Goal: Task Accomplishment & Management: Manage account settings

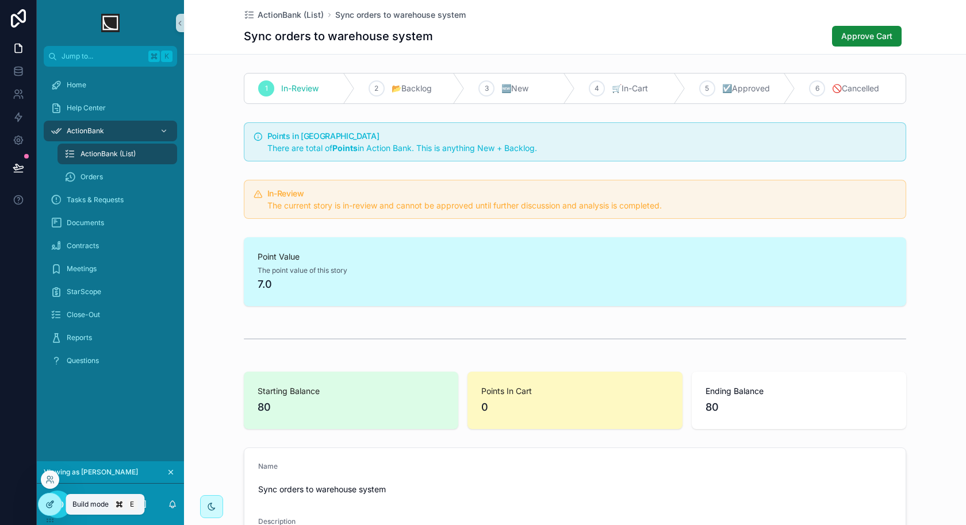
click at [51, 510] on div at bounding box center [50, 505] width 23 height 22
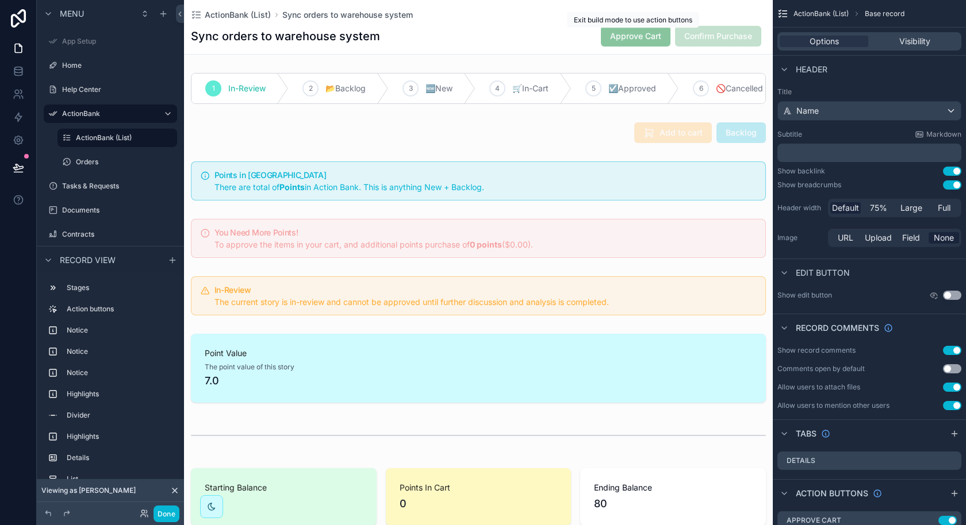
click at [653, 34] on span "Approve Cart" at bounding box center [636, 35] width 70 height 11
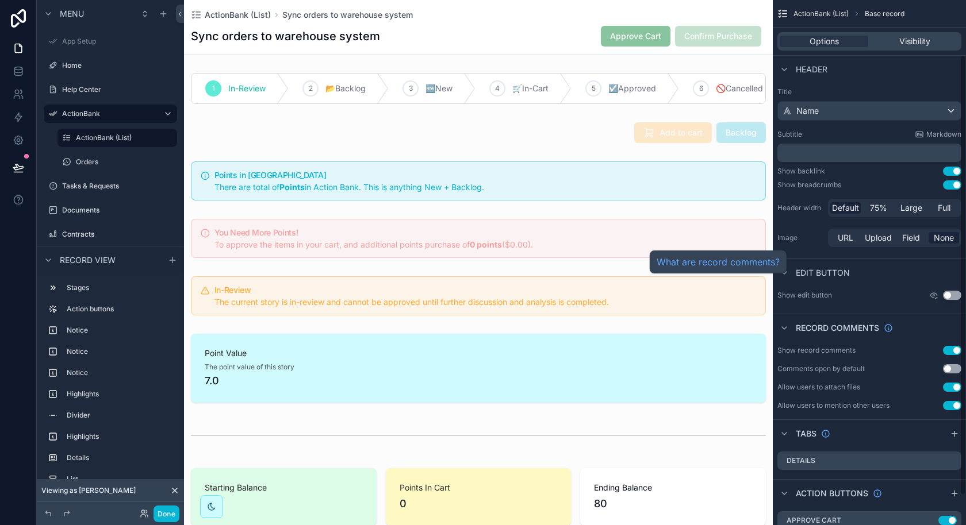
scroll to position [100, 0]
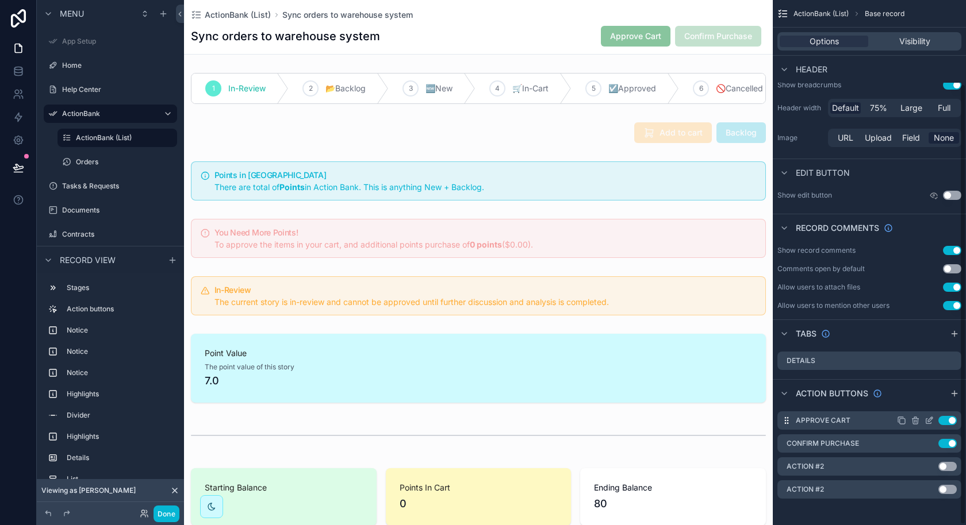
click at [926, 421] on icon "scrollable content" at bounding box center [928, 421] width 5 height 5
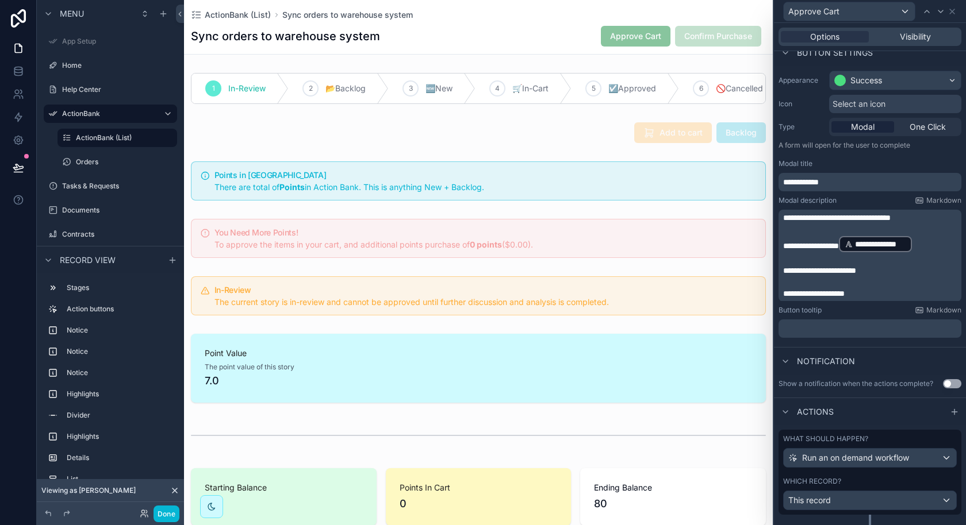
scroll to position [0, 0]
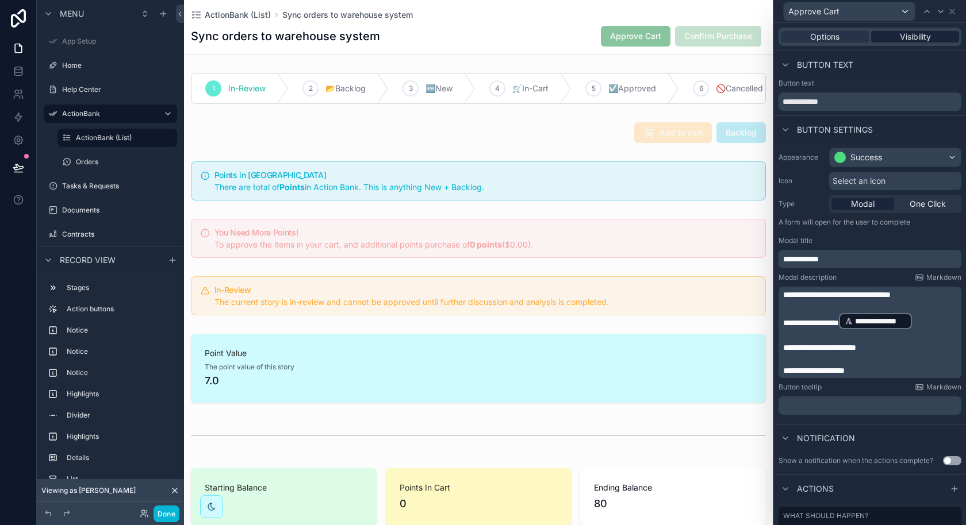
click at [933, 33] on div "Visibility" at bounding box center [915, 36] width 88 height 11
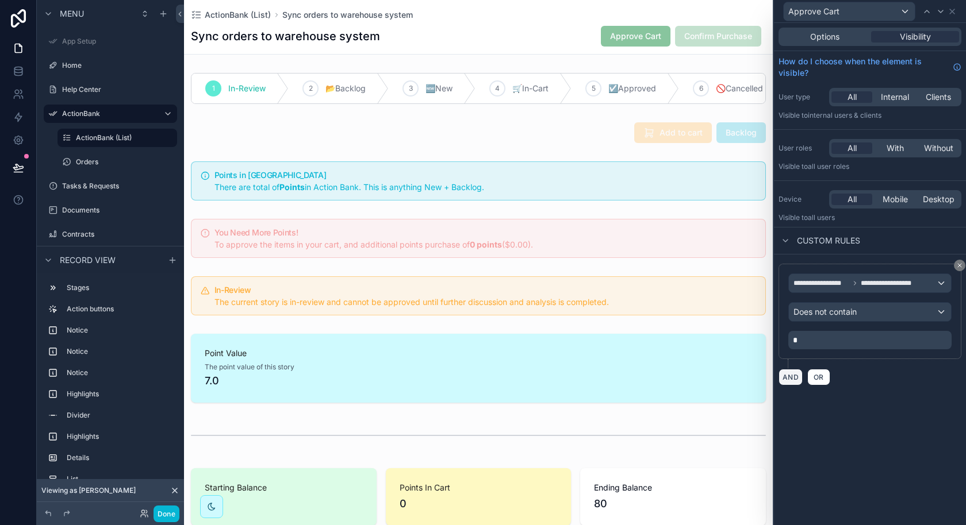
click at [785, 372] on button "AND" at bounding box center [790, 377] width 24 height 17
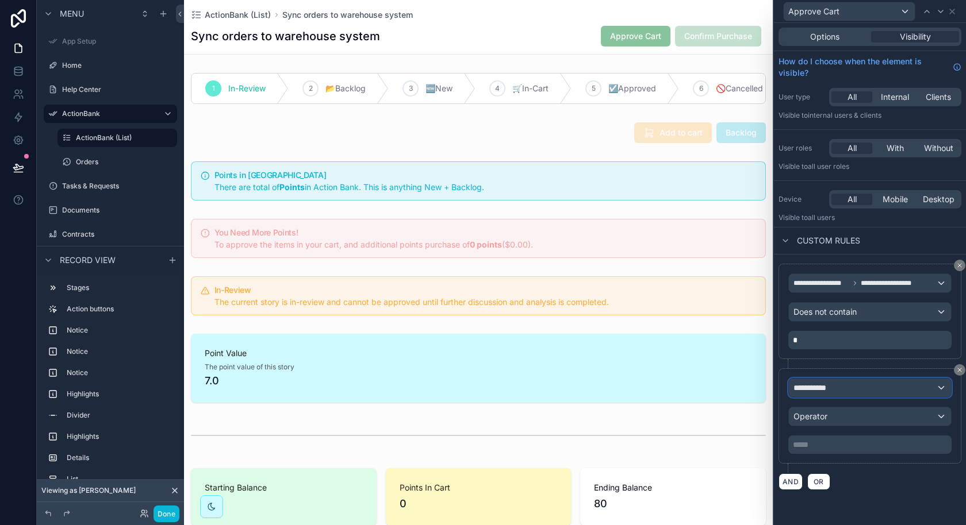
click at [843, 389] on div "**********" at bounding box center [870, 388] width 162 height 18
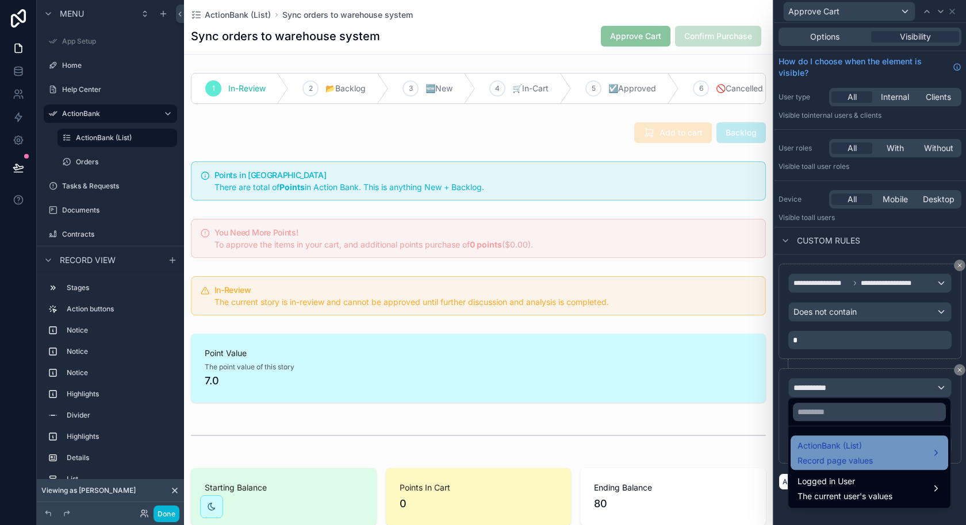
click at [844, 453] on div "ActionBank (List) Record page values" at bounding box center [834, 453] width 75 height 28
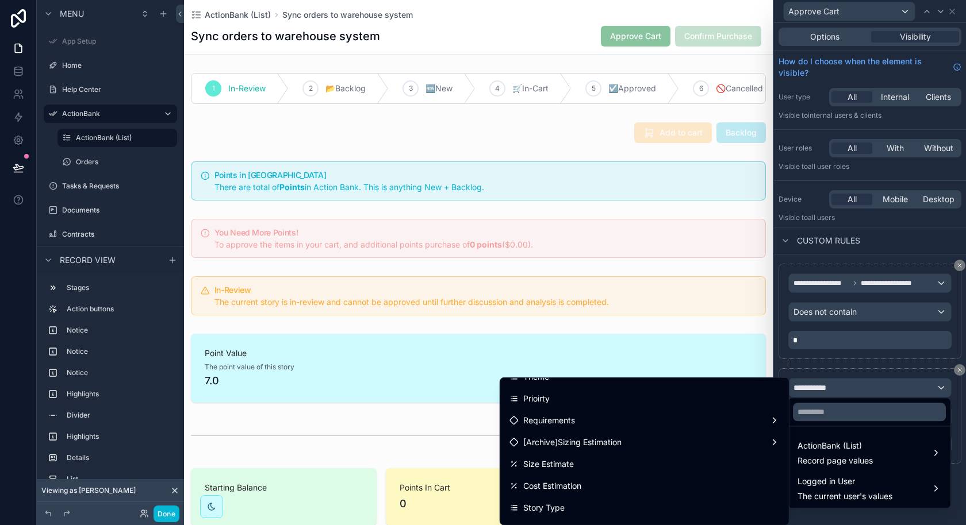
scroll to position [198, 0]
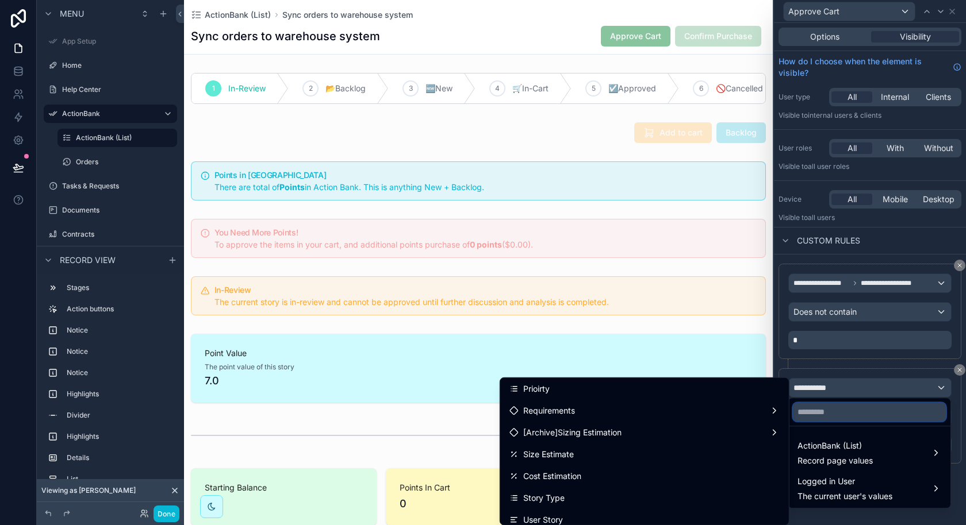
click at [801, 418] on input "text" at bounding box center [869, 412] width 153 height 18
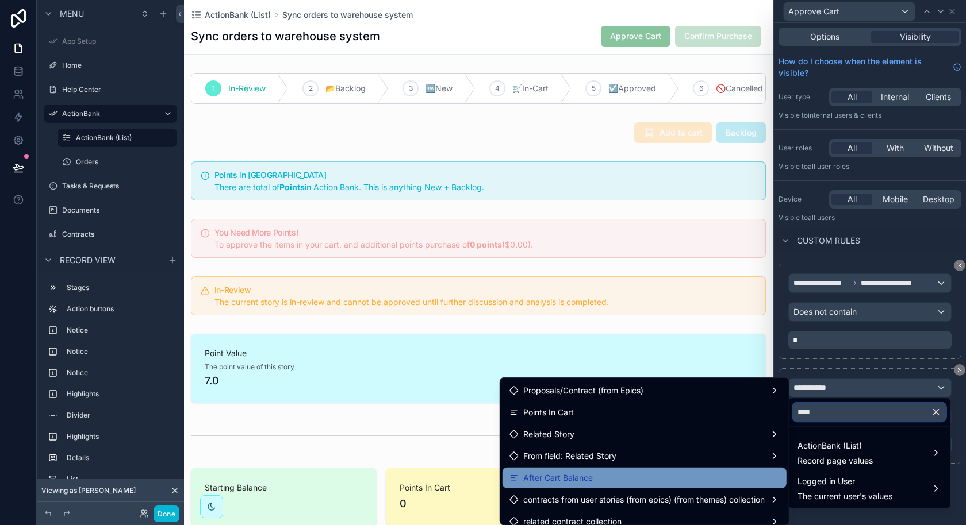
scroll to position [13, 0]
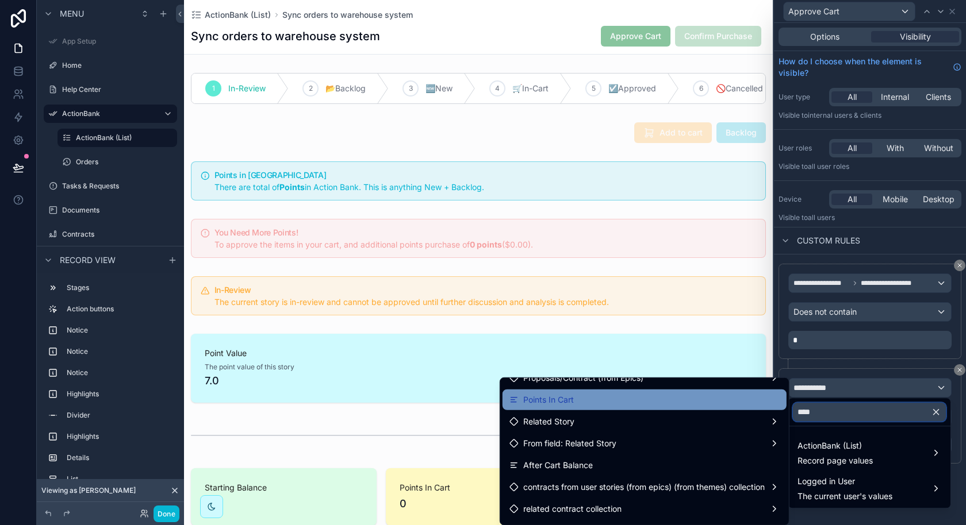
type input "****"
click at [705, 399] on div "Points In Cart" at bounding box center [644, 400] width 270 height 14
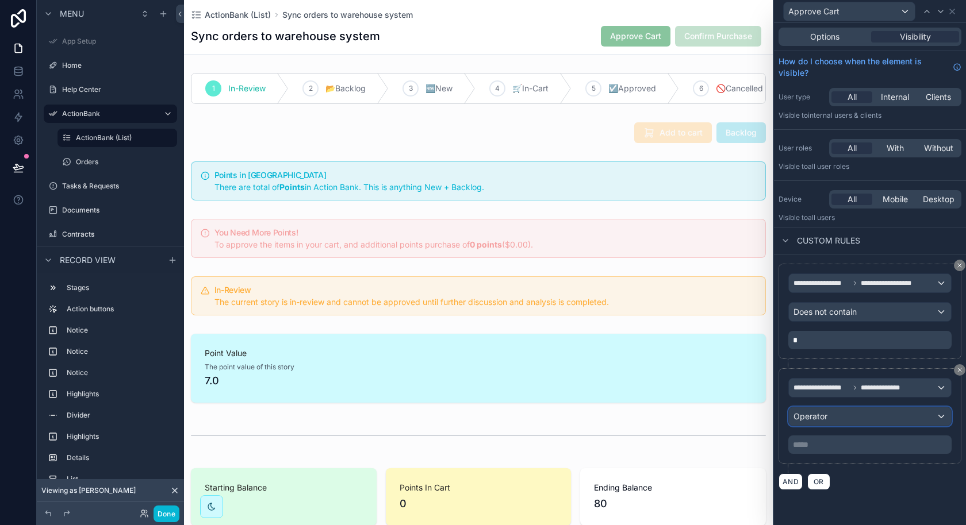
click at [888, 416] on div "Operator" at bounding box center [870, 417] width 162 height 18
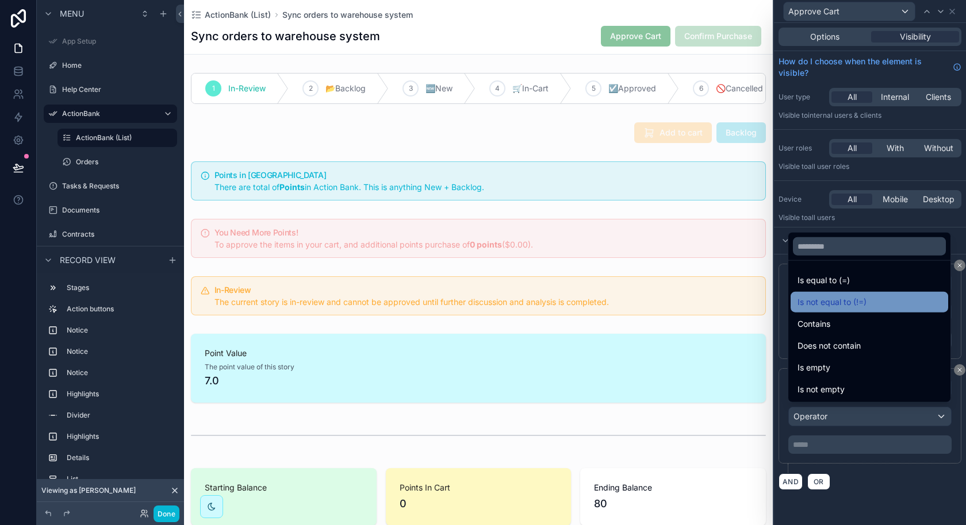
click at [869, 305] on div "Is not equal to (!=)" at bounding box center [869, 302] width 144 height 14
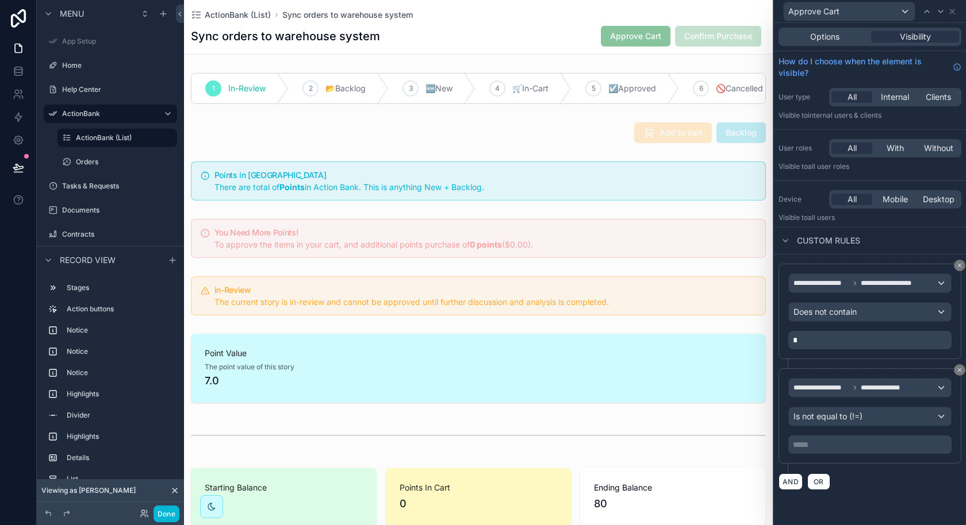
click at [862, 439] on p "***** ﻿" at bounding box center [871, 444] width 156 height 11
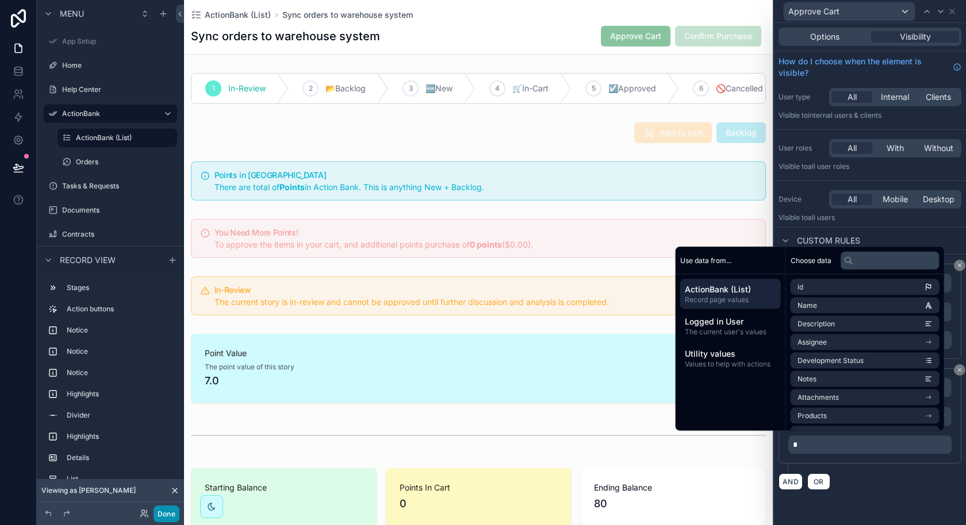
click at [175, 512] on button "Done" at bounding box center [166, 514] width 26 height 17
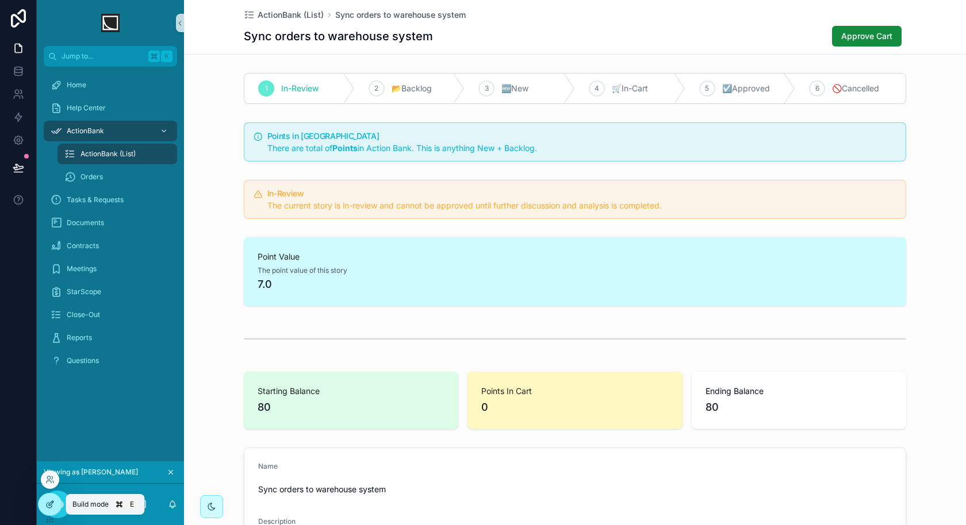
click at [48, 503] on icon at bounding box center [49, 505] width 5 height 5
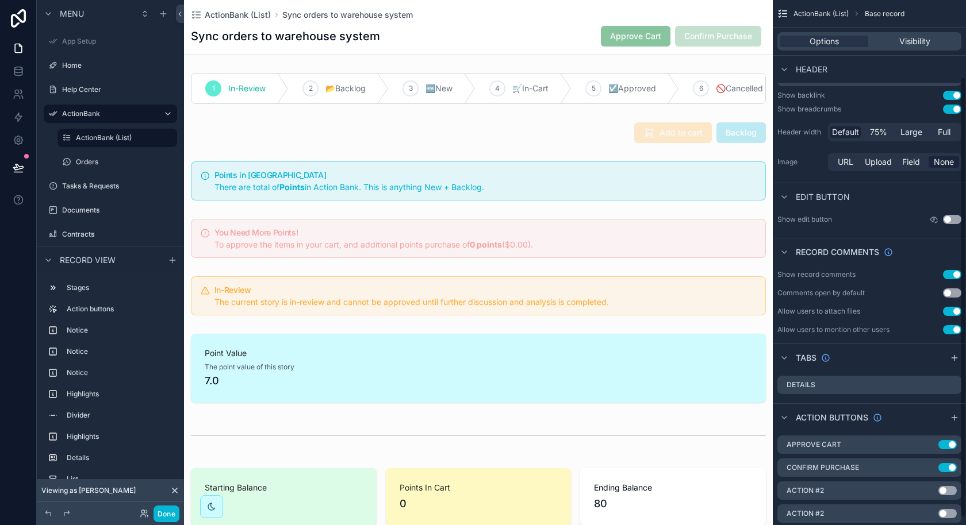
scroll to position [100, 0]
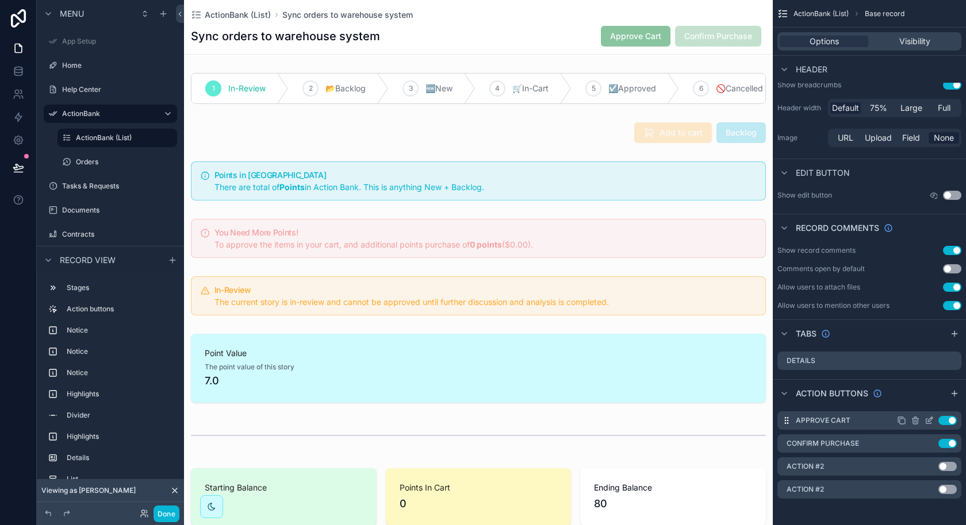
click at [927, 423] on icon "scrollable content" at bounding box center [928, 421] width 5 height 5
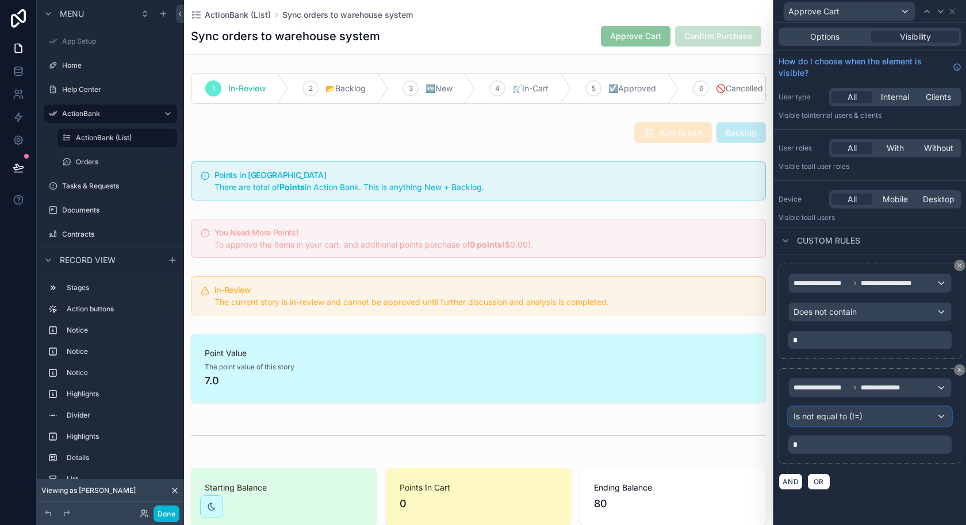
click at [892, 410] on div "Is not equal to (!=)" at bounding box center [870, 417] width 162 height 18
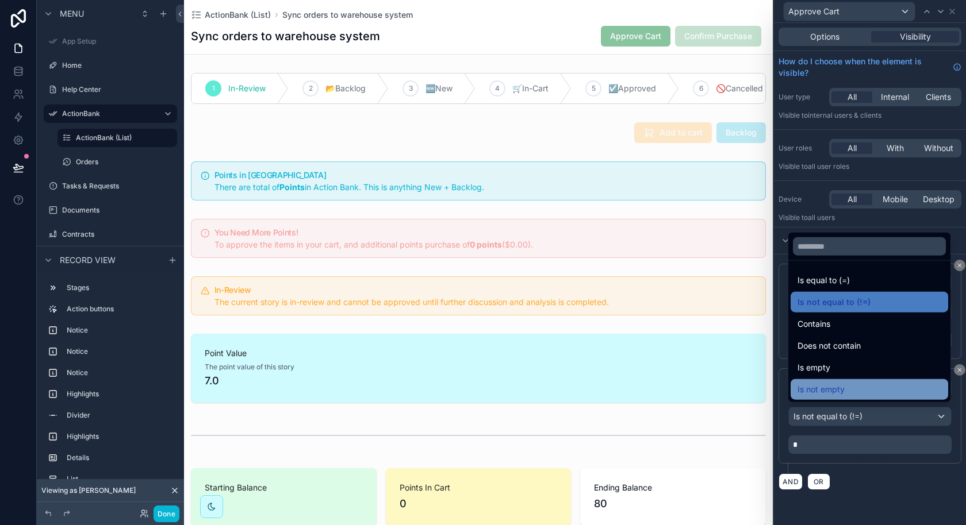
click at [865, 394] on div "Is not empty" at bounding box center [869, 390] width 144 height 14
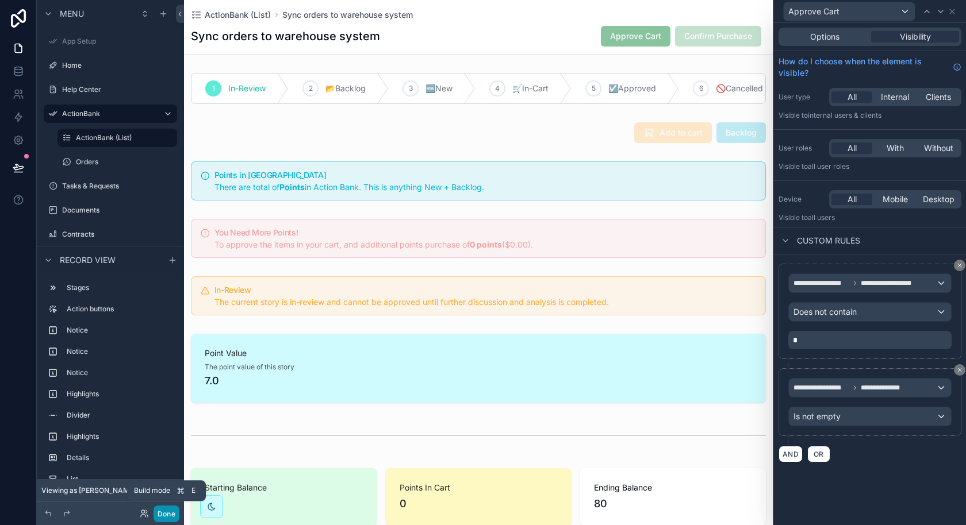
click at [166, 515] on button "Done" at bounding box center [166, 514] width 26 height 17
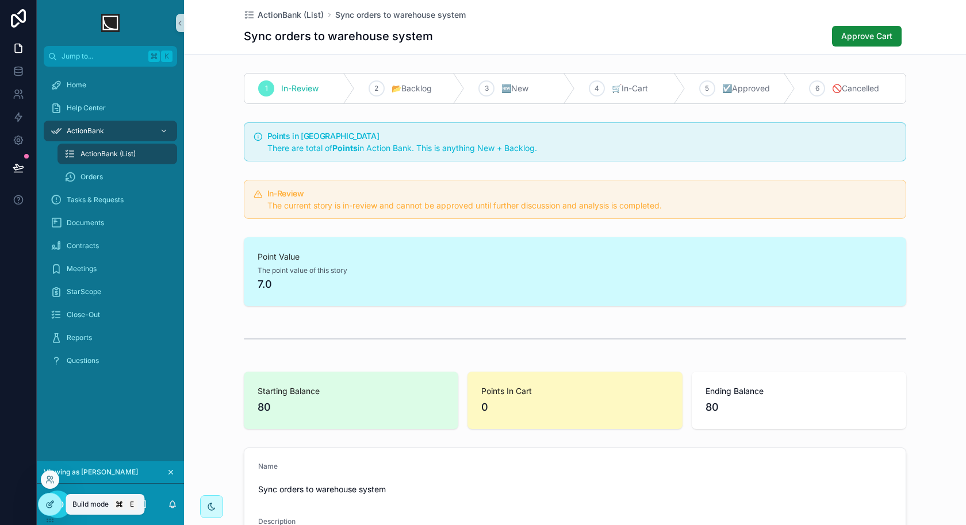
click at [56, 503] on div at bounding box center [50, 505] width 23 height 22
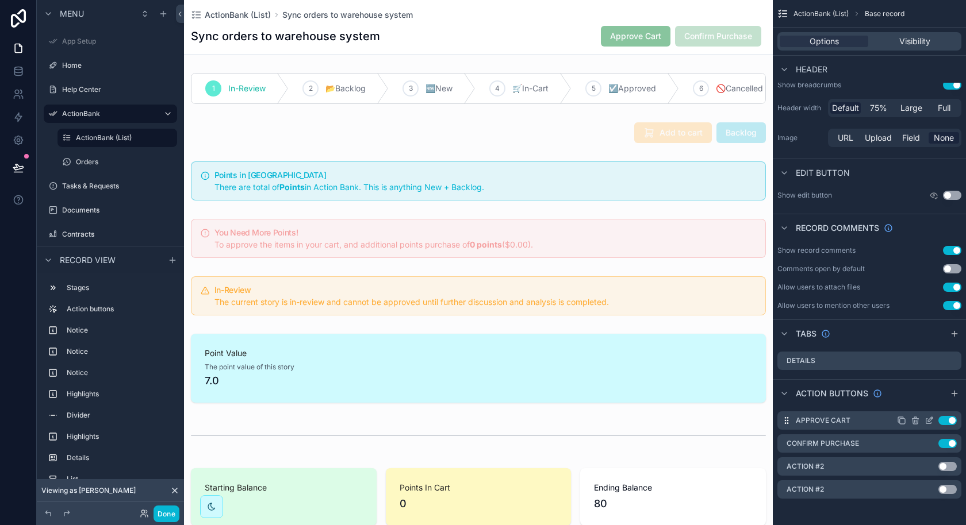
click at [924, 420] on icon "scrollable content" at bounding box center [928, 420] width 9 height 9
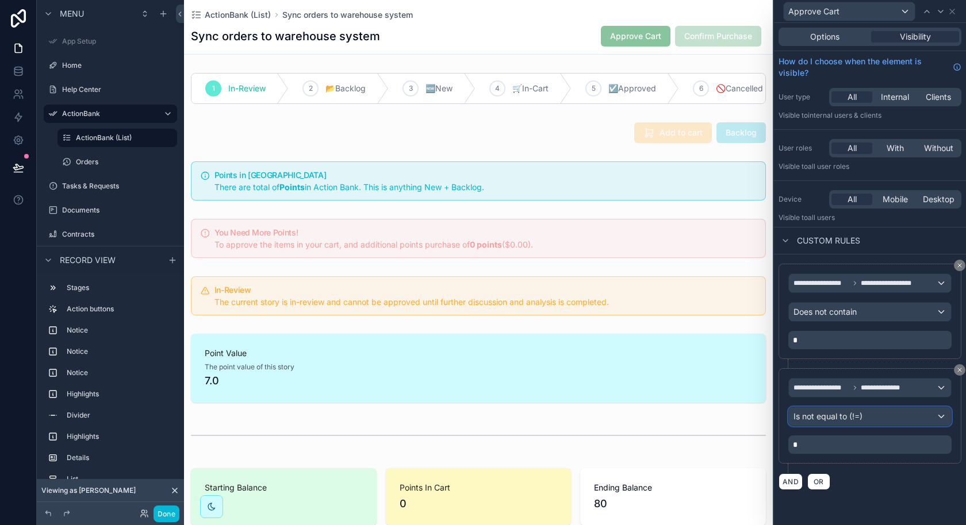
click at [858, 411] on span "Is not equal to (!=)" at bounding box center [827, 416] width 69 height 11
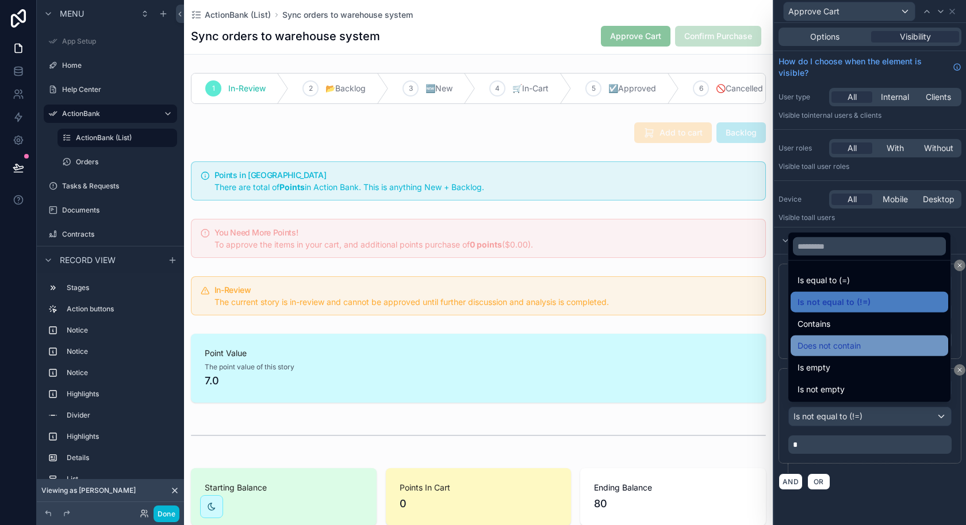
click at [863, 351] on div "Does not contain" at bounding box center [869, 346] width 144 height 14
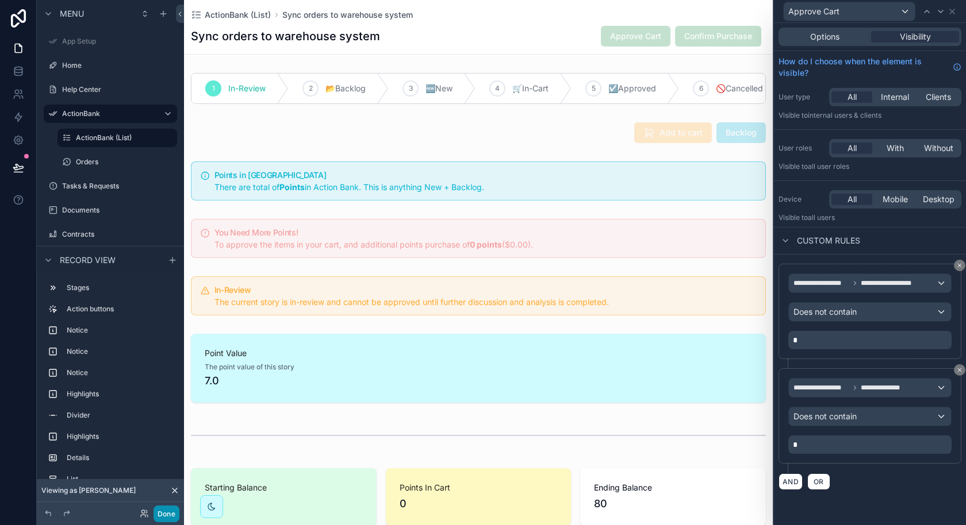
click at [166, 511] on button "Done" at bounding box center [166, 514] width 26 height 17
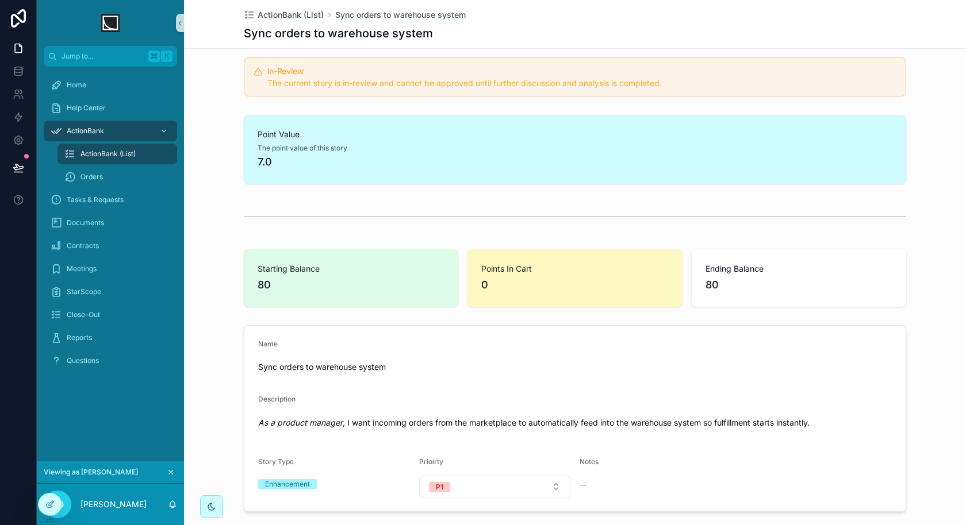
scroll to position [0, 0]
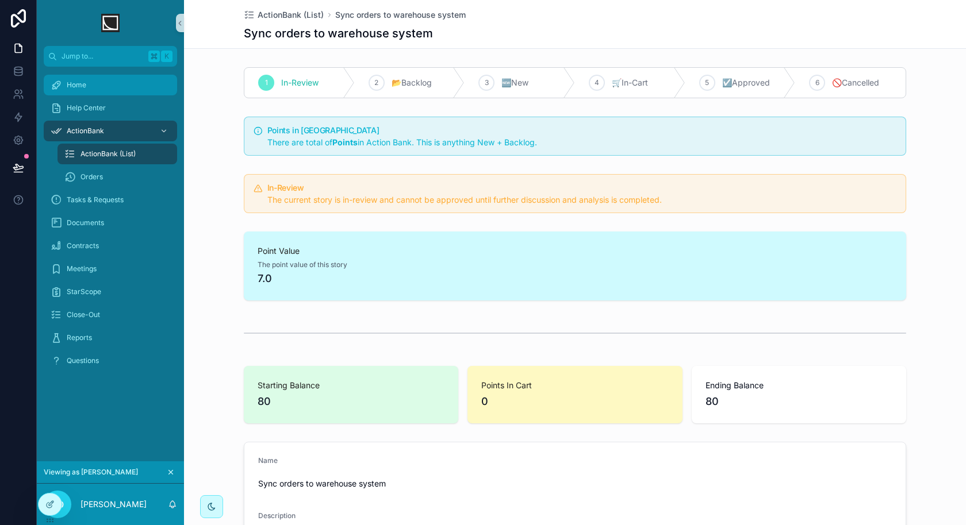
click at [126, 91] on div "Home" at bounding box center [111, 85] width 120 height 18
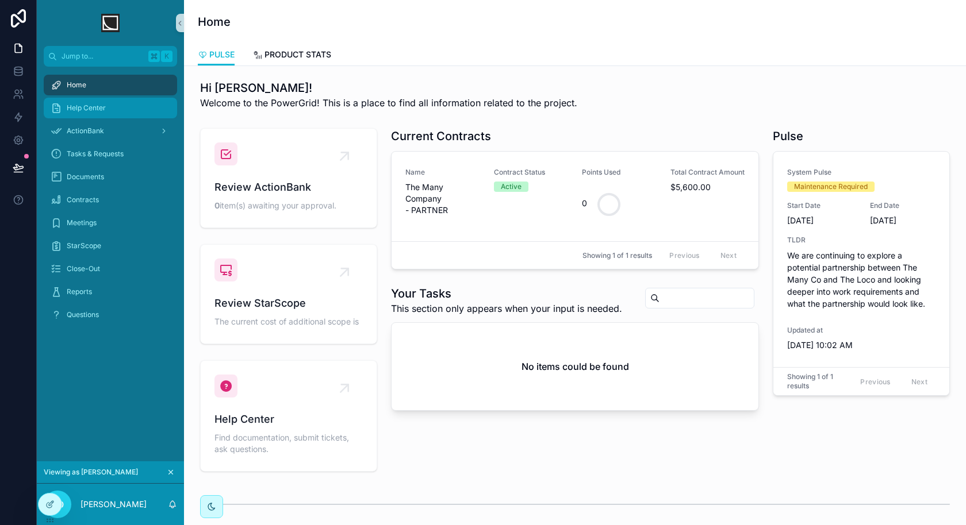
click at [94, 112] on span "Help Center" at bounding box center [86, 107] width 39 height 9
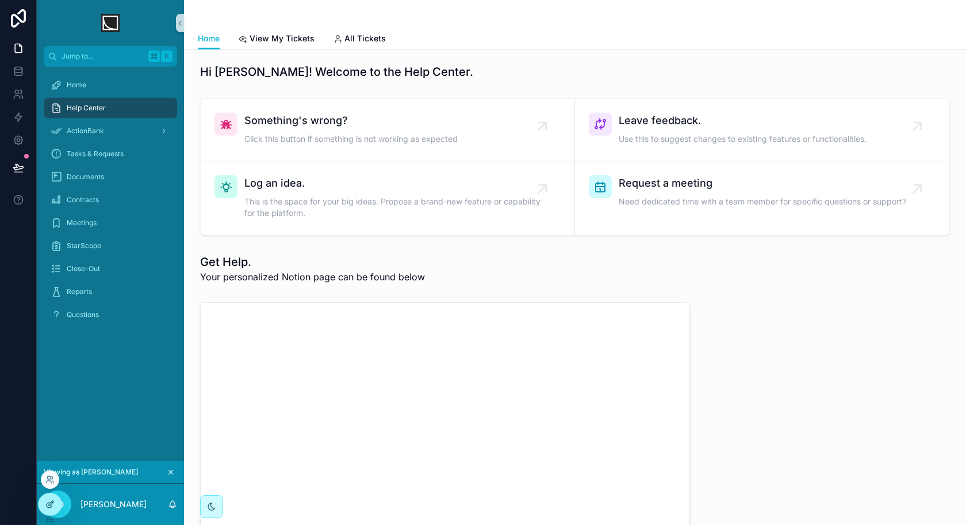
click at [53, 513] on div at bounding box center [50, 505] width 23 height 22
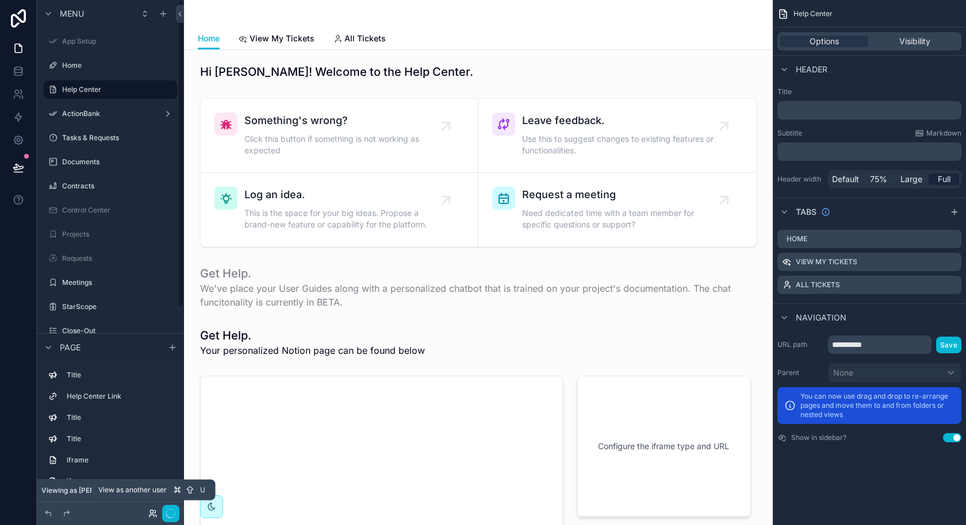
click at [149, 513] on icon at bounding box center [152, 513] width 9 height 9
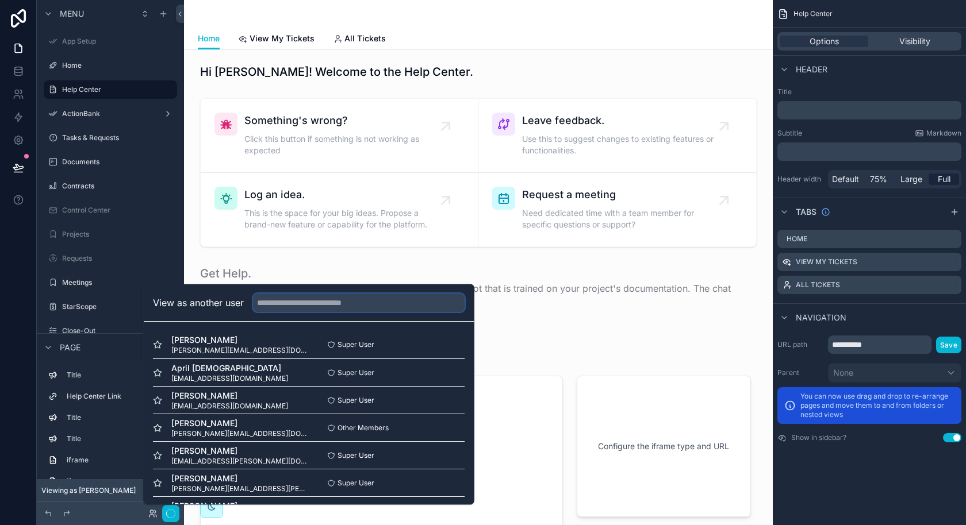
click at [319, 308] on input "text" at bounding box center [359, 303] width 212 height 18
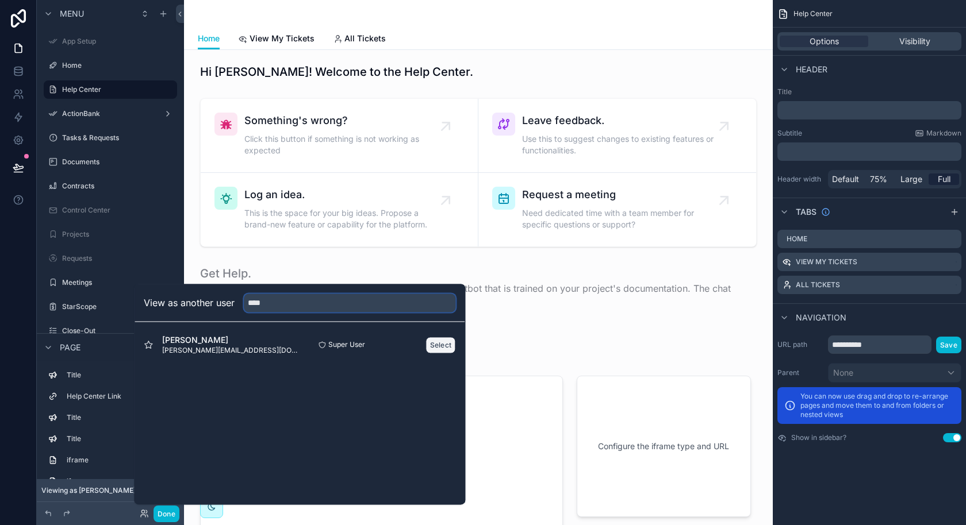
type input "****"
click at [441, 349] on button "Select" at bounding box center [441, 345] width 30 height 17
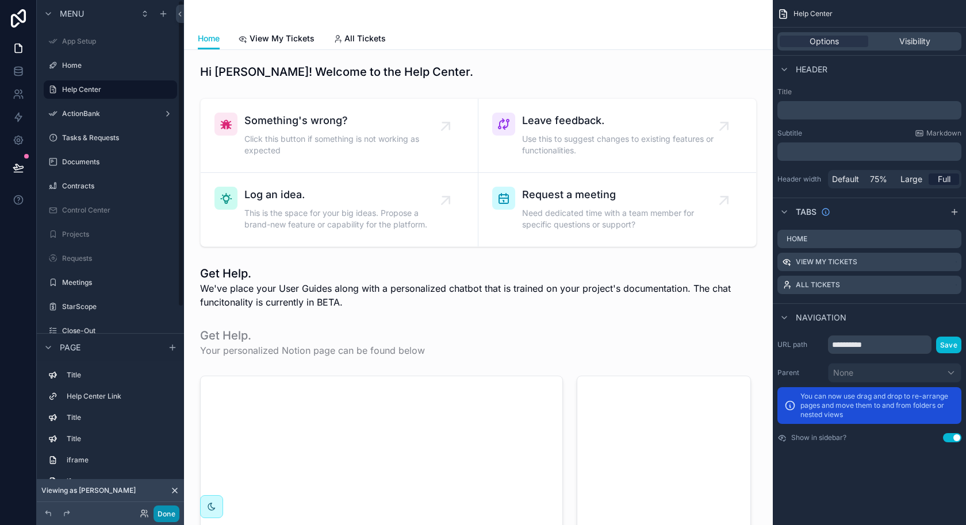
click at [163, 508] on button "Done" at bounding box center [166, 514] width 26 height 17
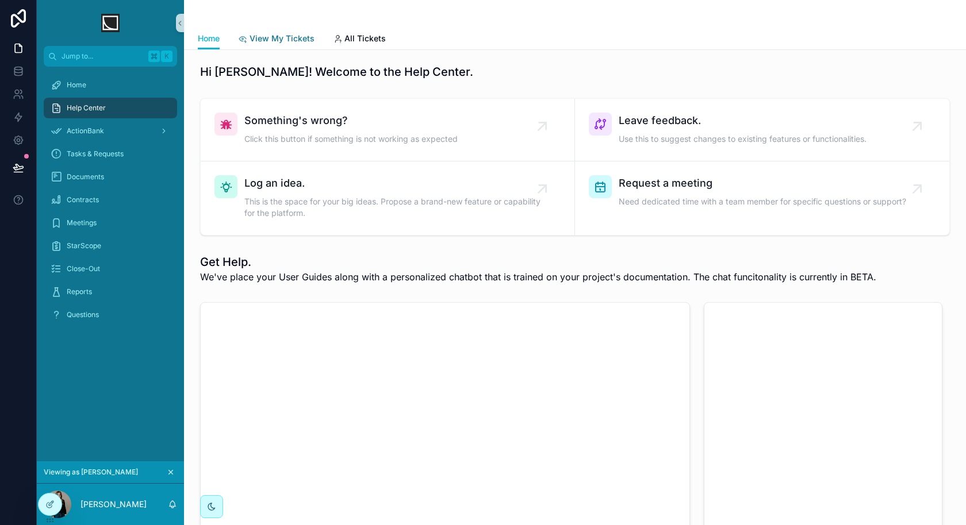
click at [301, 35] on span "View My Tickets" at bounding box center [281, 38] width 65 height 11
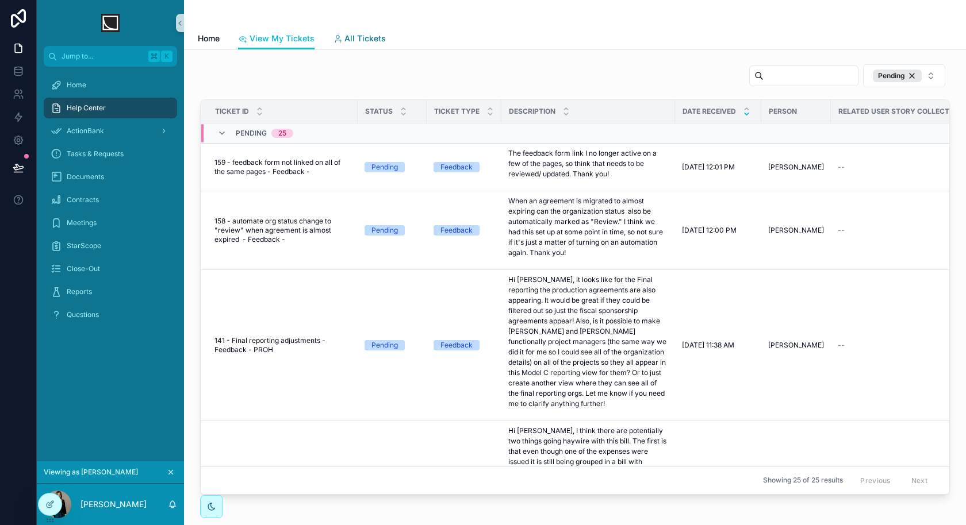
click at [355, 41] on span "All Tickets" at bounding box center [364, 38] width 41 height 11
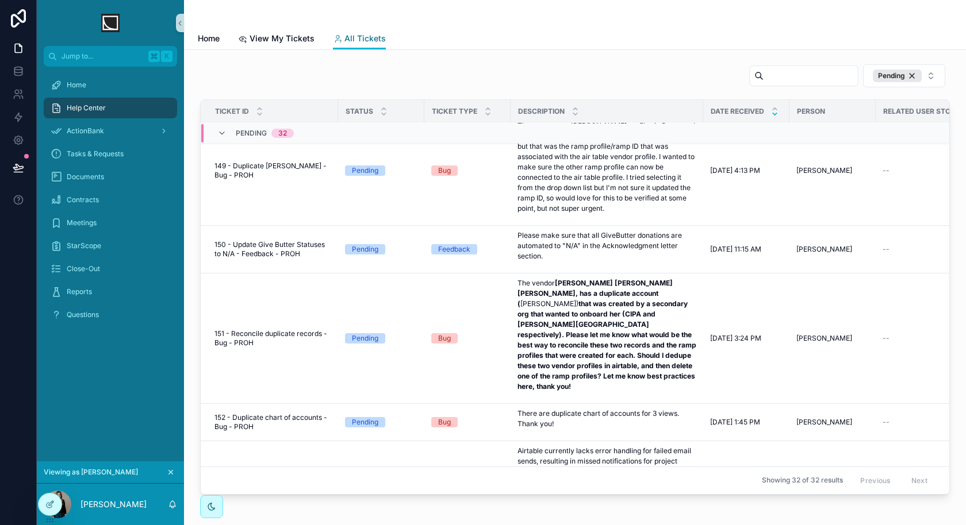
scroll to position [706, 0]
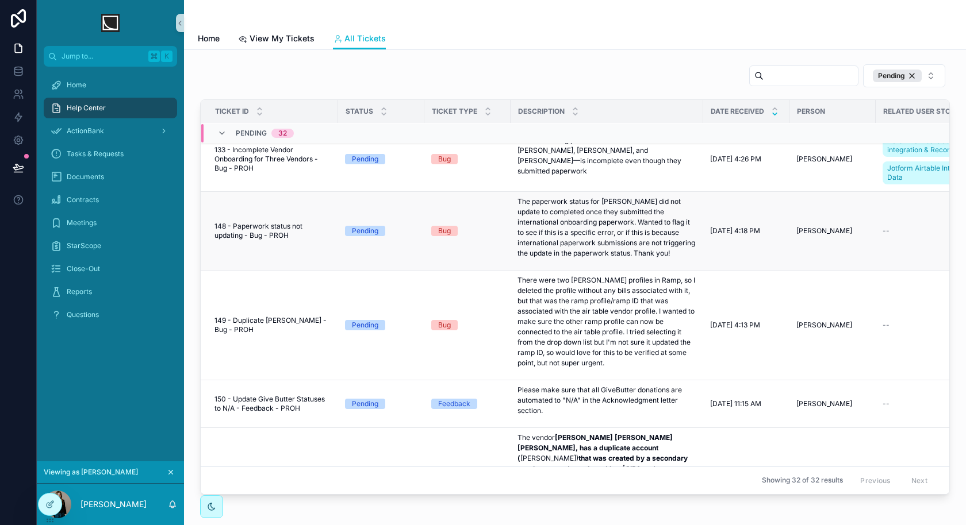
click at [273, 222] on span "148 - Paperwork status not updating - Bug - PROH" at bounding box center [272, 231] width 117 height 18
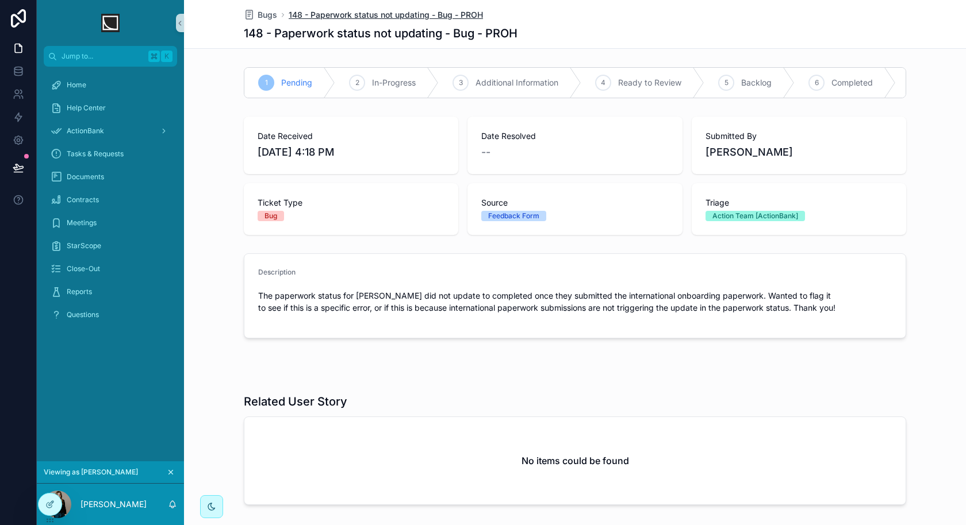
click at [308, 18] on span "148 - Paperwork status not updating - Bug - PROH" at bounding box center [386, 14] width 194 height 11
click at [269, 17] on span "Bugs" at bounding box center [268, 14] width 20 height 11
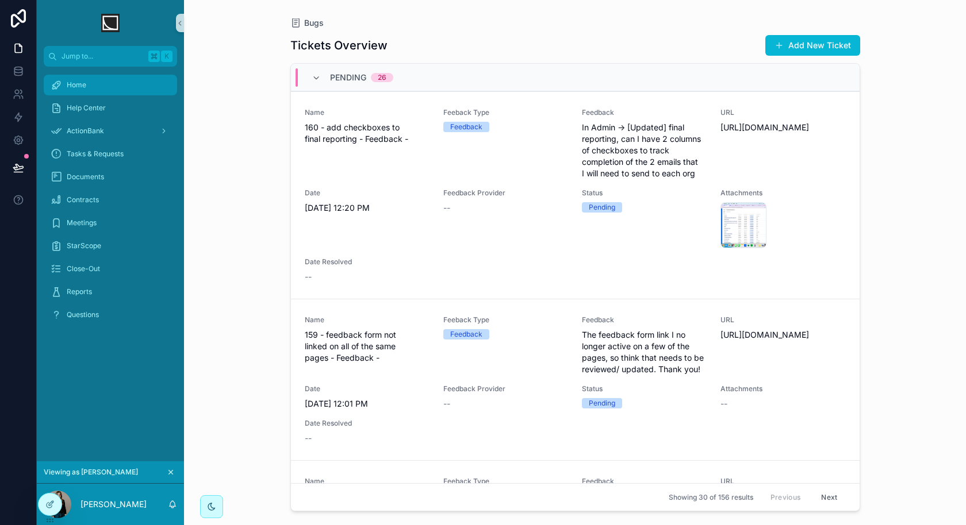
click at [124, 91] on div "Home" at bounding box center [111, 85] width 120 height 18
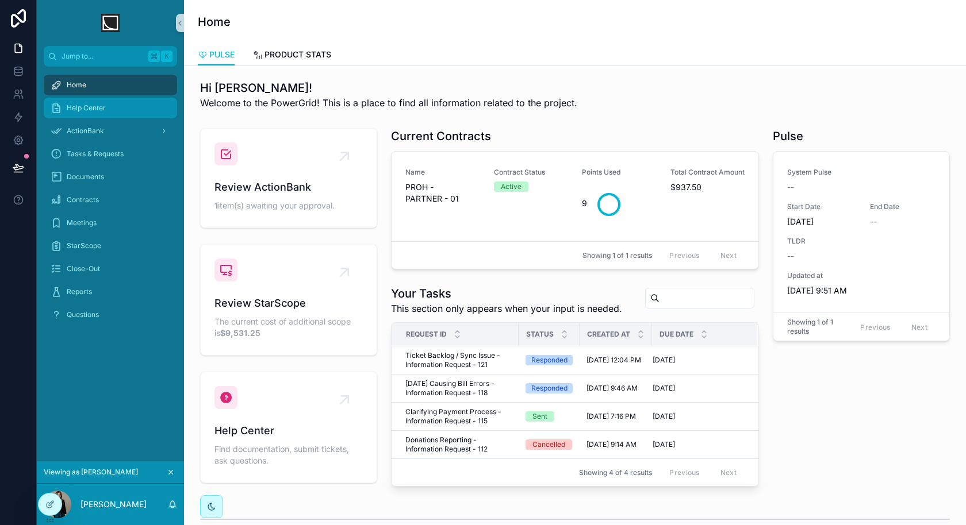
click at [133, 110] on div "Help Center" at bounding box center [111, 108] width 120 height 18
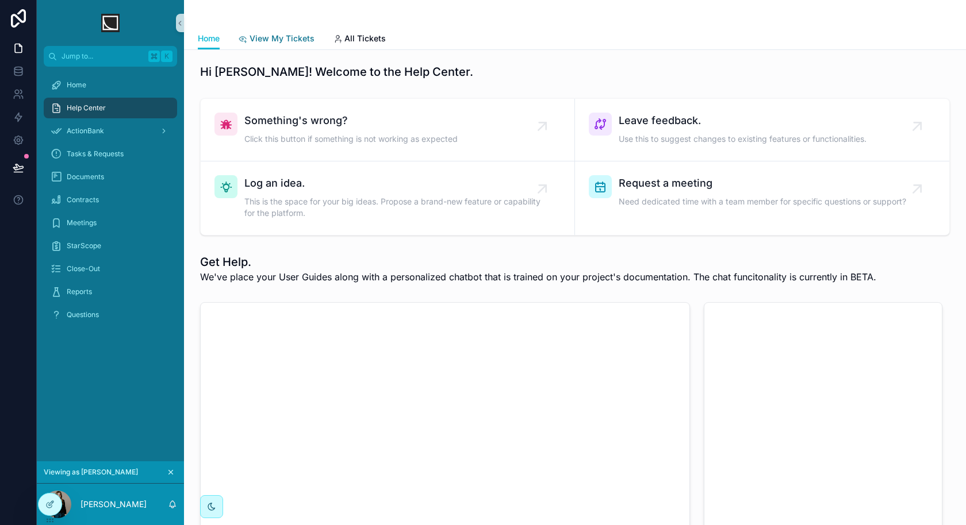
click at [280, 42] on span "View My Tickets" at bounding box center [281, 38] width 65 height 11
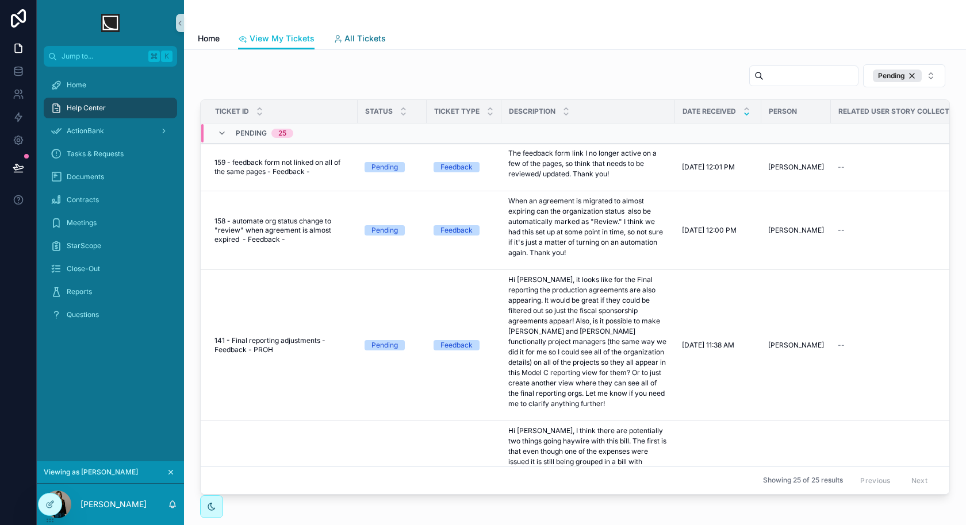
click at [362, 44] on span "All Tickets" at bounding box center [364, 38] width 41 height 11
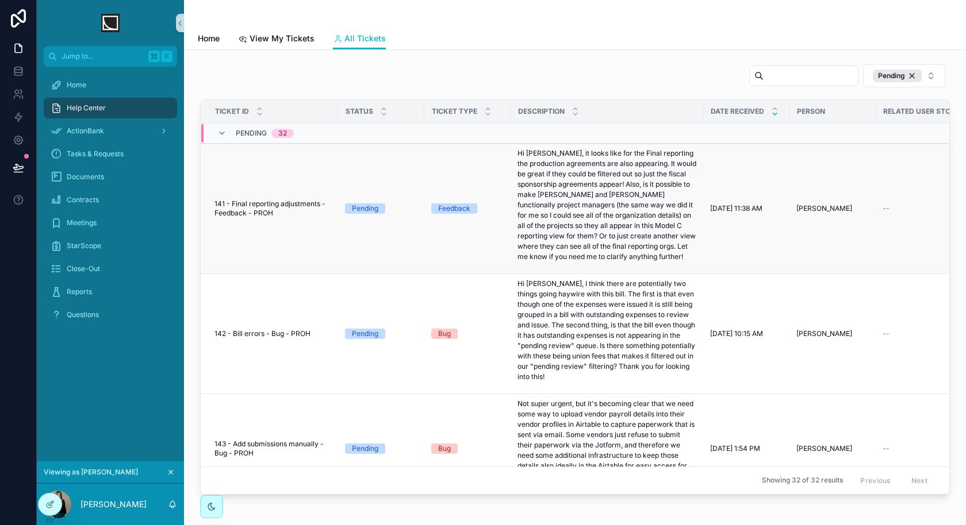
click at [277, 262] on td "141 - Final reporting adjustments - Feedback - PROH 141 - Final reporting adjus…" at bounding box center [269, 209] width 137 height 130
click at [291, 204] on span "141 - Final reporting adjustments - Feedback - PROH" at bounding box center [272, 208] width 117 height 18
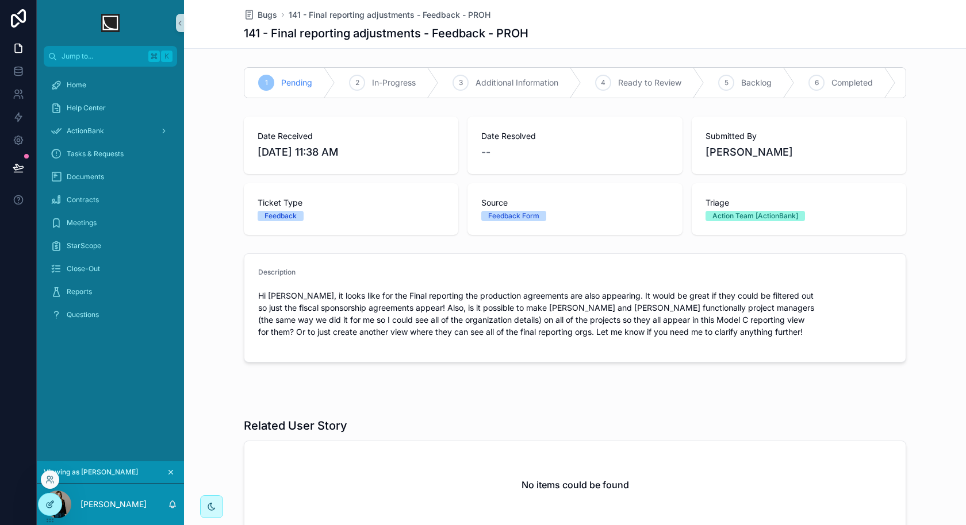
click at [47, 514] on div at bounding box center [50, 505] width 23 height 22
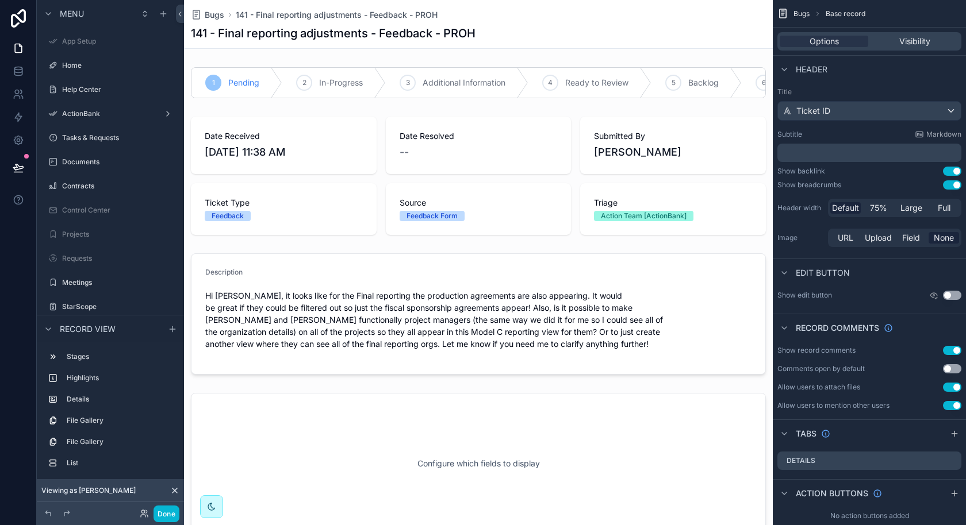
click at [693, 29] on div "141 - Final reporting adjustments - Feedback - PROH" at bounding box center [478, 33] width 575 height 16
click at [685, 34] on div "141 - Final reporting adjustments - Feedback - PROH" at bounding box center [478, 33] width 575 height 16
click at [347, 18] on span "141 - Final reporting adjustments - Feedback - PROH" at bounding box center [337, 14] width 202 height 11
click at [221, 17] on span "Bugs" at bounding box center [215, 14] width 20 height 11
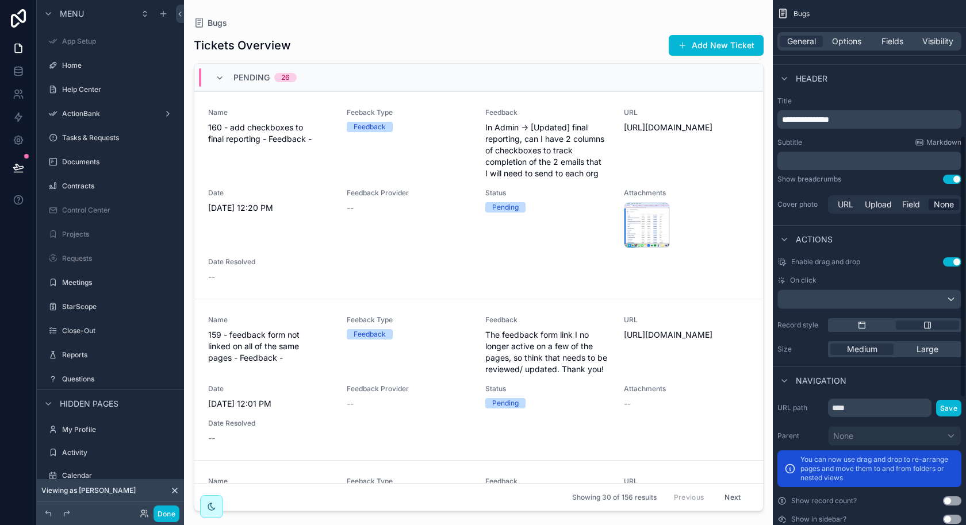
scroll to position [527, 0]
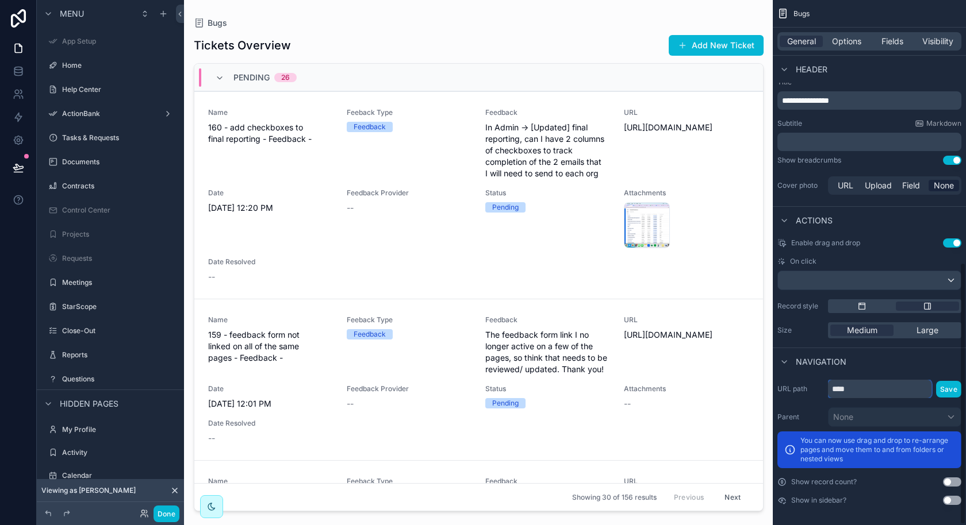
click at [850, 393] on input "****" at bounding box center [879, 389] width 103 height 18
type input "*******"
click at [951, 386] on button "Save" at bounding box center [948, 389] width 25 height 17
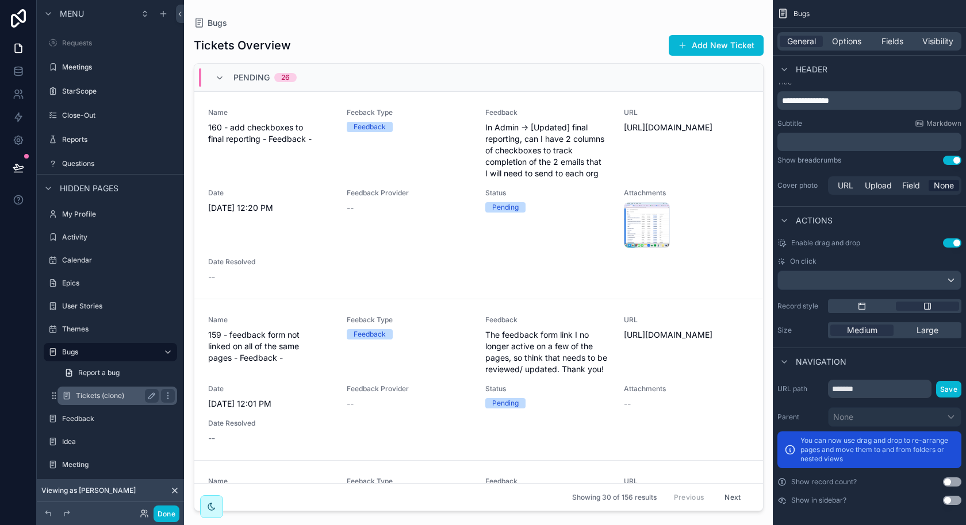
click at [119, 398] on label "Tickets (clone)" at bounding box center [115, 395] width 78 height 9
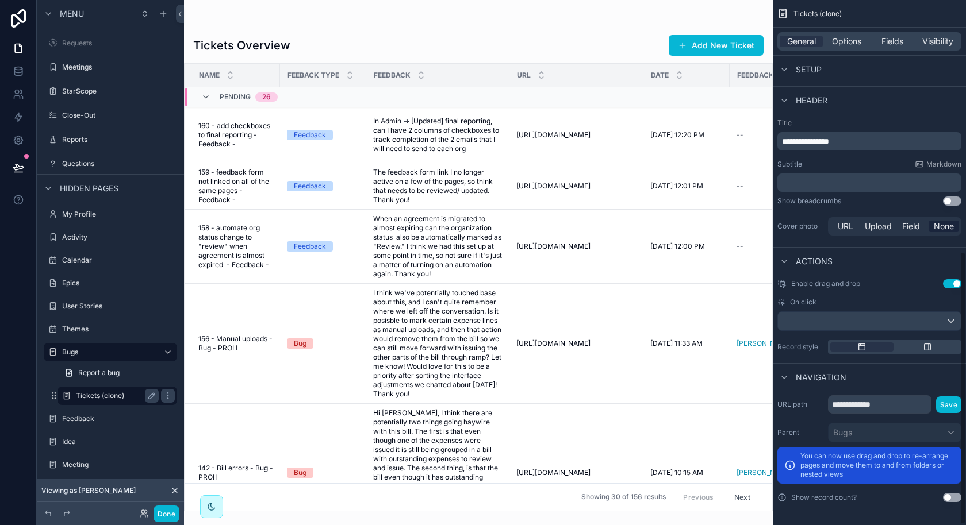
scroll to position [483, 0]
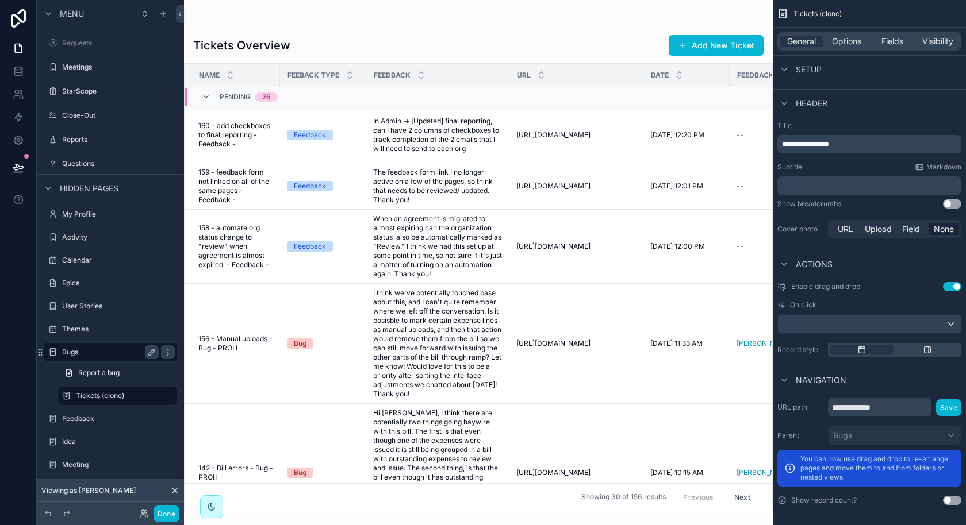
click at [112, 351] on label "Bugs" at bounding box center [108, 352] width 92 height 9
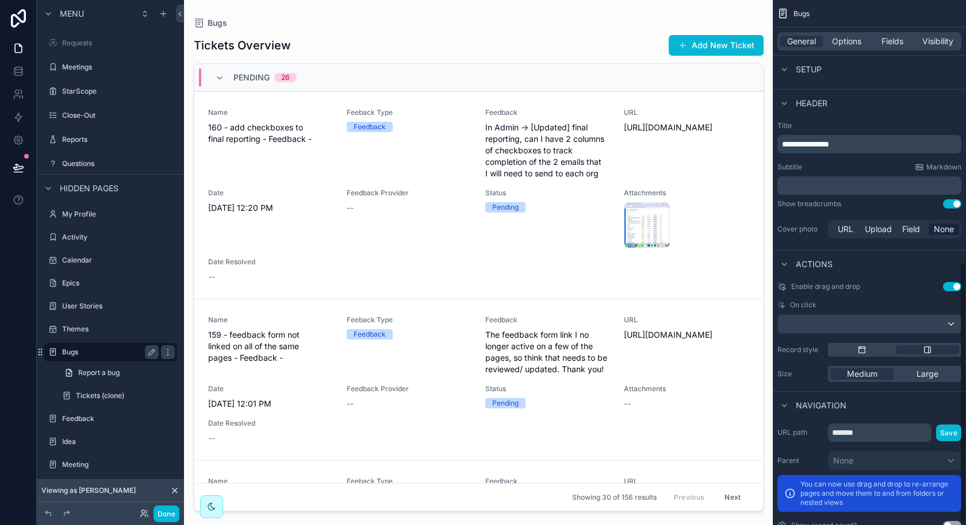
scroll to position [527, 0]
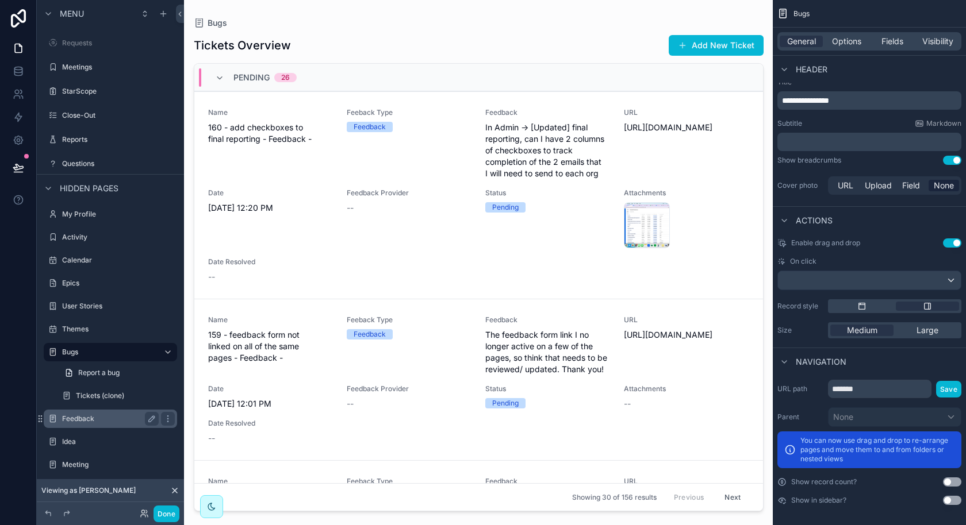
click at [104, 414] on label "Feedback" at bounding box center [108, 418] width 92 height 9
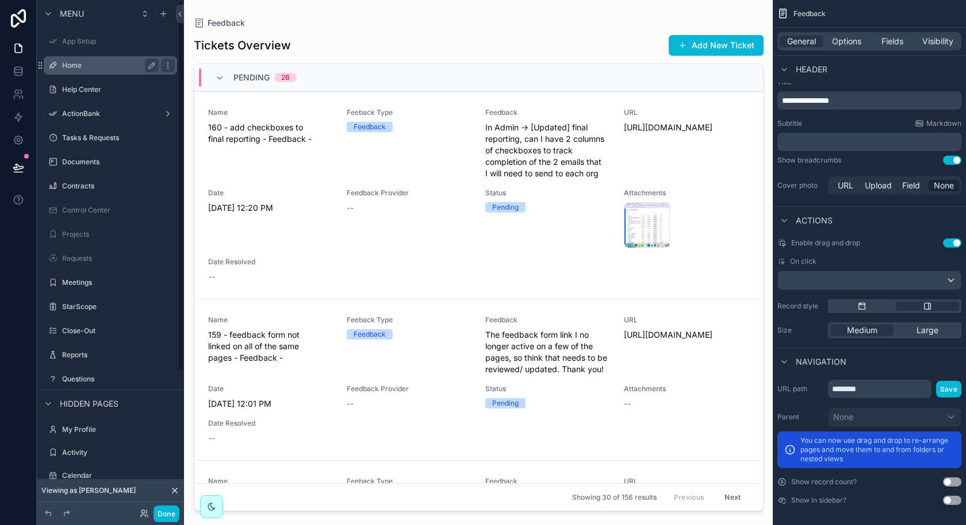
click at [89, 68] on label "Home" at bounding box center [108, 65] width 92 height 9
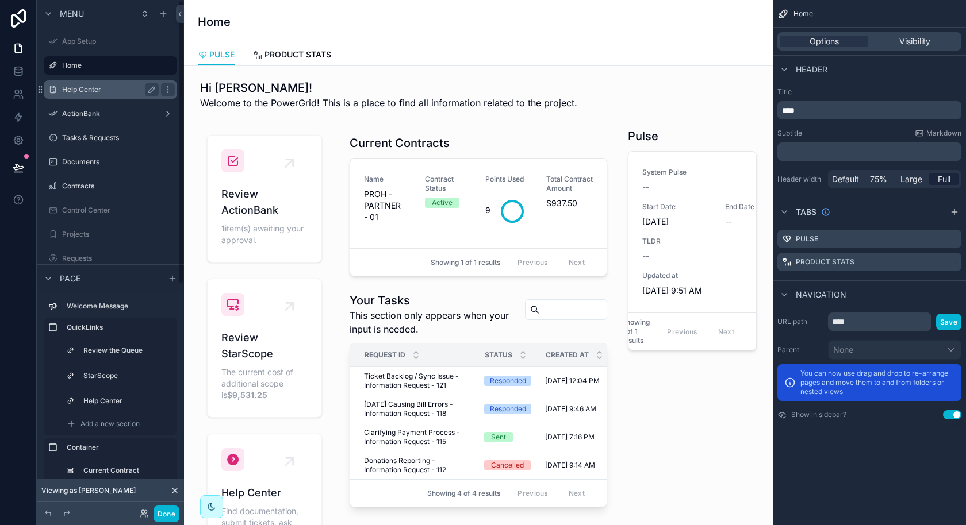
click at [109, 90] on label "Help Center" at bounding box center [108, 89] width 92 height 9
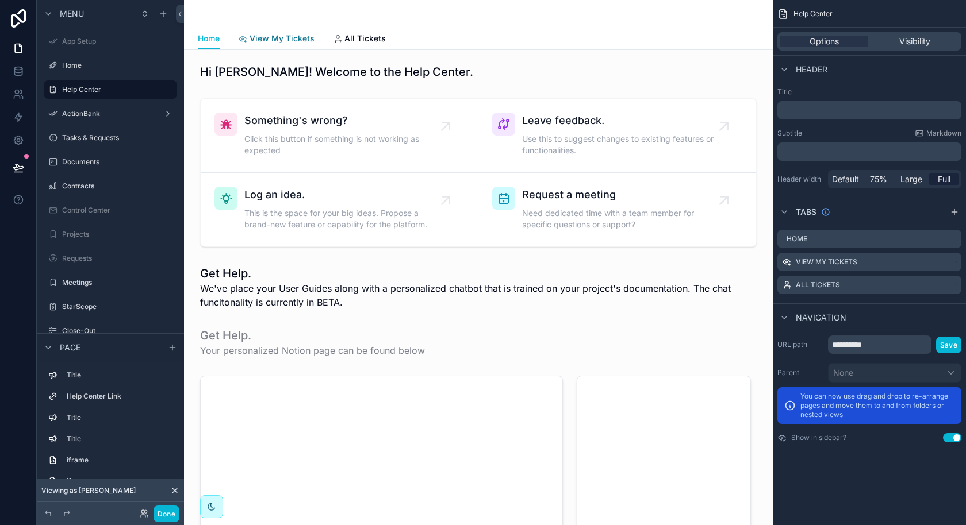
click at [287, 40] on span "View My Tickets" at bounding box center [281, 38] width 65 height 11
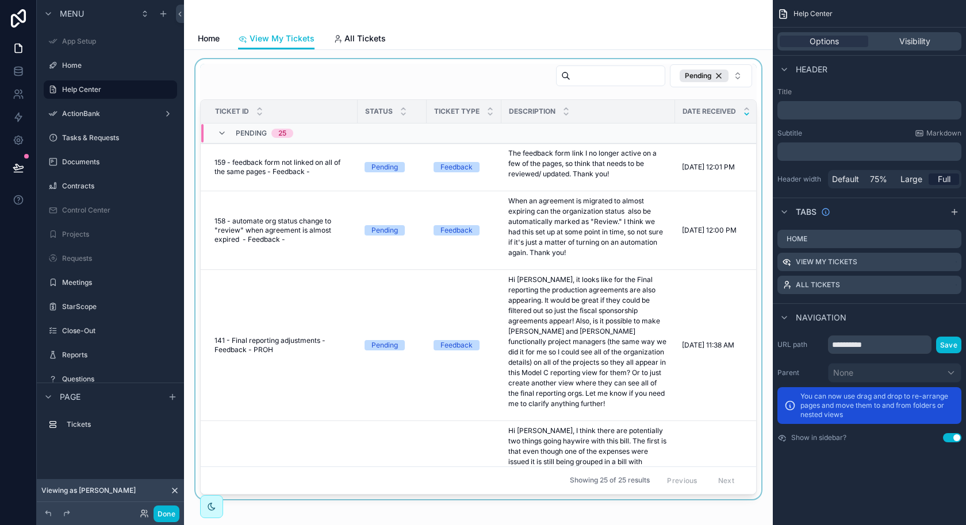
click at [283, 189] on div "scrollable content" at bounding box center [478, 279] width 570 height 440
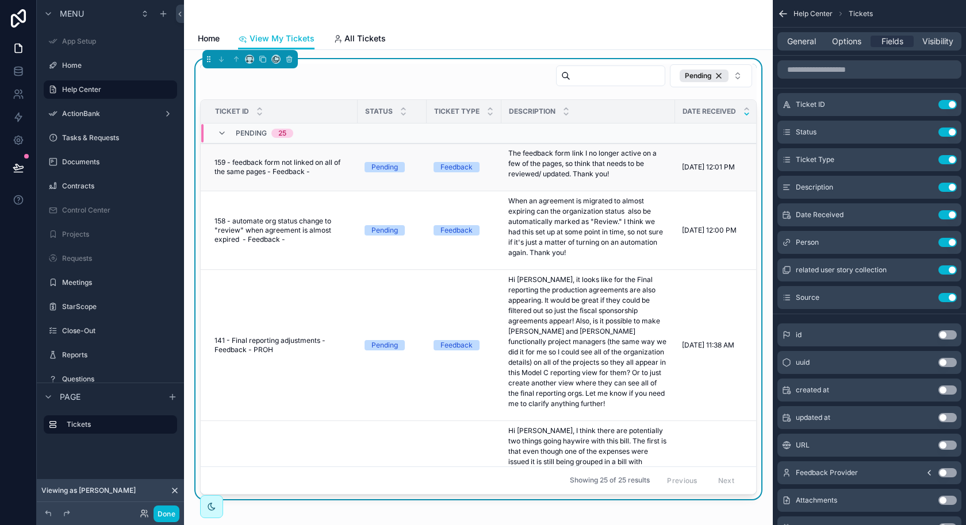
click at [322, 163] on span "159 - feedback form not linked on all of the same pages - Feedback -" at bounding box center [282, 167] width 136 height 18
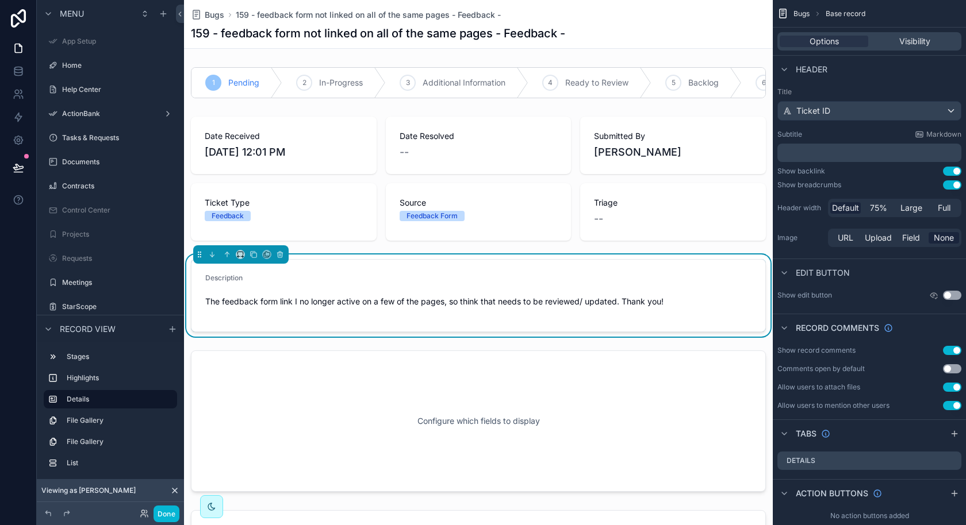
click at [597, 11] on div "Bugs 159 - feedback form not linked on all of the same pages - Feedback -" at bounding box center [478, 14] width 575 height 11
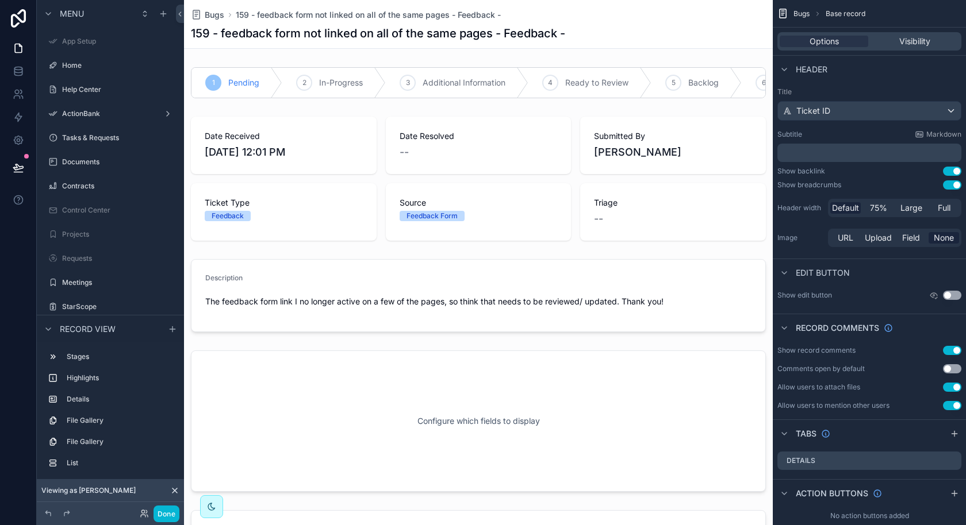
click at [956, 171] on button "Use setting" at bounding box center [952, 171] width 18 height 9
click at [956, 172] on button "Use setting" at bounding box center [952, 171] width 18 height 9
click at [955, 185] on button "Use setting" at bounding box center [952, 184] width 18 height 9
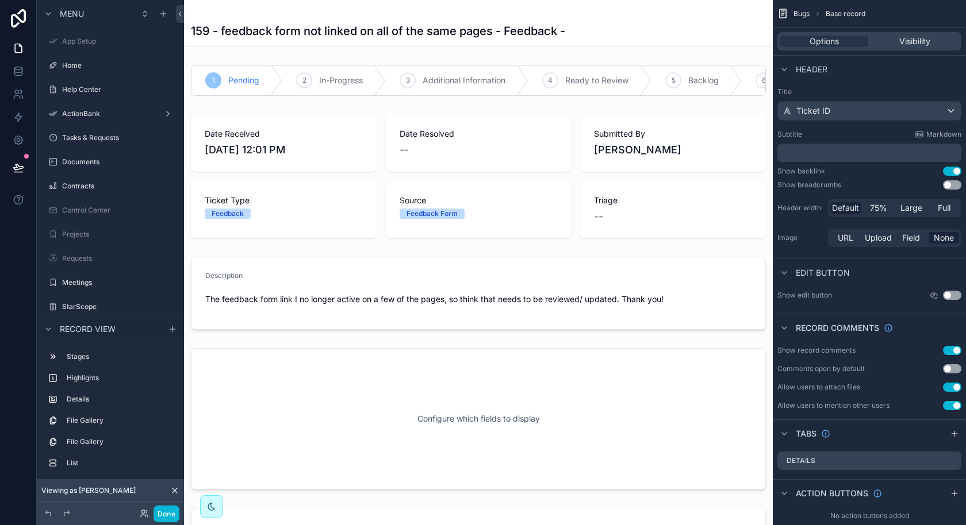
click at [953, 169] on button "Use setting" at bounding box center [952, 171] width 18 height 9
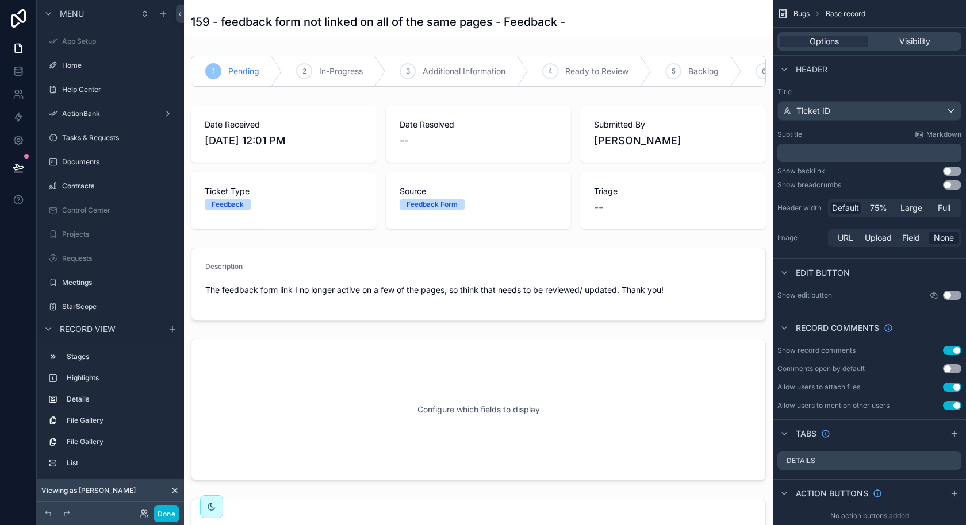
click at [953, 169] on button "Use setting" at bounding box center [952, 171] width 18 height 9
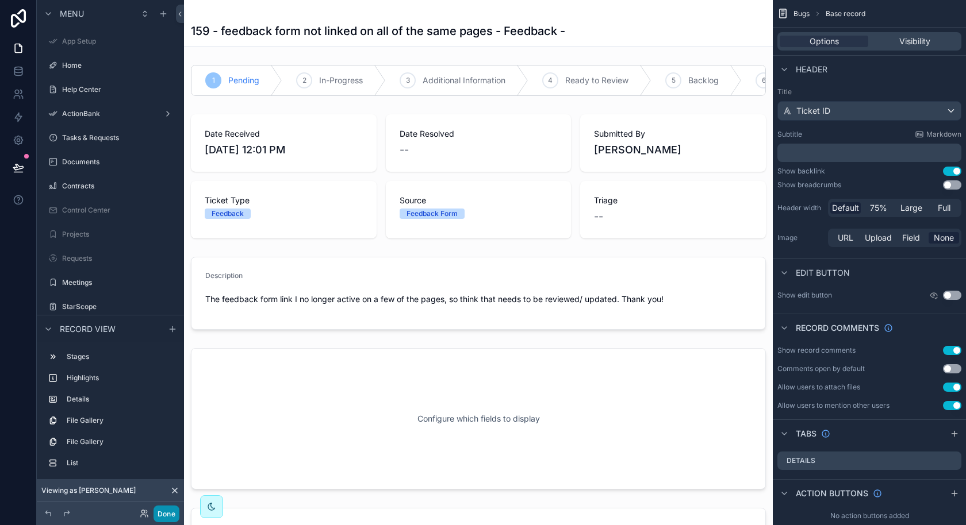
click at [163, 521] on button "Done" at bounding box center [166, 514] width 26 height 17
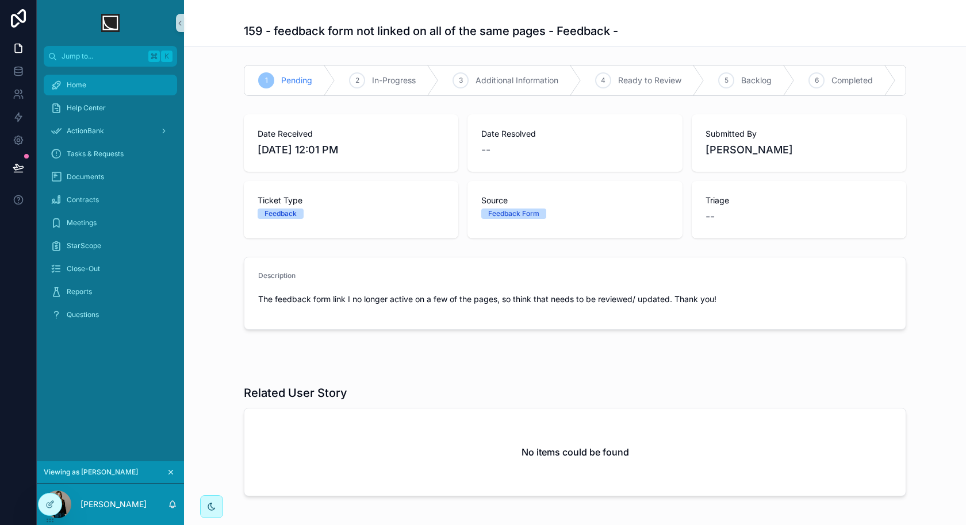
click at [127, 84] on div "Home" at bounding box center [111, 85] width 120 height 18
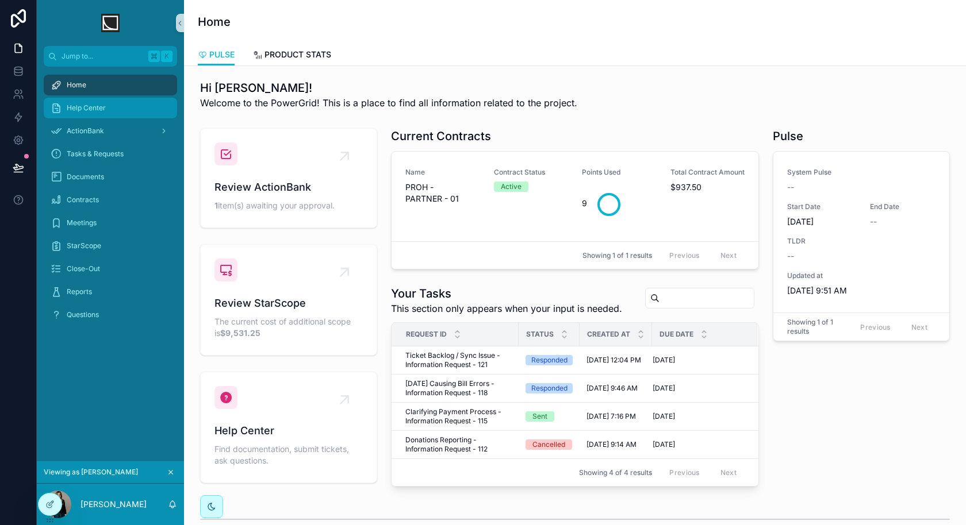
click at [114, 108] on div "Help Center" at bounding box center [111, 108] width 120 height 18
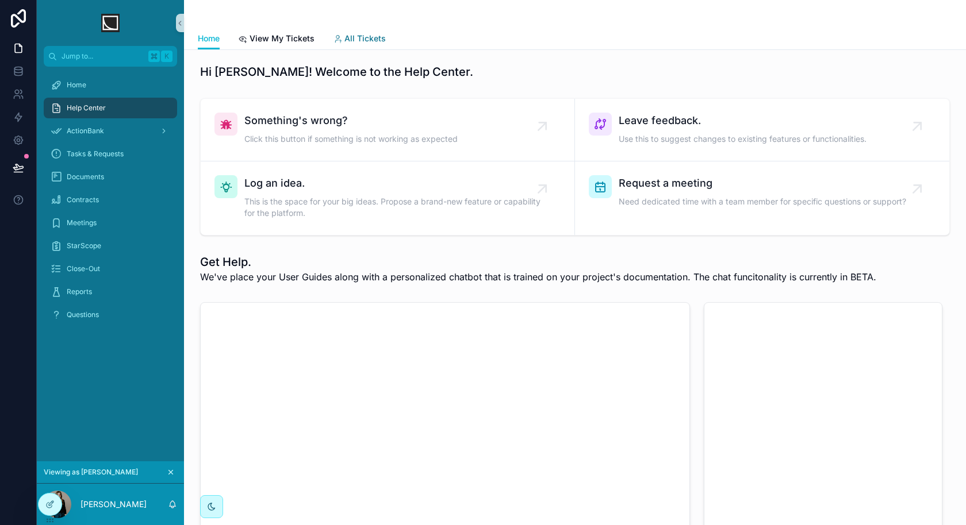
click at [358, 39] on span "All Tickets" at bounding box center [364, 38] width 41 height 11
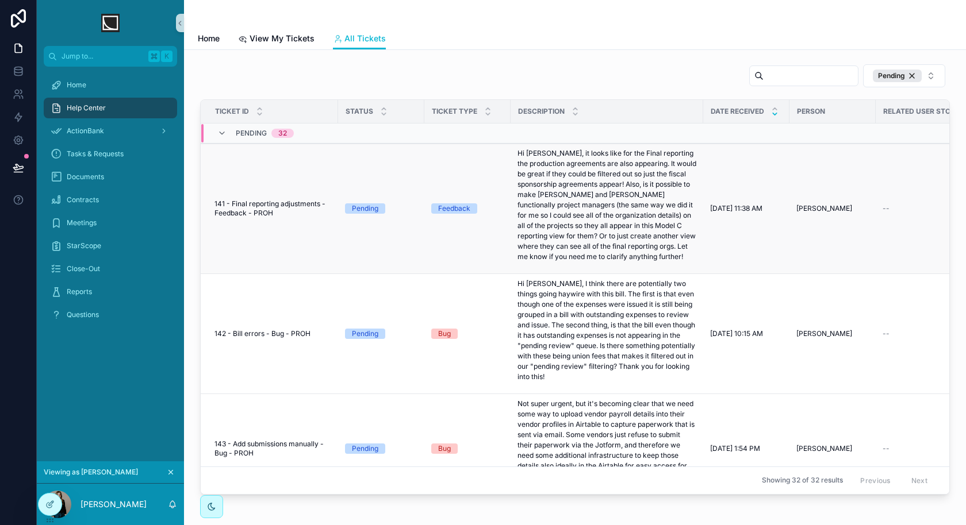
click at [266, 211] on span "141 - Final reporting adjustments - Feedback - PROH" at bounding box center [272, 208] width 117 height 18
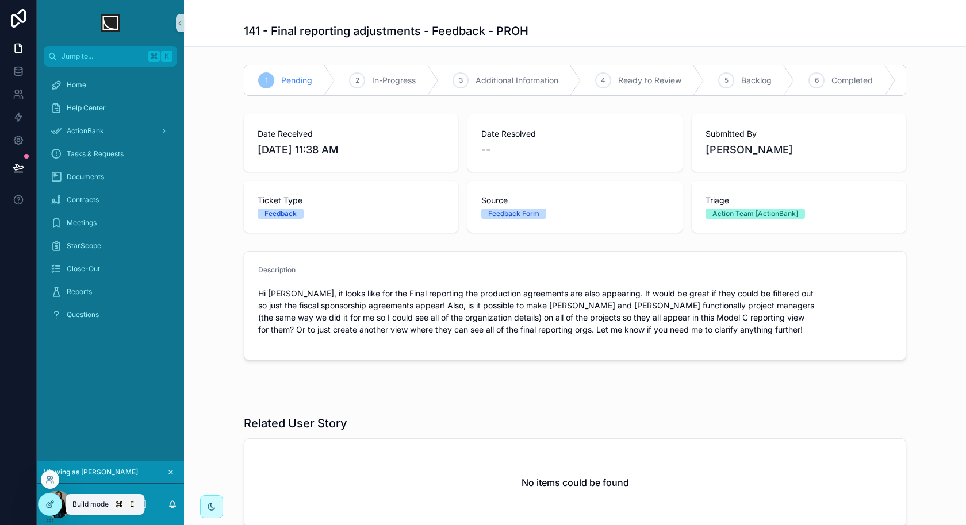
click at [51, 506] on icon at bounding box center [49, 505] width 5 height 5
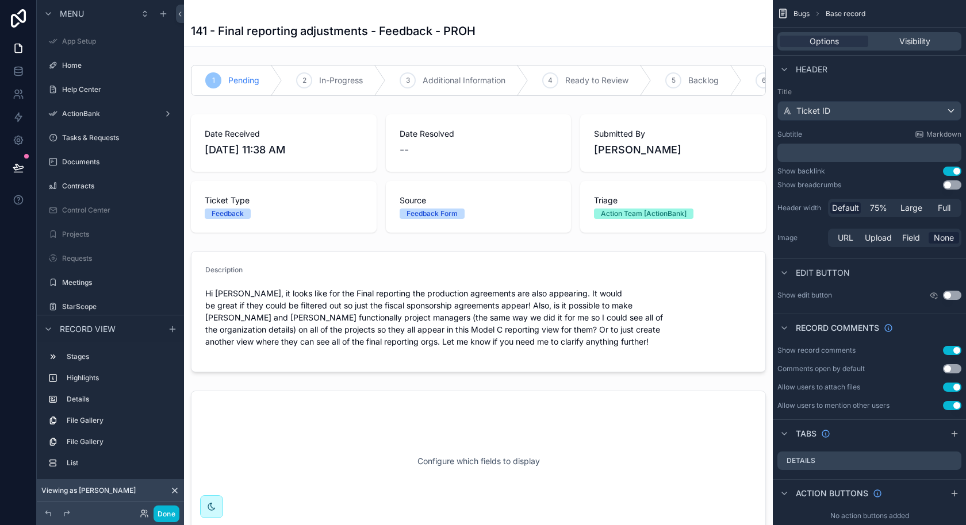
click at [381, 27] on h1 "141 - Final reporting adjustments - Feedback - PROH" at bounding box center [333, 31] width 285 height 16
click at [951, 494] on icon "scrollable content" at bounding box center [954, 493] width 9 height 9
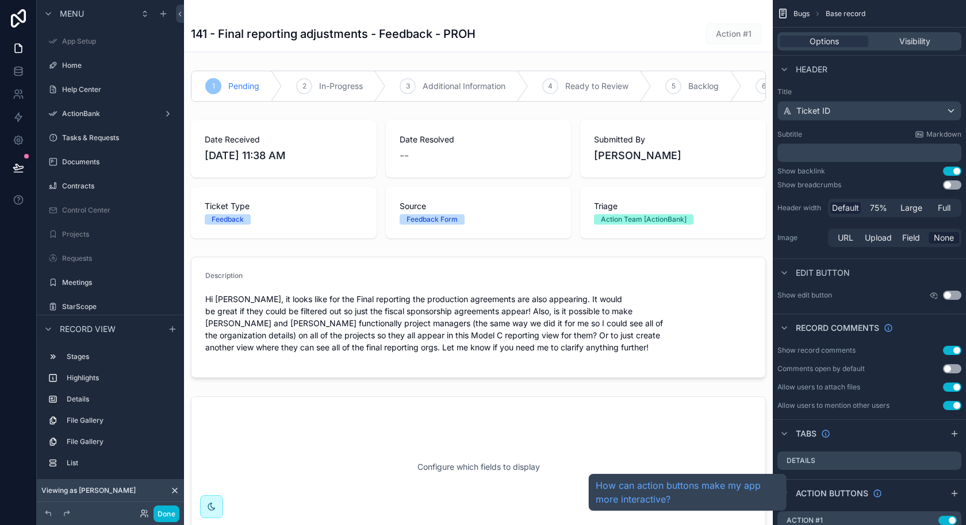
scroll to position [31, 0]
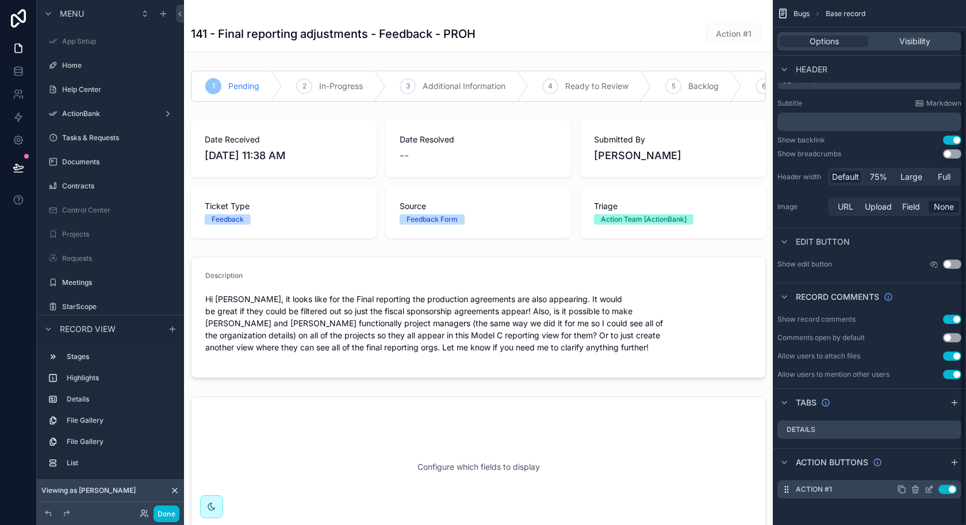
click at [933, 485] on icon "scrollable content" at bounding box center [928, 489] width 9 height 9
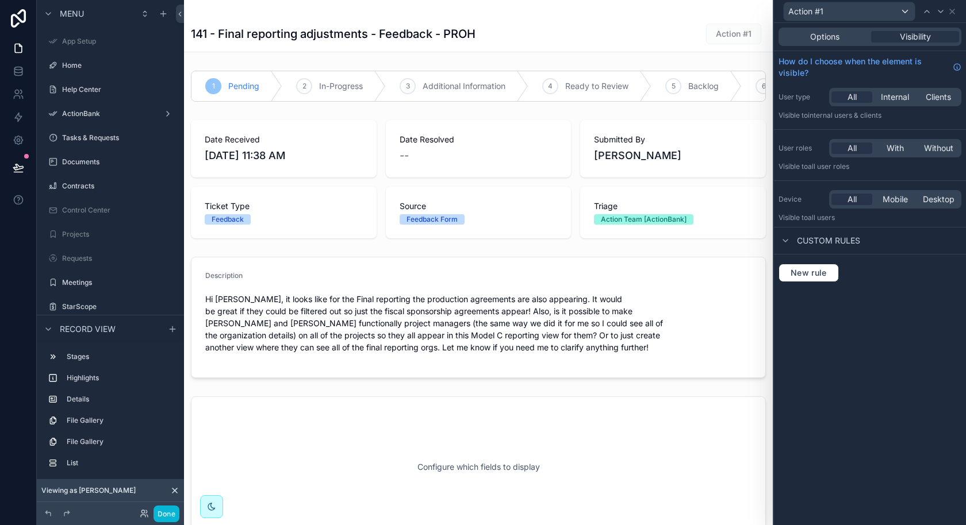
click at [880, 308] on div "Options Visibility How do I choose when the element is visible? User type All I…" at bounding box center [870, 274] width 192 height 502
click at [830, 35] on span "Options" at bounding box center [824, 36] width 29 height 11
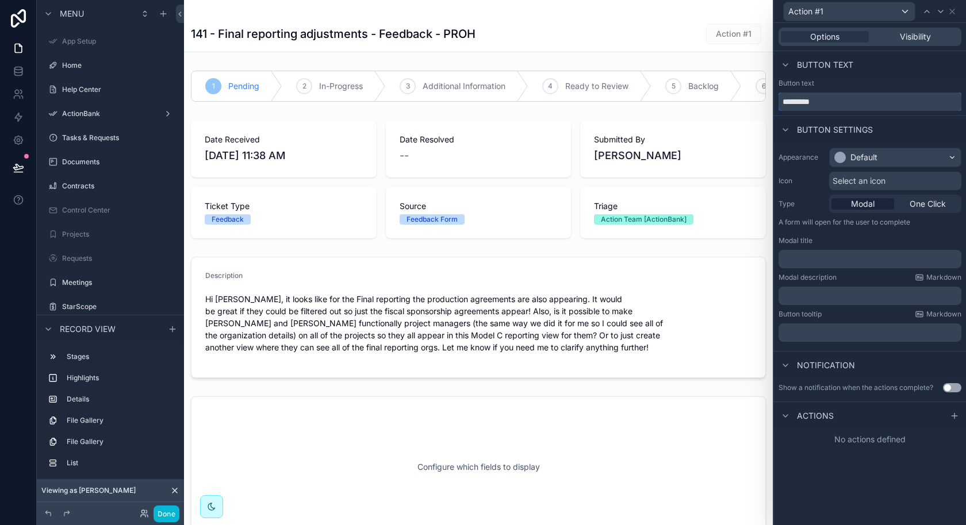
click at [843, 106] on input "*********" at bounding box center [869, 102] width 183 height 18
type input "****"
click at [873, 156] on div "Default" at bounding box center [863, 157] width 27 height 11
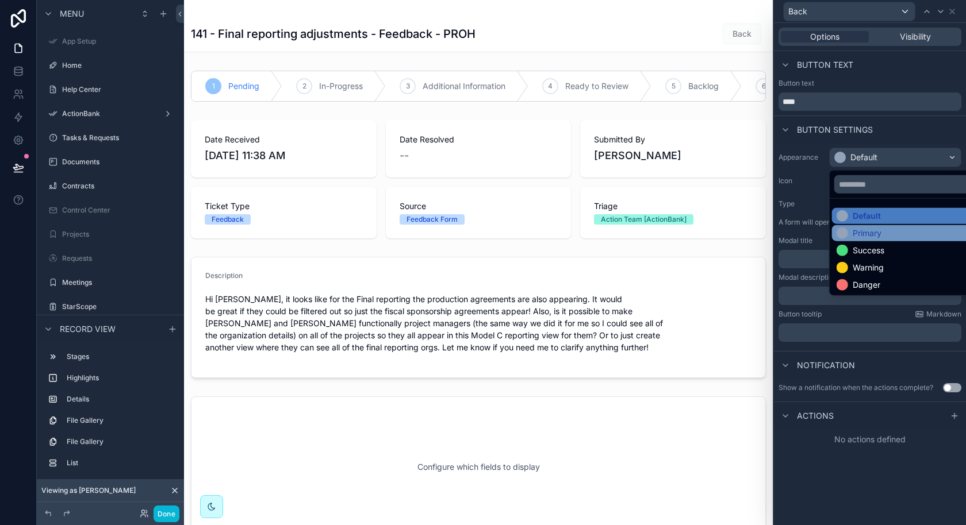
click at [863, 239] on div "Primary" at bounding box center [908, 233] width 153 height 16
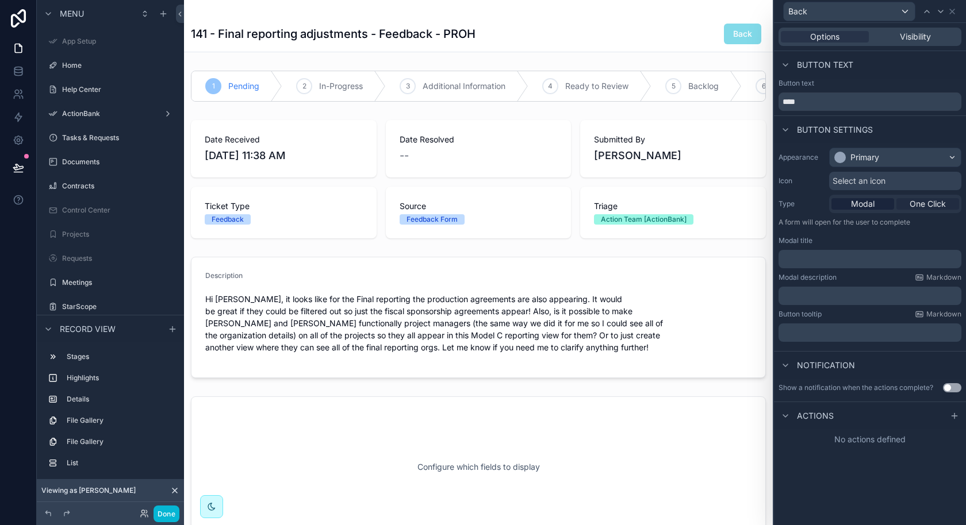
click at [935, 204] on span "One Click" at bounding box center [927, 203] width 36 height 11
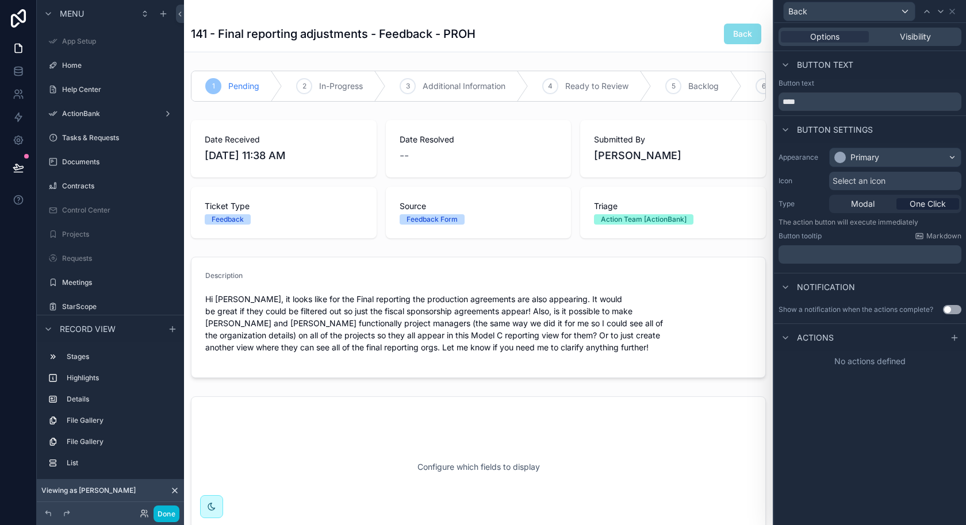
click at [858, 362] on div "No actions defined" at bounding box center [870, 361] width 192 height 21
click at [953, 338] on icon at bounding box center [953, 338] width 5 height 0
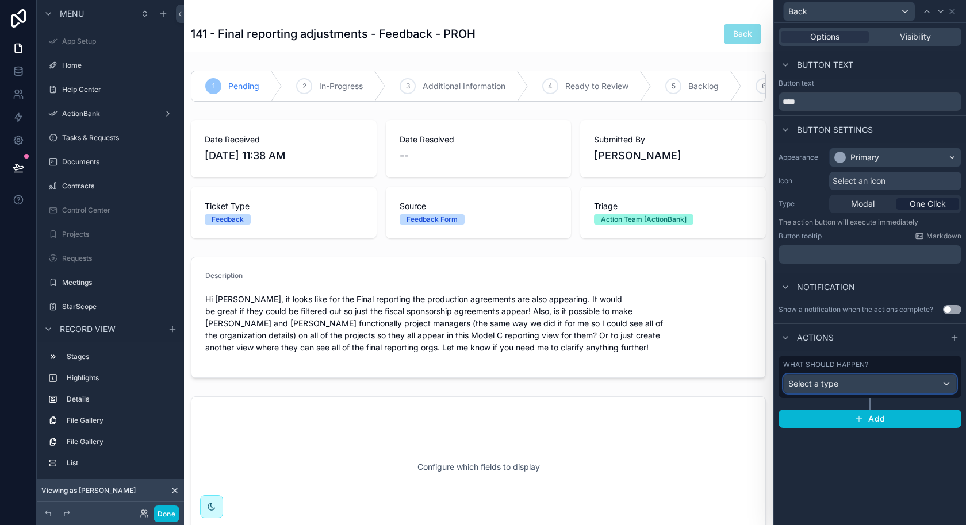
click at [888, 391] on div "Select a type" at bounding box center [869, 384] width 172 height 18
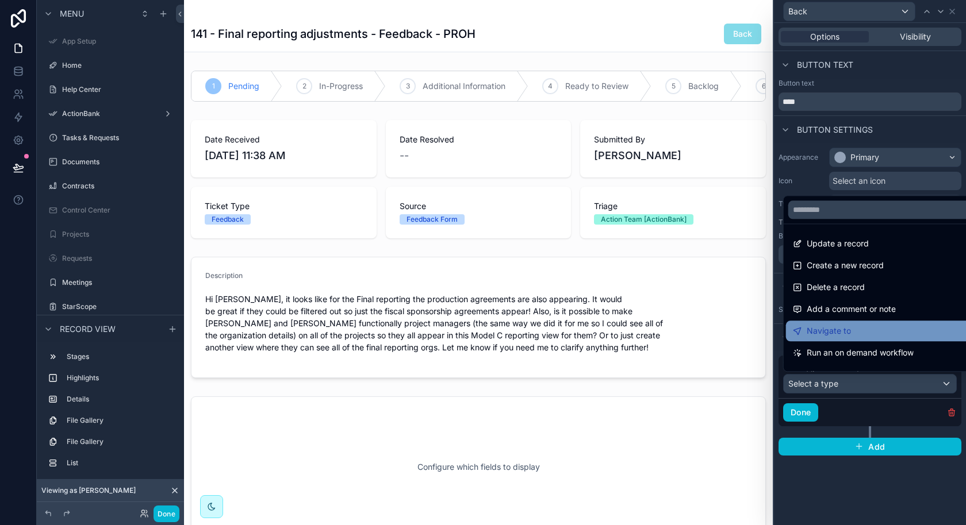
click at [872, 337] on div "Navigate to" at bounding box center [883, 331] width 181 height 14
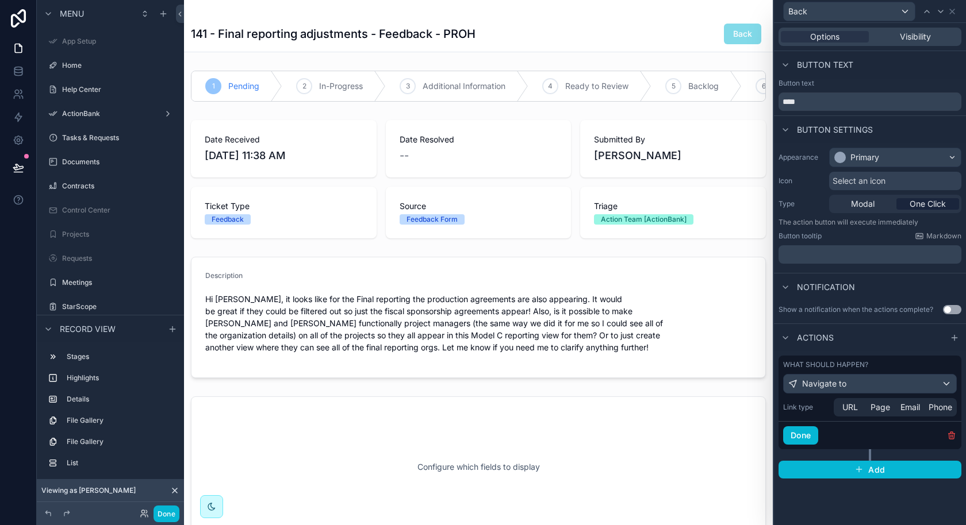
click at [873, 413] on div "URL Page Email Phone" at bounding box center [894, 407] width 123 height 18
click at [881, 405] on span "Page" at bounding box center [880, 407] width 20 height 11
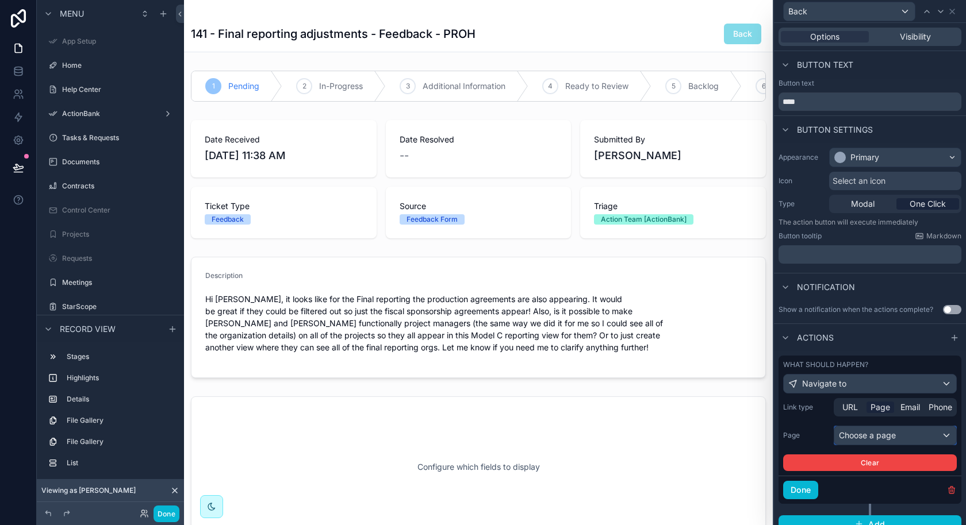
click at [875, 436] on div "Choose a page" at bounding box center [895, 436] width 122 height 18
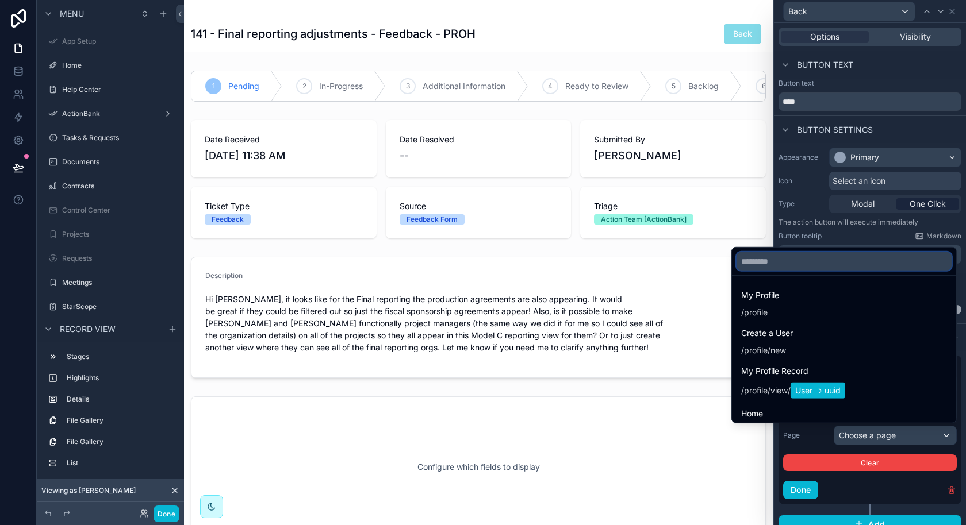
click at [824, 264] on input "text" at bounding box center [843, 261] width 215 height 18
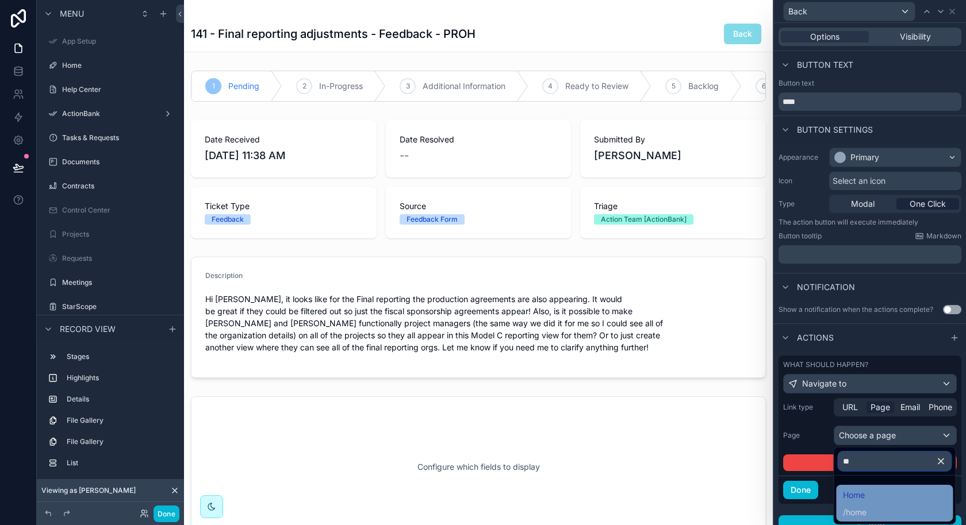
type input "**"
click at [867, 504] on div "Home / home" at bounding box center [894, 504] width 103 height 30
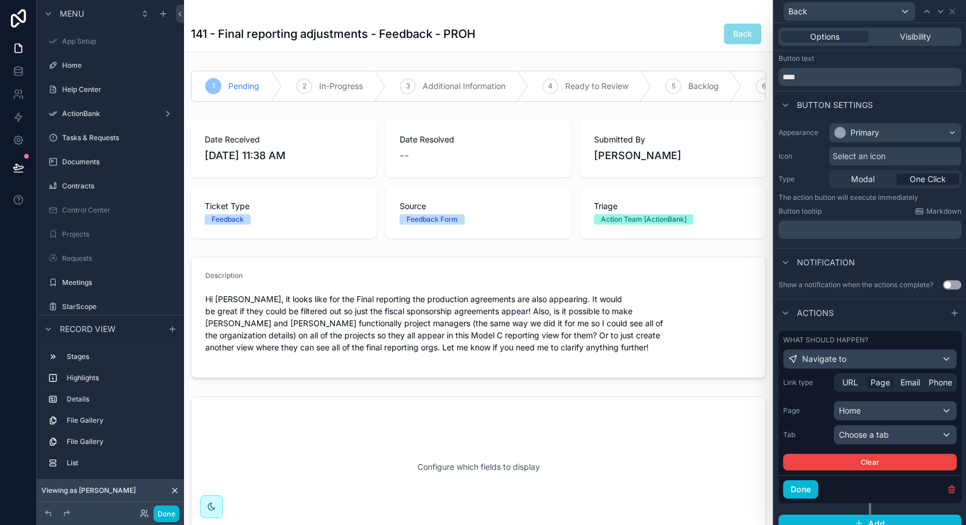
scroll to position [32, 0]
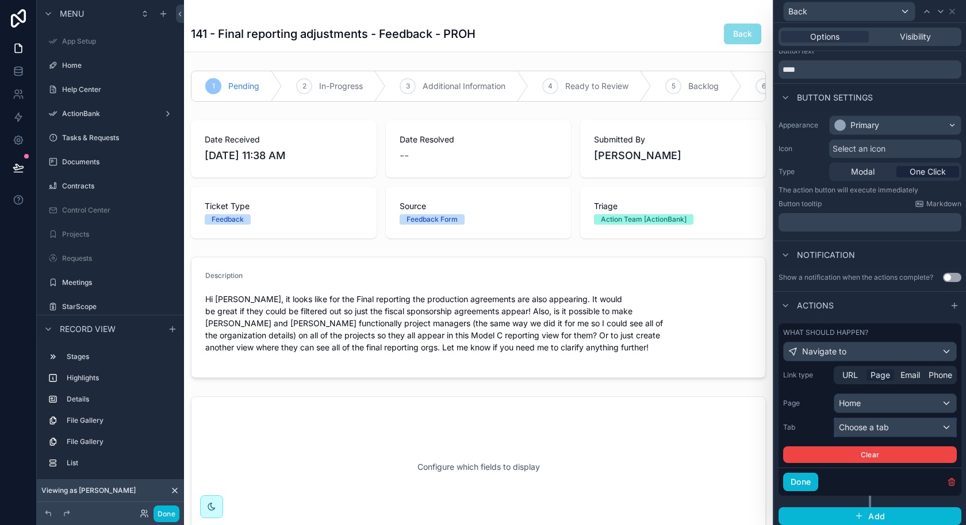
click at [890, 427] on div "Choose a tab" at bounding box center [895, 427] width 122 height 18
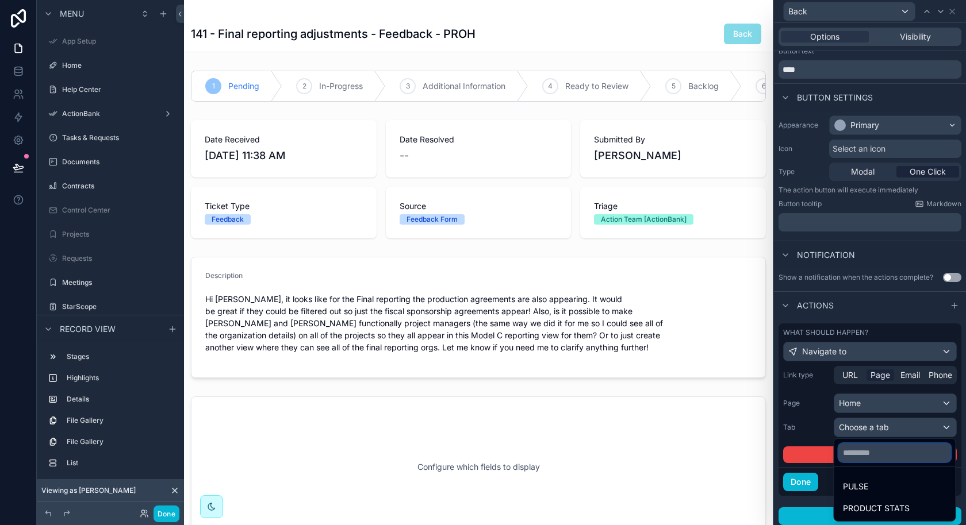
click at [885, 454] on input "text" at bounding box center [894, 453] width 112 height 18
type input "*"
click at [890, 403] on div at bounding box center [870, 262] width 192 height 525
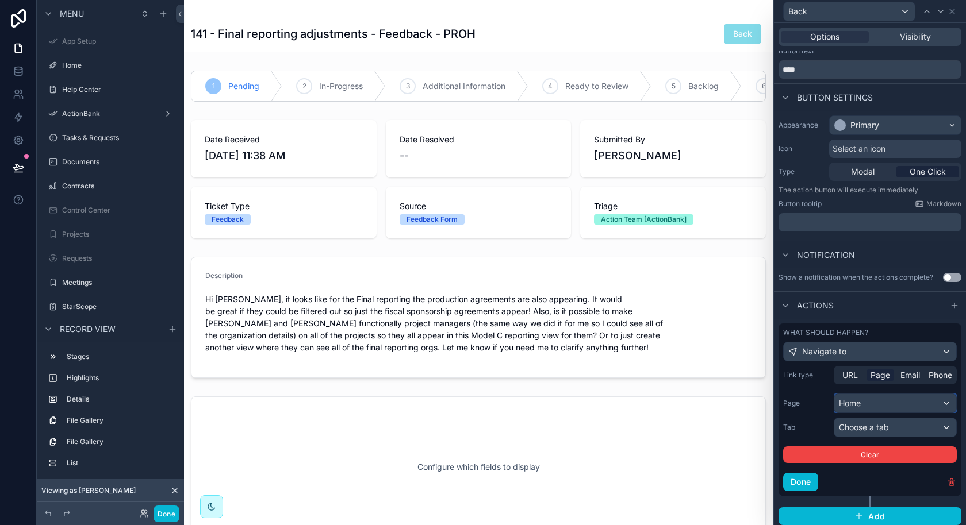
click at [890, 403] on div "Home" at bounding box center [895, 403] width 122 height 18
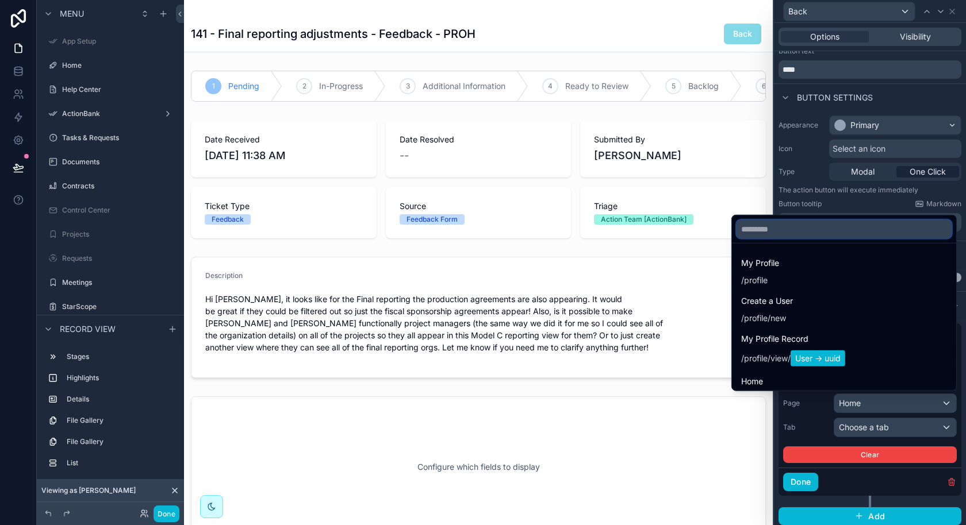
click at [828, 226] on input "text" at bounding box center [843, 229] width 215 height 18
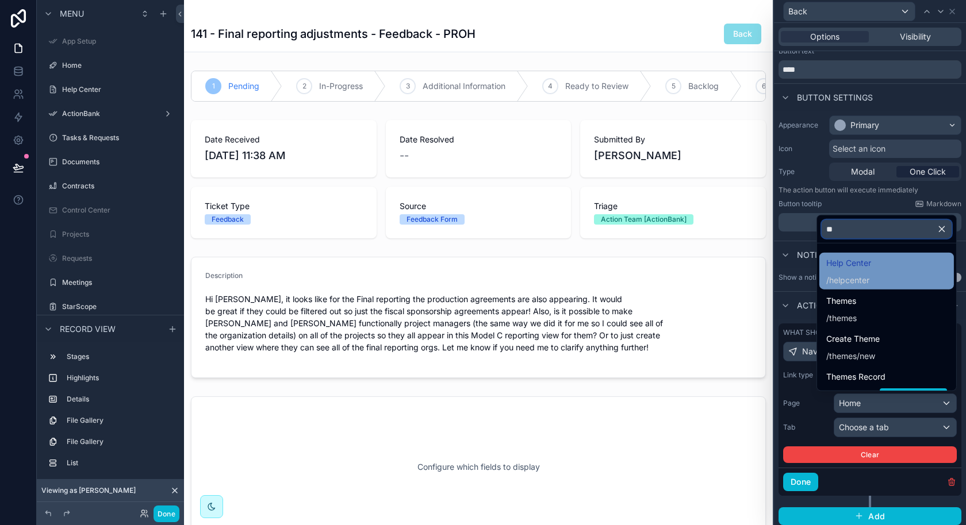
type input "**"
click at [860, 280] on span "helpcenter" at bounding box center [849, 280] width 40 height 11
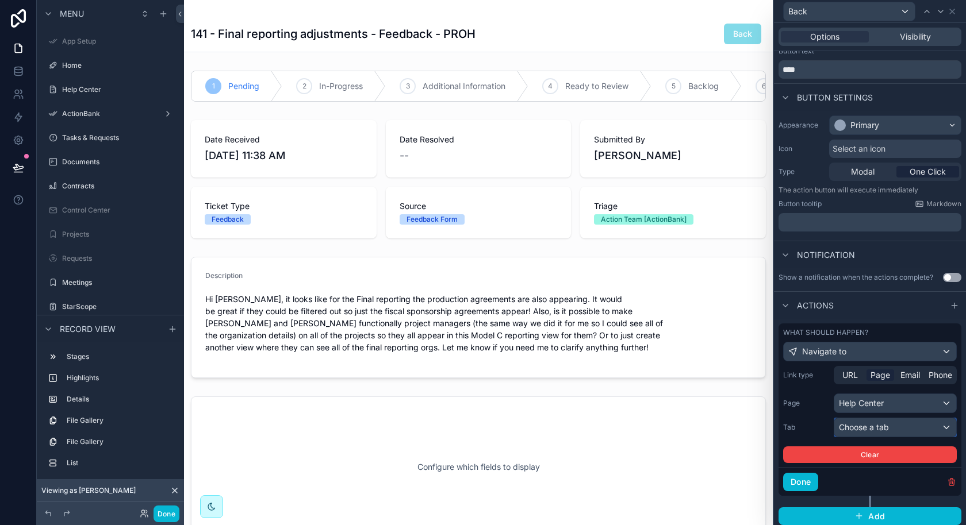
click at [879, 424] on span "Choose a tab" at bounding box center [864, 427] width 50 height 10
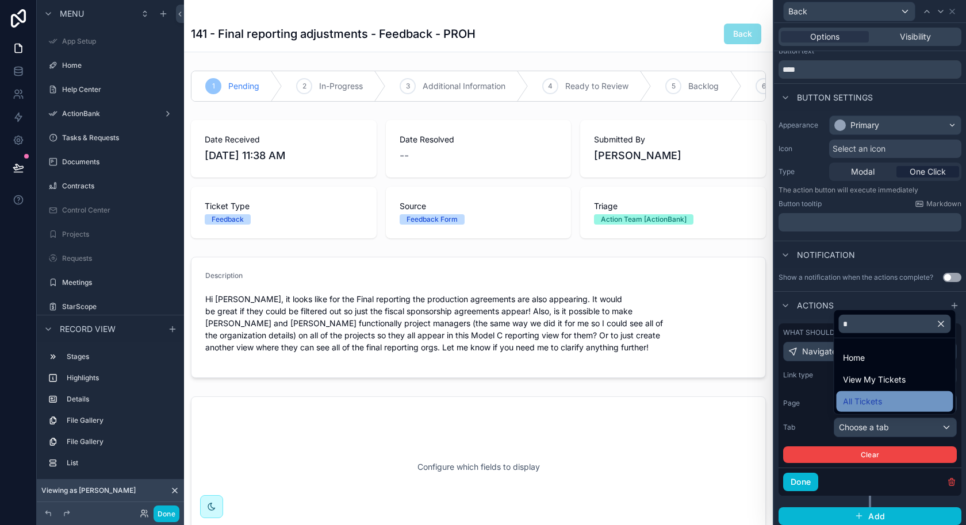
click at [894, 392] on div "All Tickets" at bounding box center [894, 401] width 117 height 21
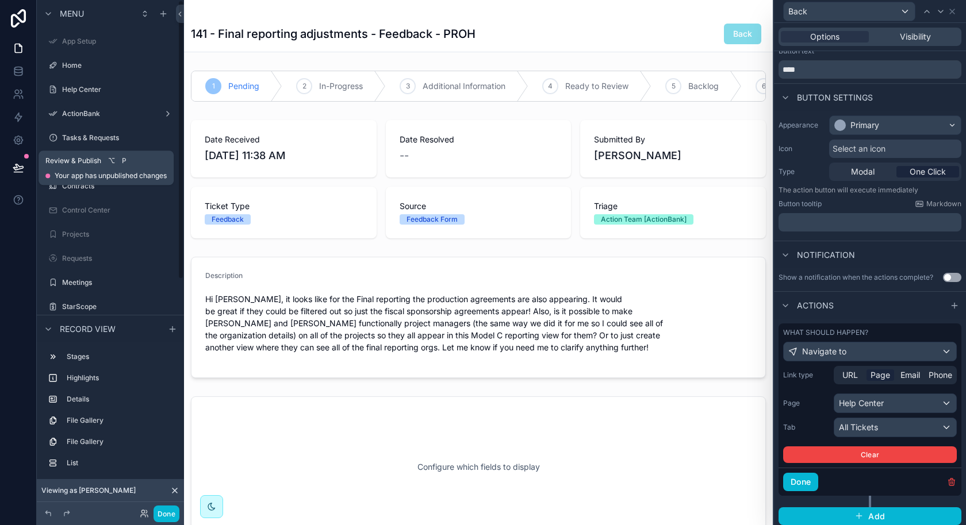
click at [11, 164] on button at bounding box center [18, 168] width 25 height 32
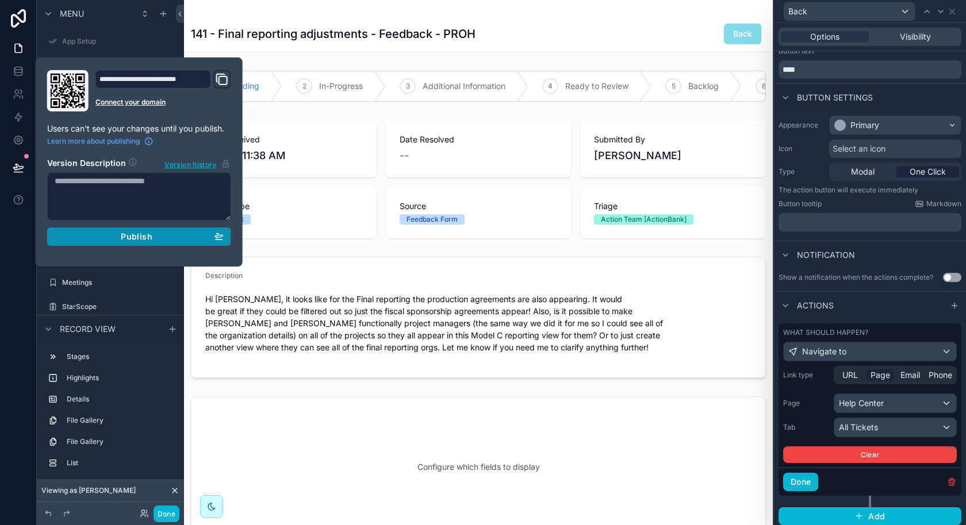
click at [114, 229] on button "Publish" at bounding box center [139, 237] width 184 height 18
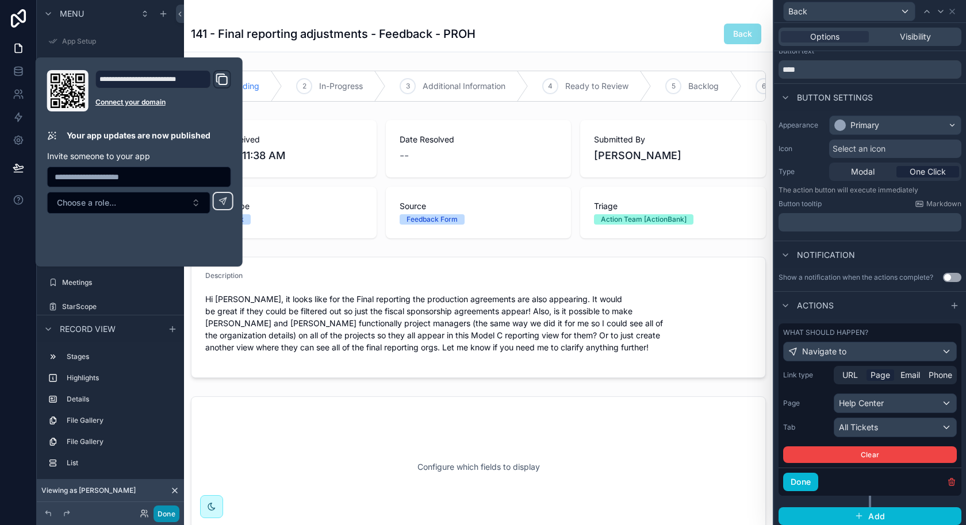
click at [171, 513] on button "Done" at bounding box center [166, 514] width 26 height 17
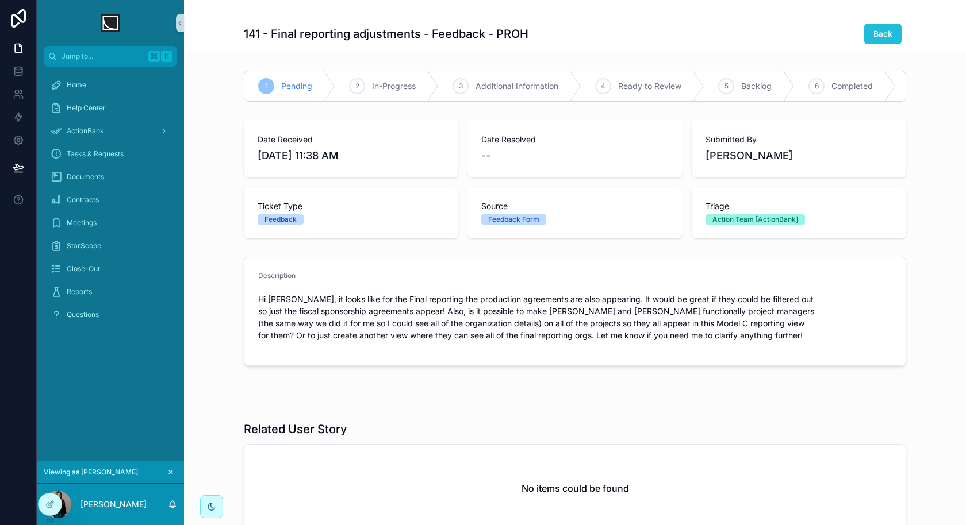
click at [882, 33] on span "Back" at bounding box center [882, 33] width 19 height 11
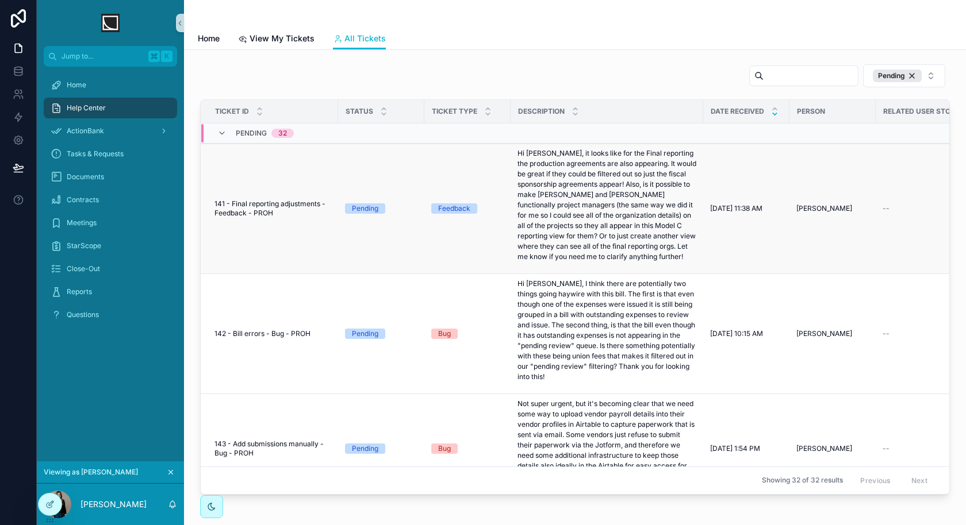
click at [300, 205] on span "141 - Final reporting adjustments - Feedback - PROH" at bounding box center [272, 208] width 117 height 18
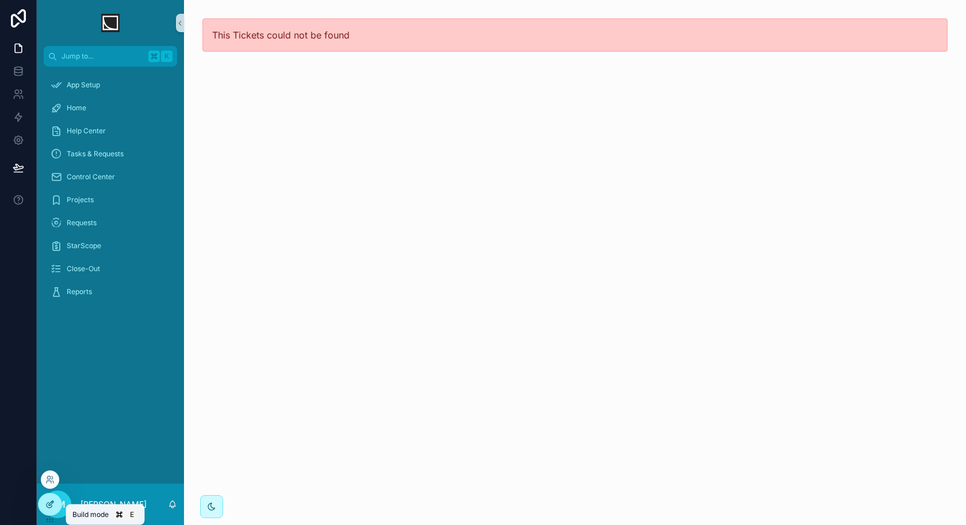
click at [50, 504] on icon at bounding box center [49, 504] width 9 height 9
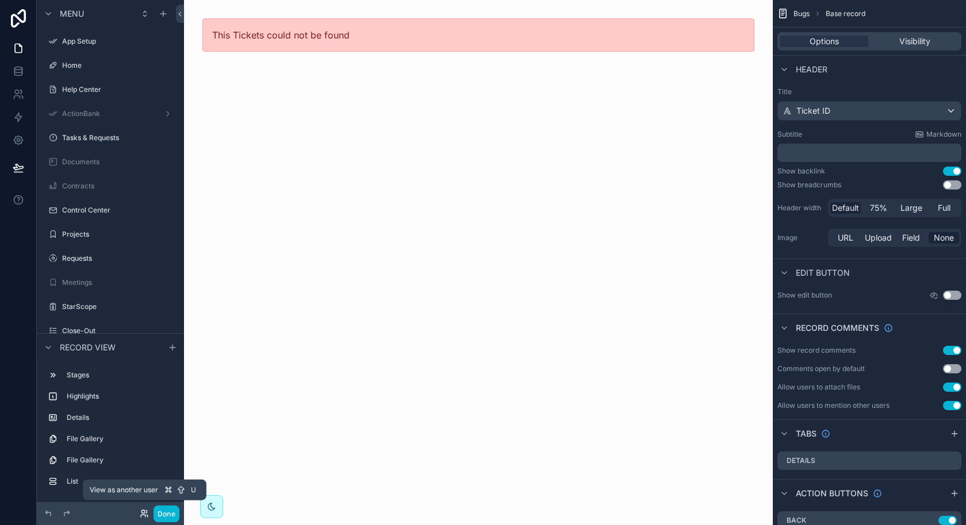
click at [144, 513] on icon at bounding box center [142, 511] width 3 height 3
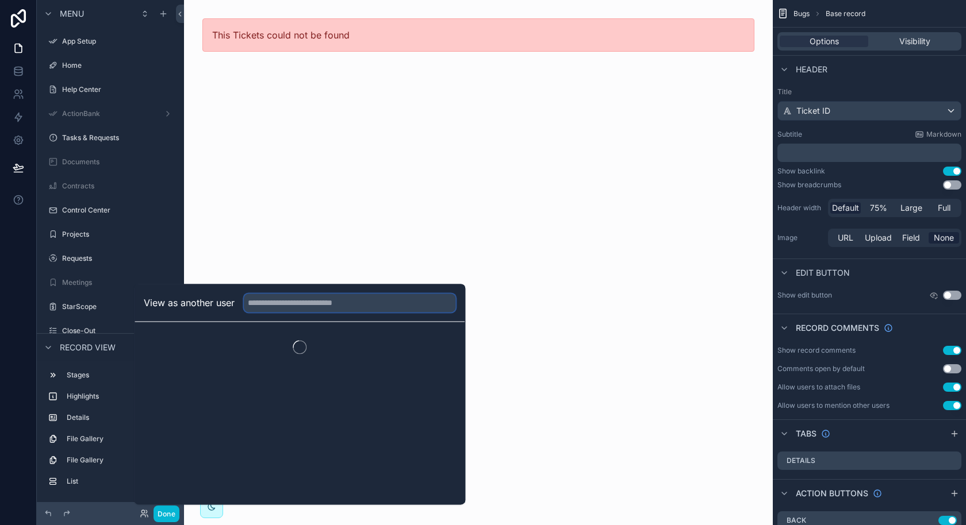
click at [322, 299] on input "text" at bounding box center [350, 303] width 212 height 18
type input "****"
click at [439, 347] on button "Select" at bounding box center [441, 345] width 30 height 17
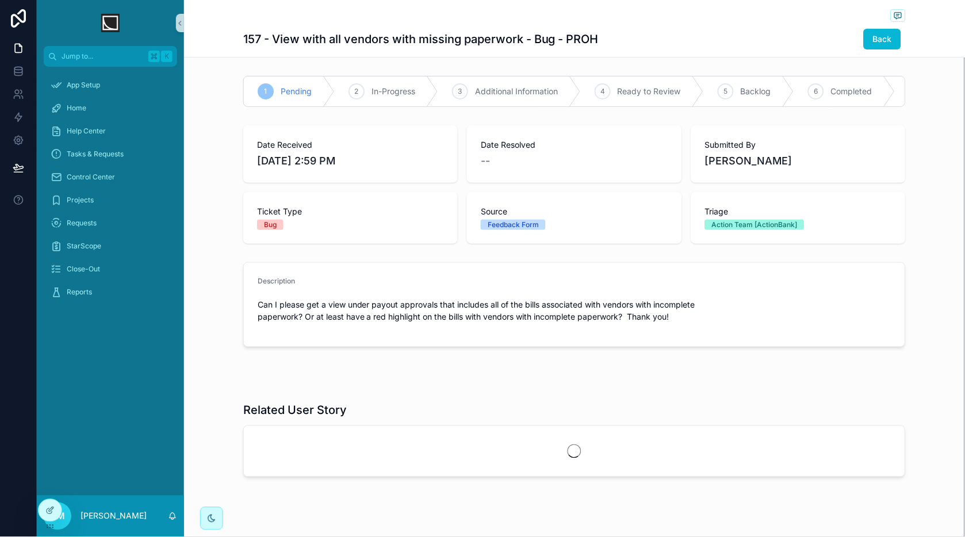
click at [105, 3] on div "scrollable content" at bounding box center [110, 23] width 147 height 46
click at [52, 517] on icon at bounding box center [49, 516] width 9 height 9
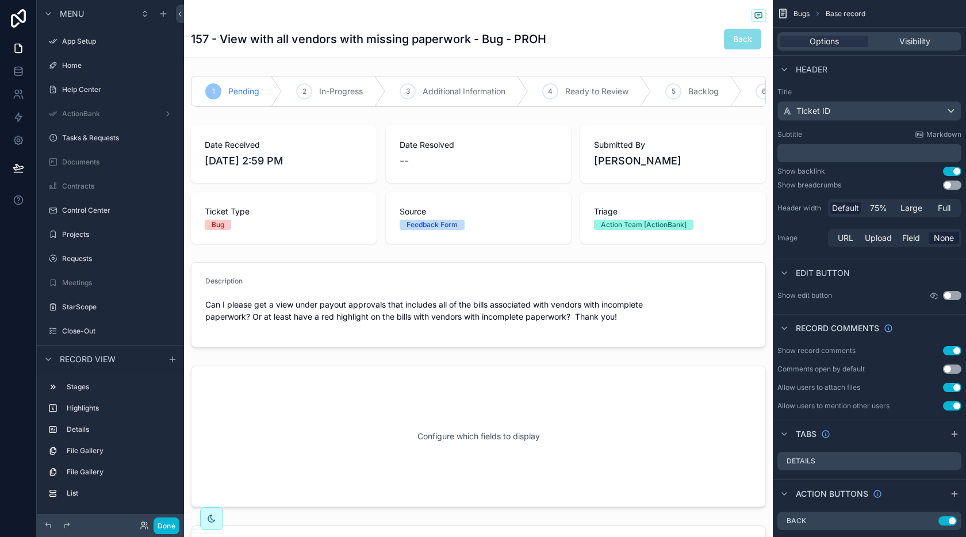
click at [697, 29] on div "Back" at bounding box center [722, 39] width 86 height 22
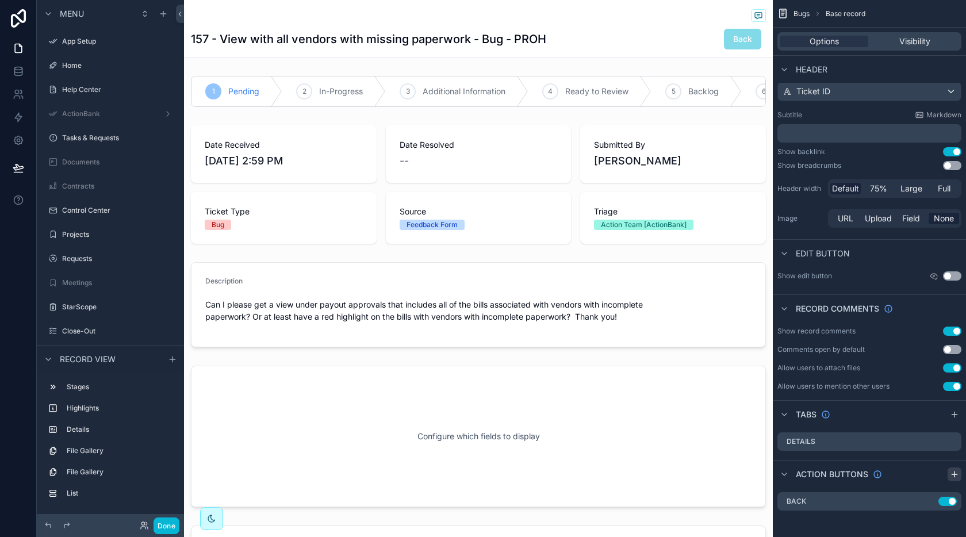
click at [766, 475] on icon "scrollable content" at bounding box center [954, 474] width 9 height 9
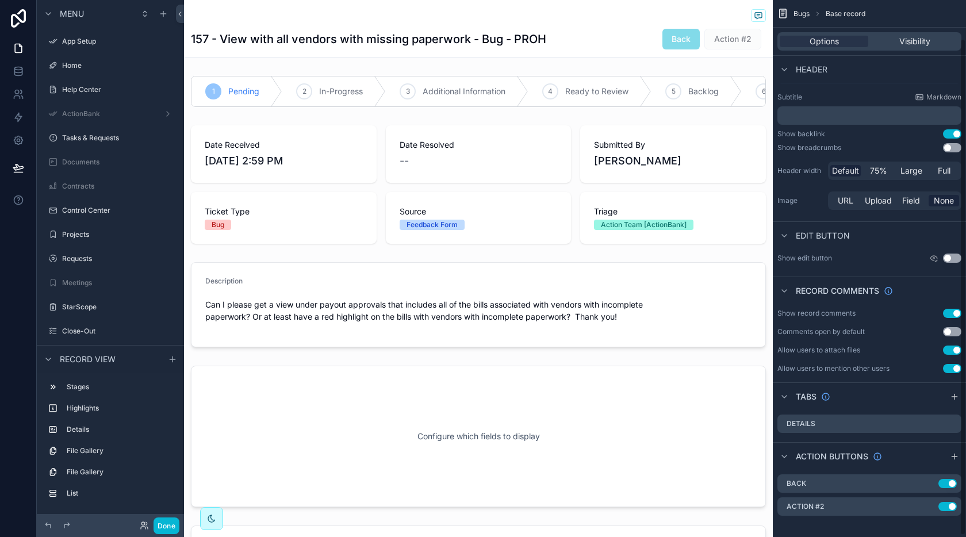
scroll to position [43, 0]
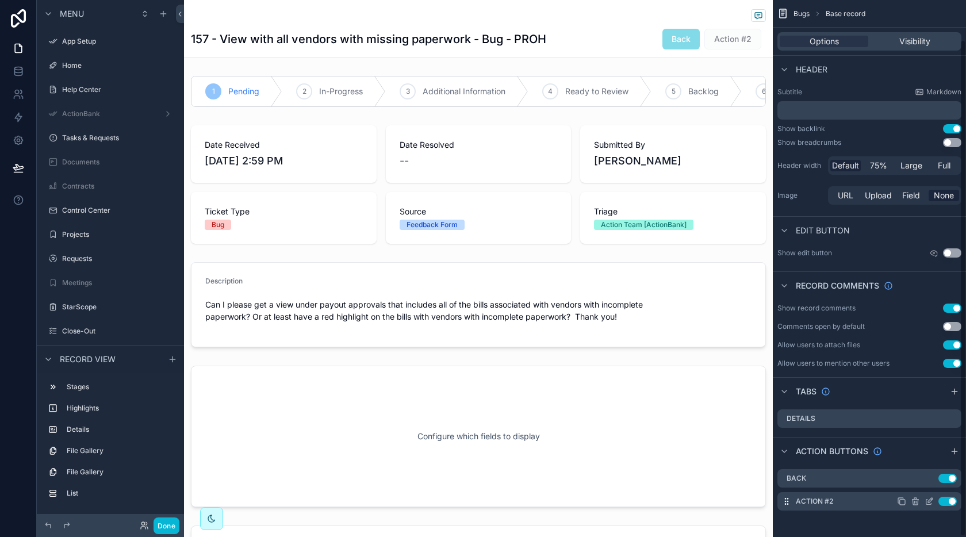
click at [766, 503] on icon "scrollable content" at bounding box center [928, 502] width 5 height 5
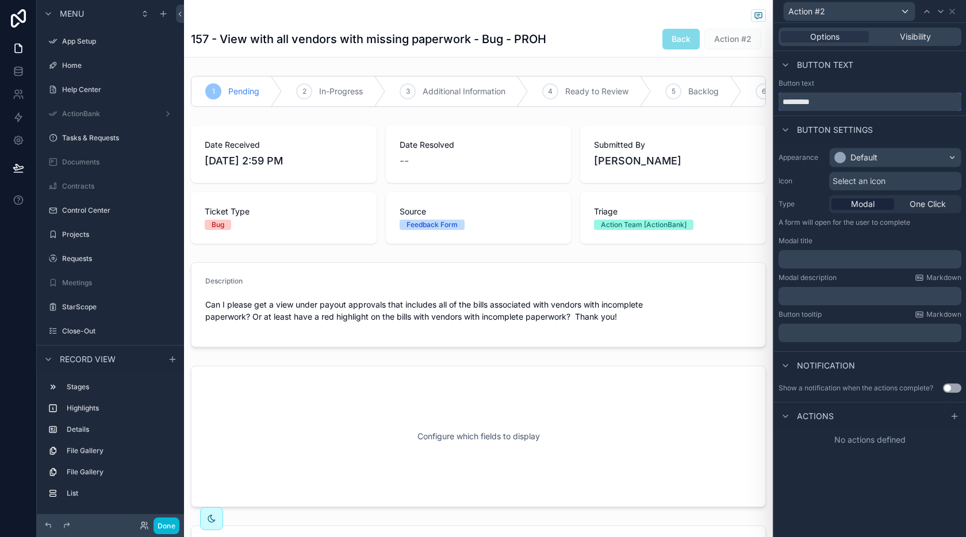
click at [766, 104] on input "*********" at bounding box center [869, 102] width 183 height 18
type input "**********"
click at [766, 36] on span "Visibility" at bounding box center [915, 36] width 31 height 11
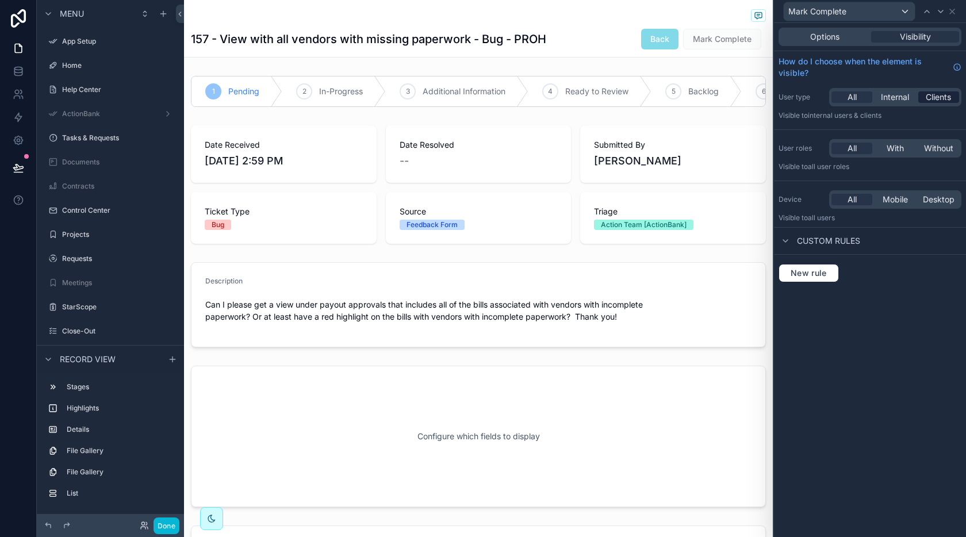
click at [766, 97] on span "Clients" at bounding box center [937, 96] width 25 height 11
click at [766, 148] on span "With" at bounding box center [894, 148] width 17 height 11
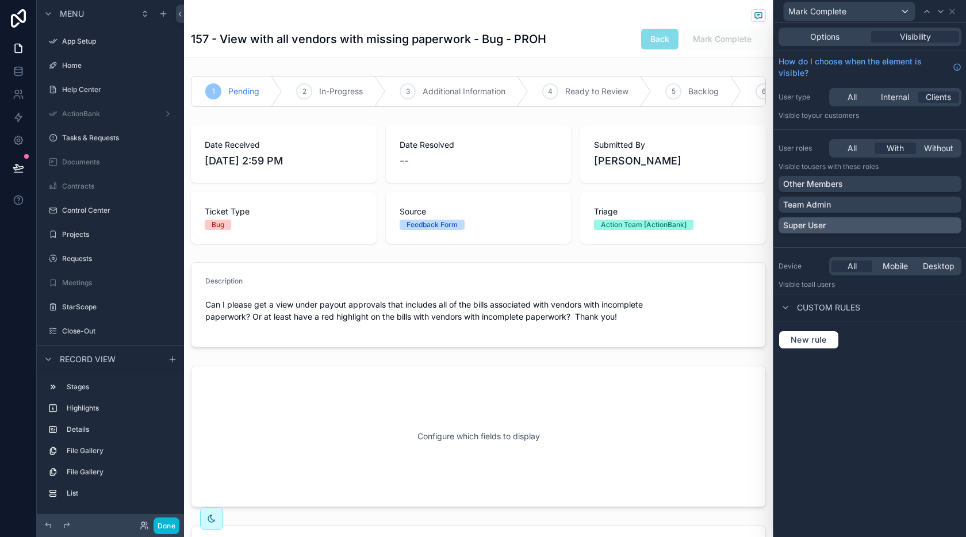
click at [766, 222] on div "Super User" at bounding box center [870, 225] width 174 height 11
click at [766, 40] on div "Options" at bounding box center [825, 36] width 88 height 11
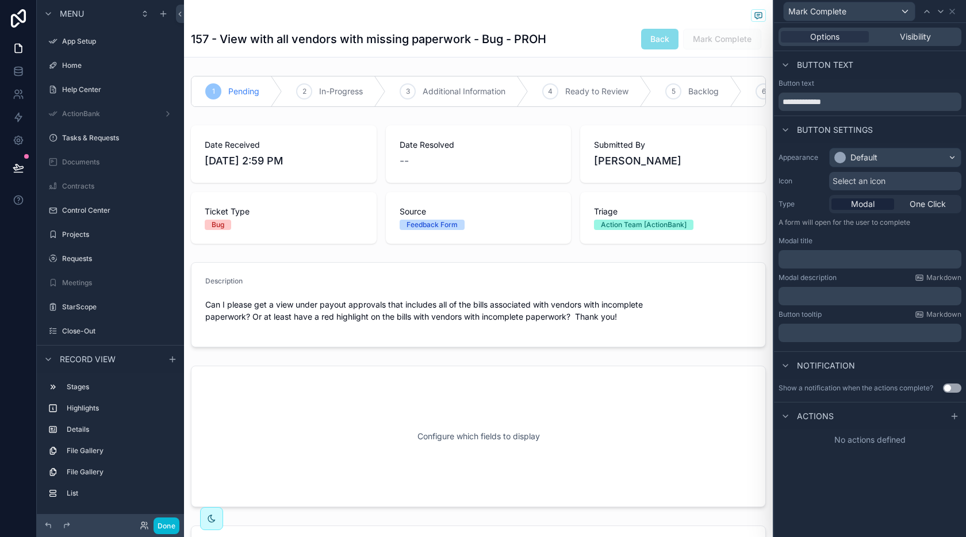
click at [766, 167] on div "Appearance Default Icon Select an icon Type Modal One Click A form will open fo…" at bounding box center [870, 244] width 192 height 203
click at [766, 160] on div "Default" at bounding box center [894, 157] width 131 height 18
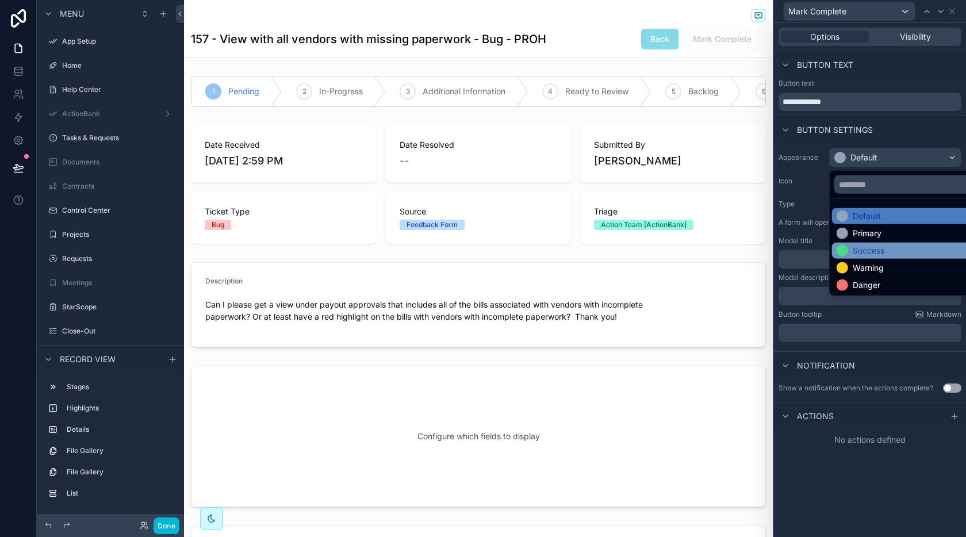
click at [766, 248] on div "Success" at bounding box center [868, 250] width 32 height 11
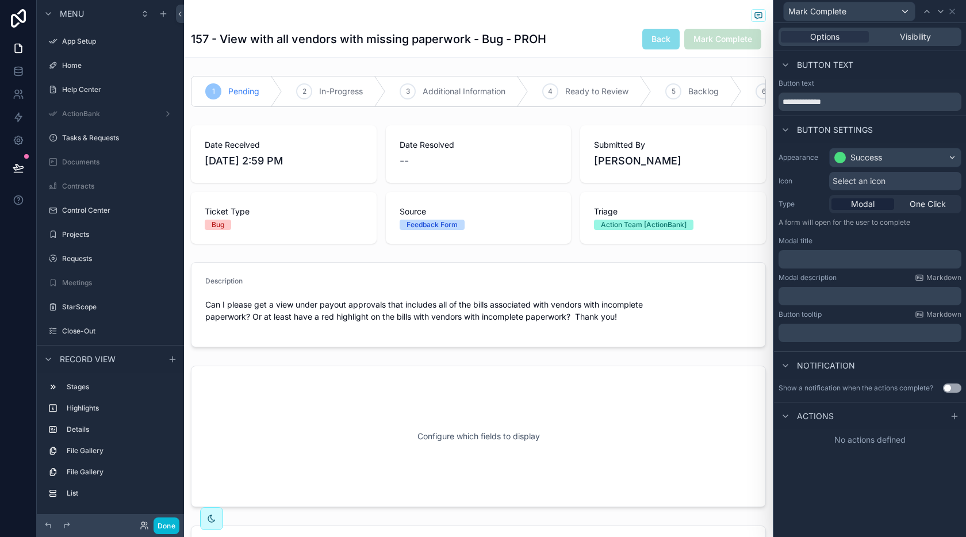
click at [766, 258] on p "﻿" at bounding box center [871, 258] width 176 height 11
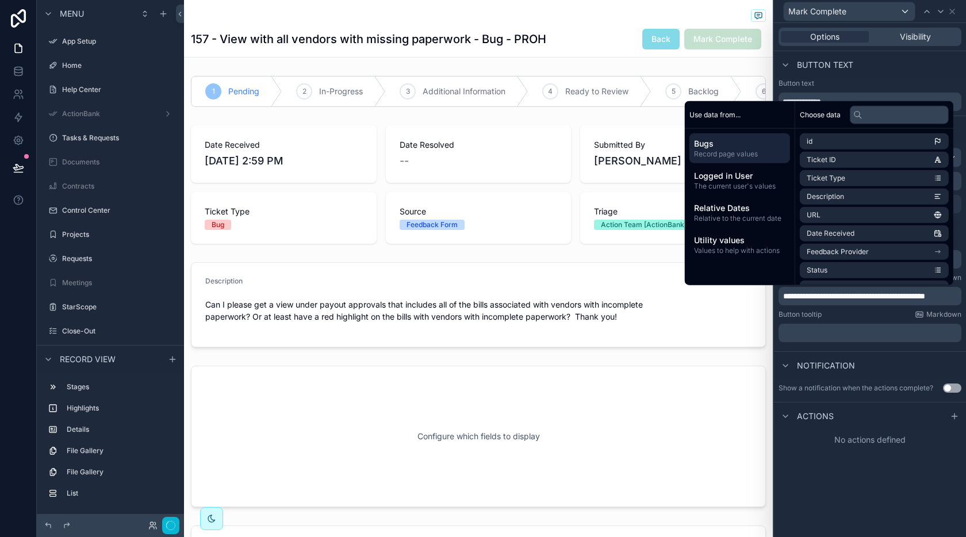
scroll to position [0, 0]
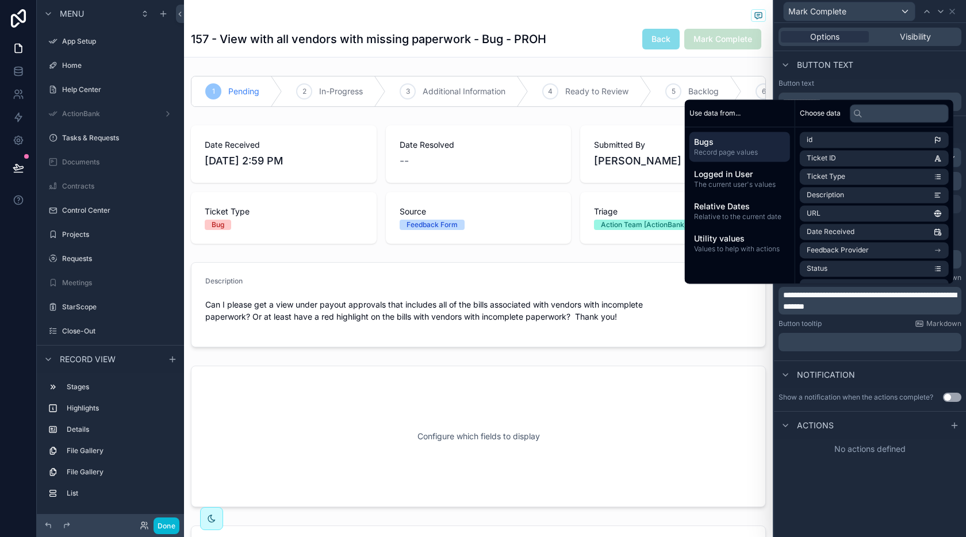
click at [766, 317] on div "**********" at bounding box center [870, 249] width 192 height 213
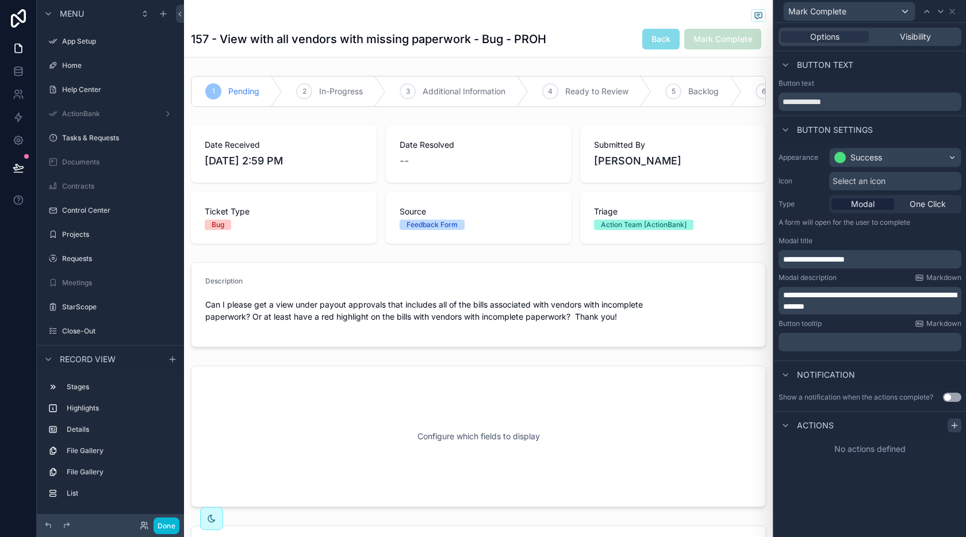
click at [766, 425] on icon at bounding box center [953, 425] width 5 height 0
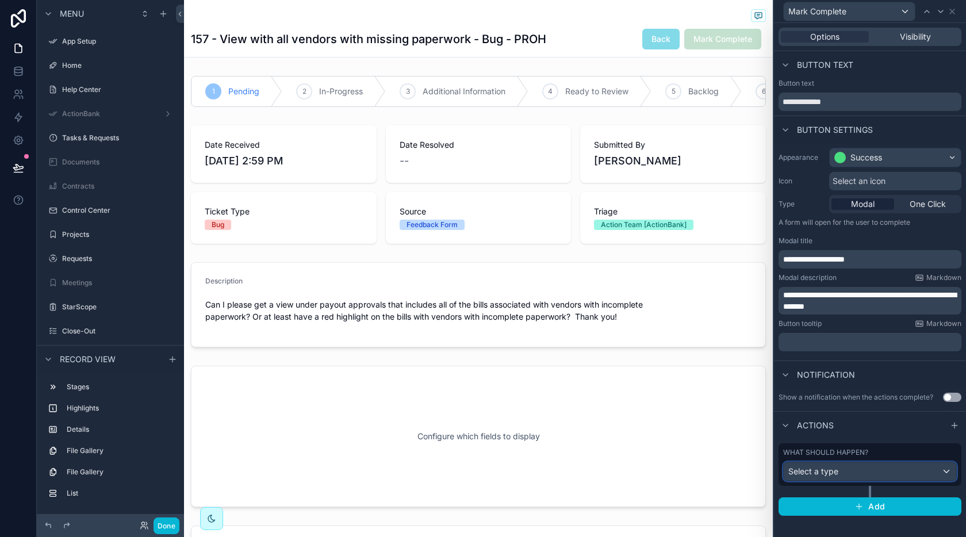
click at [766, 470] on div "Select a type" at bounding box center [869, 471] width 172 height 18
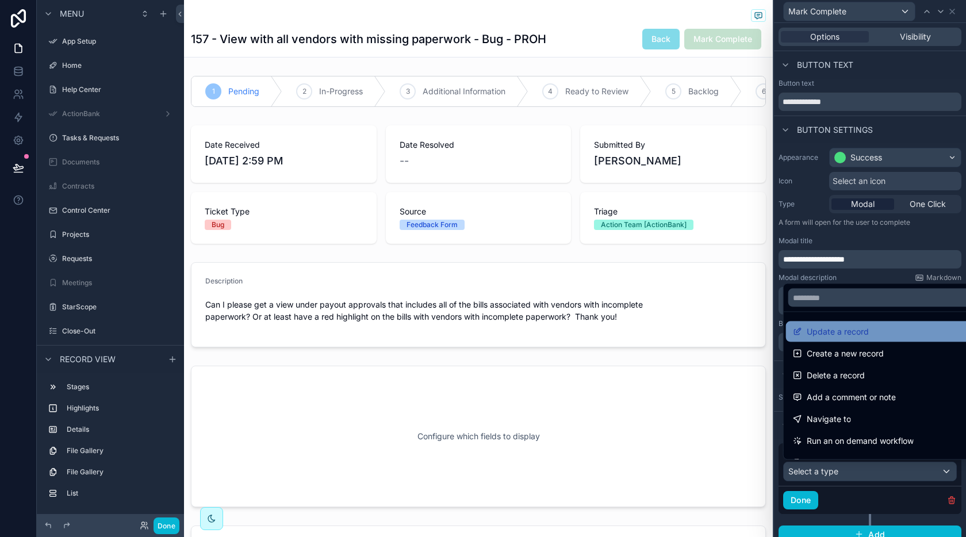
click at [766, 330] on div "Update a record" at bounding box center [883, 332] width 181 height 14
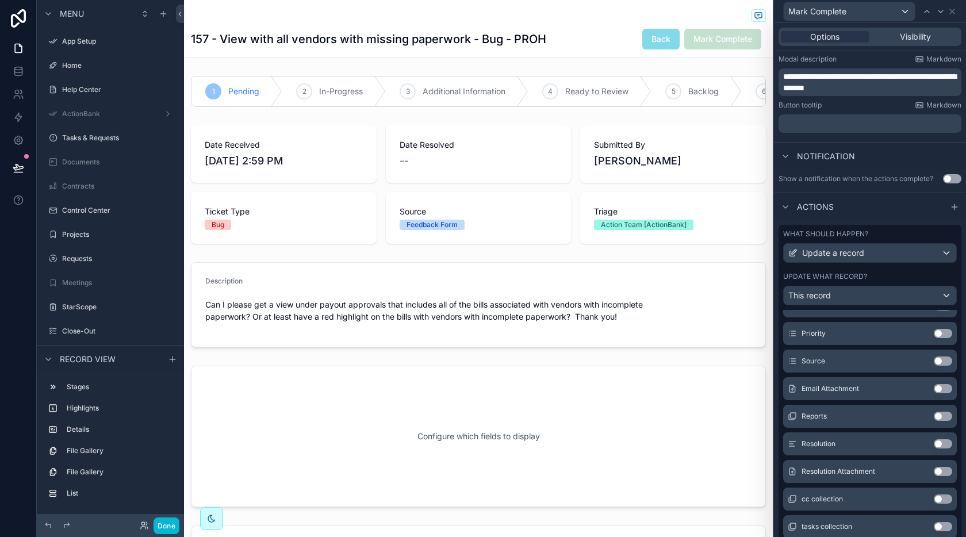
scroll to position [245, 0]
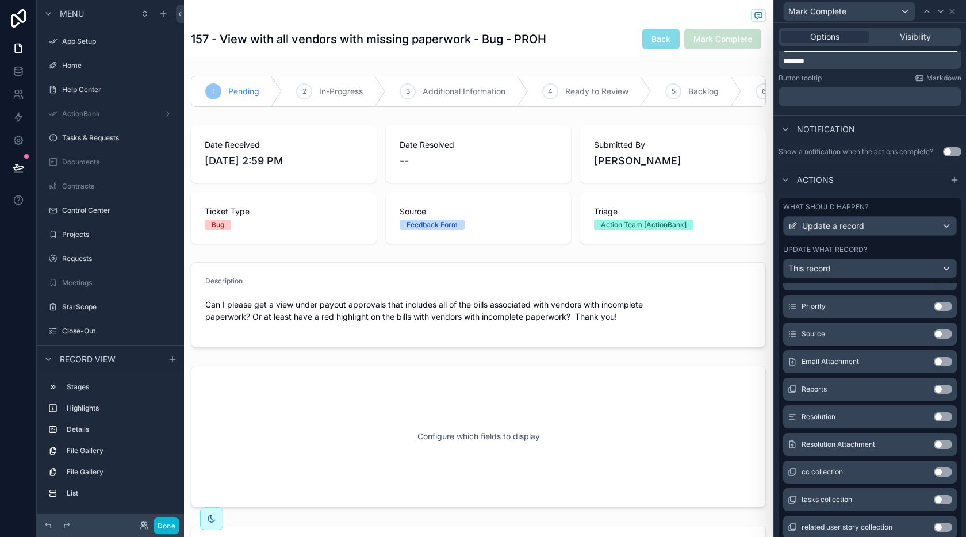
click at [766, 416] on button "Use setting" at bounding box center [942, 416] width 18 height 9
click at [766, 441] on button "Use setting" at bounding box center [942, 444] width 18 height 9
click at [172, 524] on button "Done" at bounding box center [166, 525] width 26 height 17
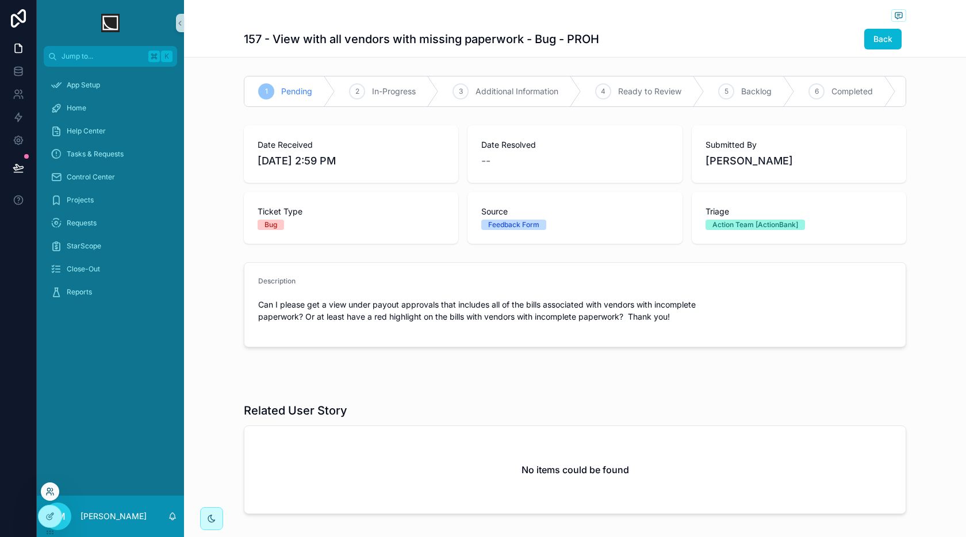
click at [48, 489] on icon at bounding box center [49, 491] width 9 height 9
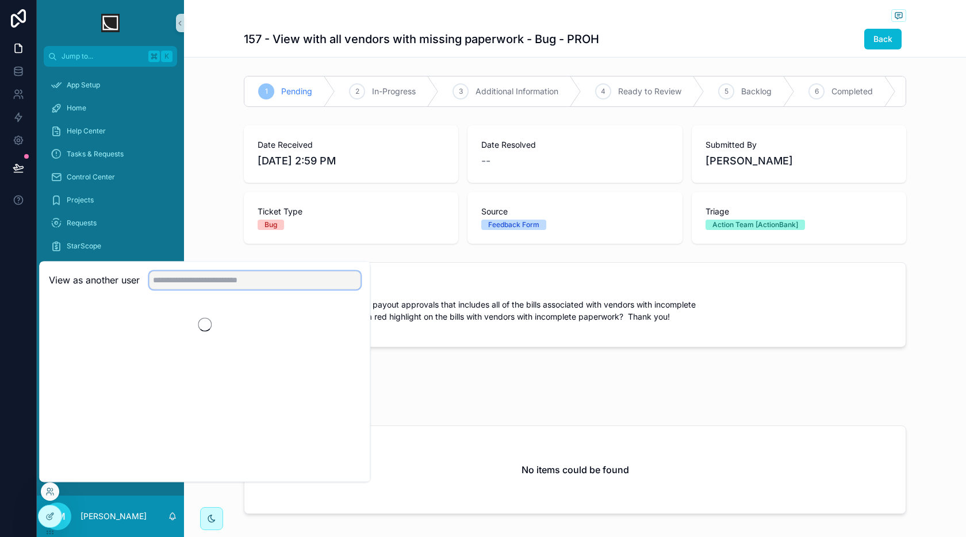
click at [268, 284] on input "text" at bounding box center [255, 280] width 212 height 18
type input "****"
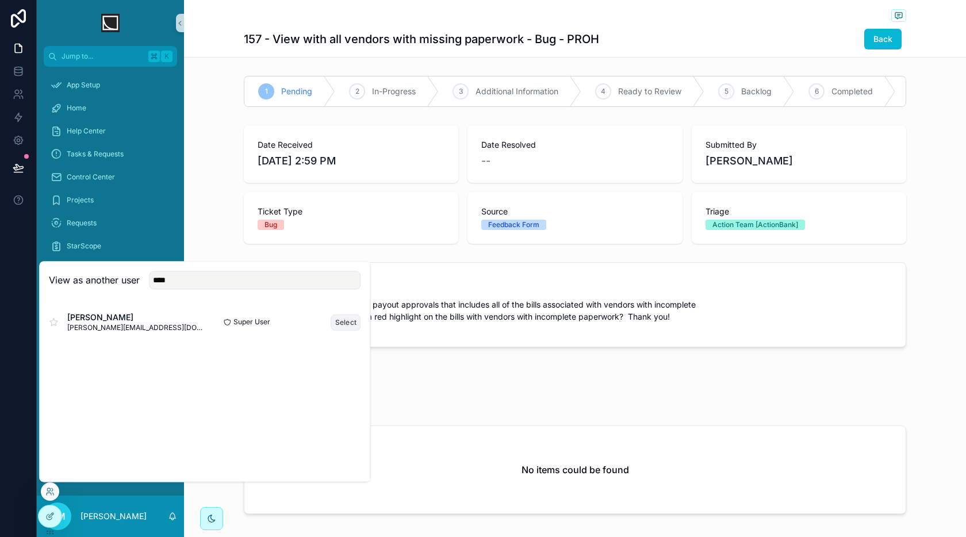
click at [337, 321] on button "Select" at bounding box center [346, 322] width 30 height 17
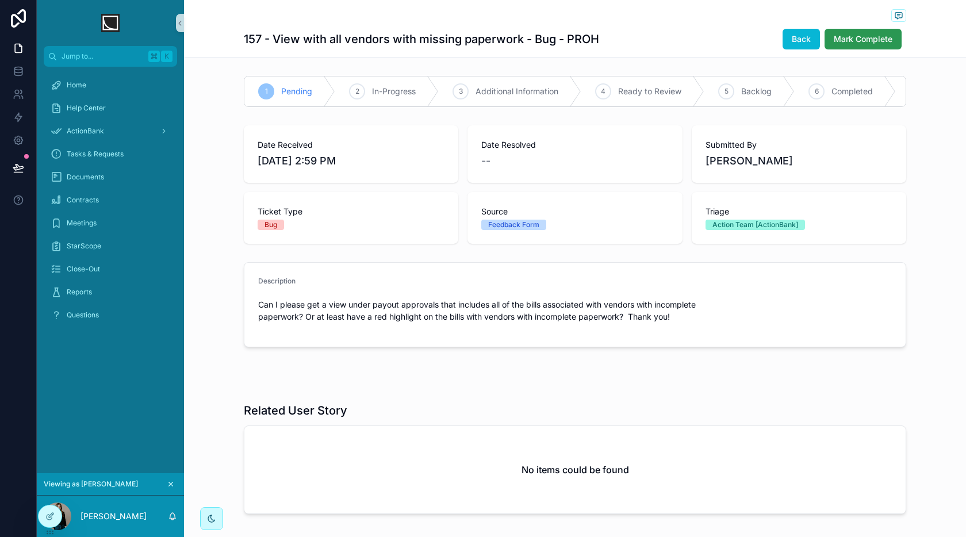
click at [871, 42] on span "Mark Complete" at bounding box center [862, 38] width 59 height 11
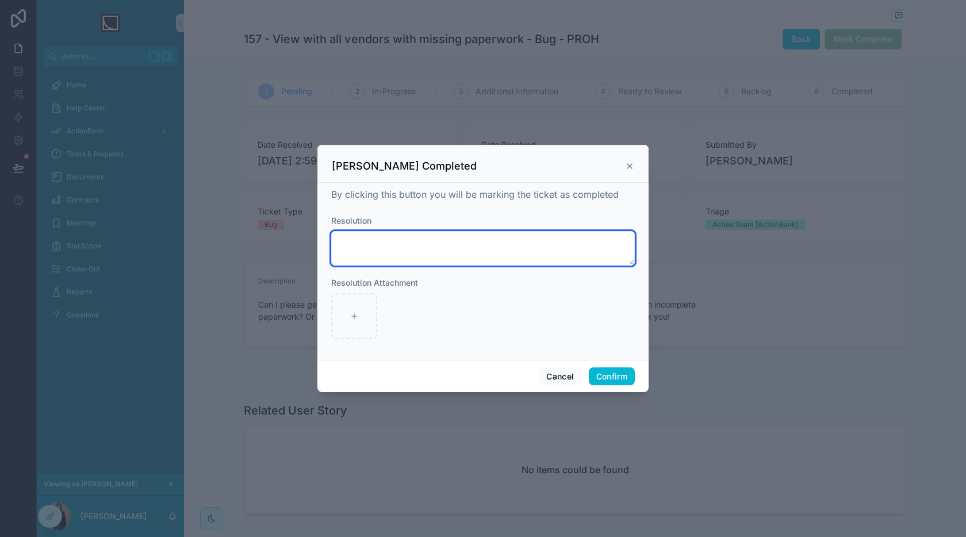
click at [533, 258] on textarea at bounding box center [482, 248] width 303 height 34
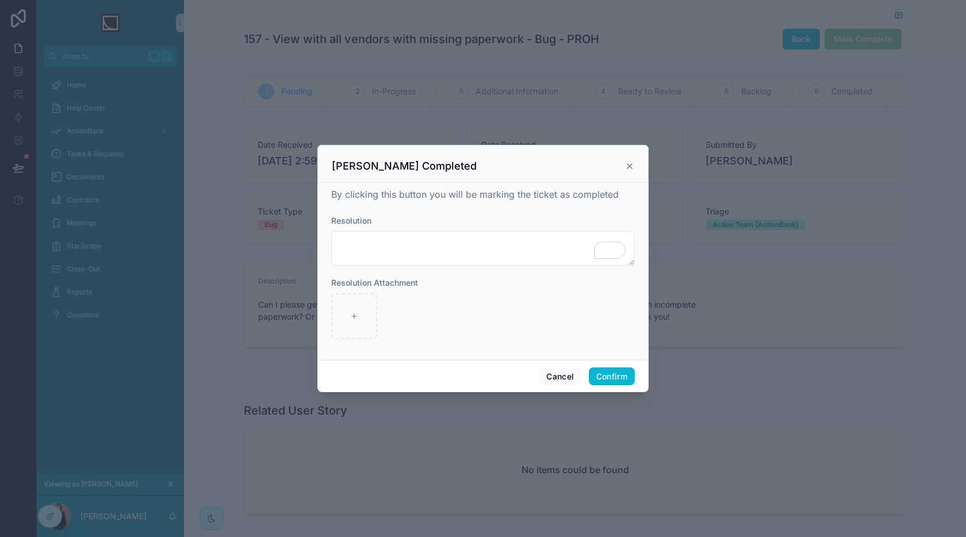
click at [629, 169] on icon at bounding box center [629, 166] width 9 height 9
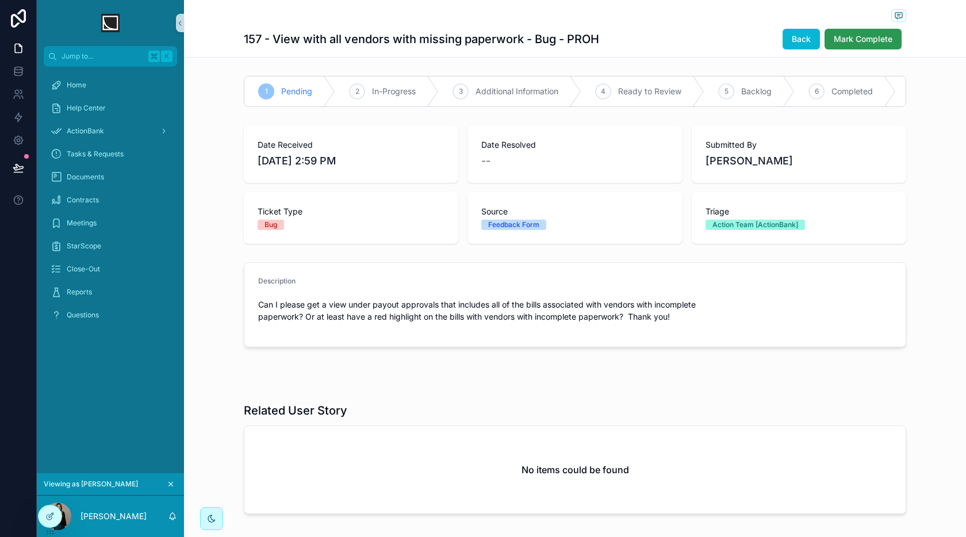
click at [846, 45] on button "Mark Complete" at bounding box center [862, 39] width 77 height 21
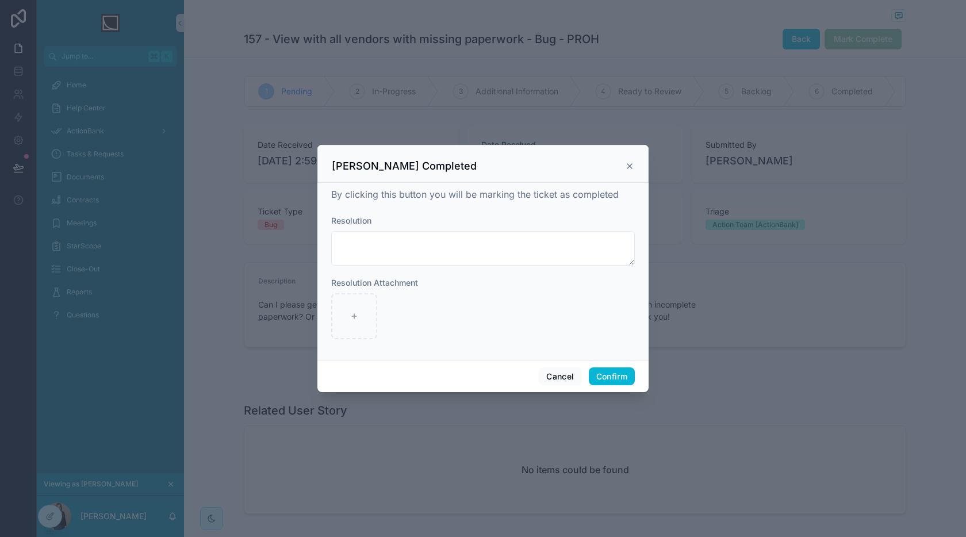
click at [628, 167] on icon at bounding box center [629, 166] width 5 height 5
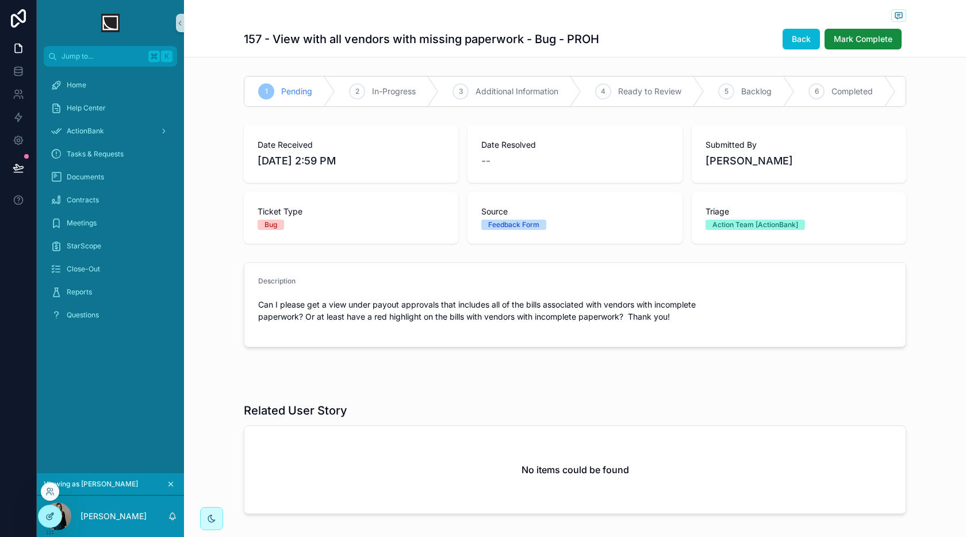
click at [47, 517] on icon at bounding box center [49, 516] width 9 height 9
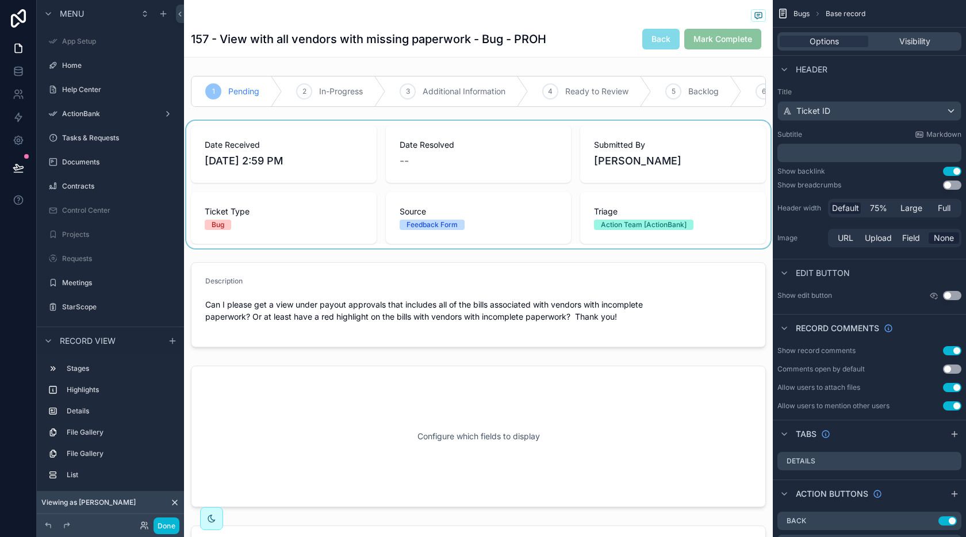
click at [512, 196] on div "scrollable content" at bounding box center [478, 185] width 589 height 128
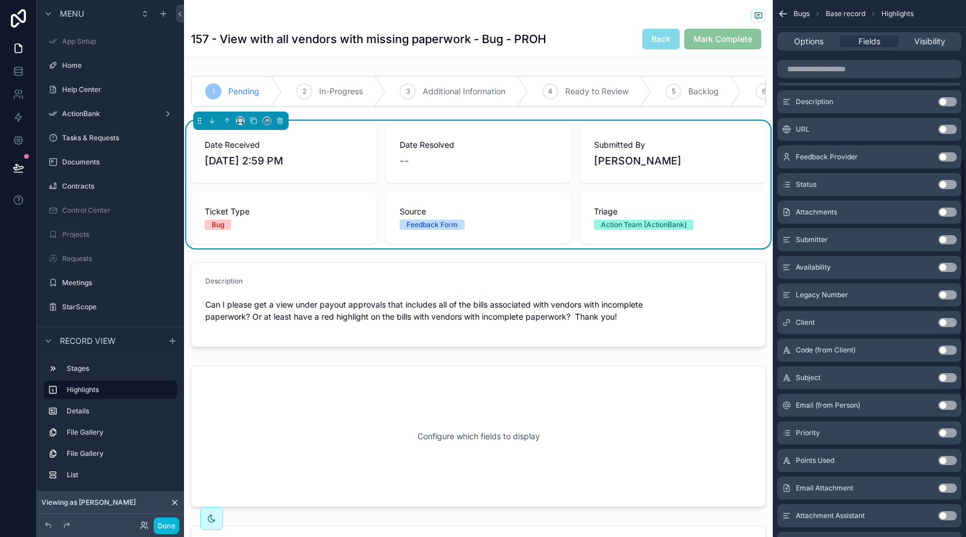
click at [727, 33] on span "Mark Complete" at bounding box center [722, 38] width 77 height 11
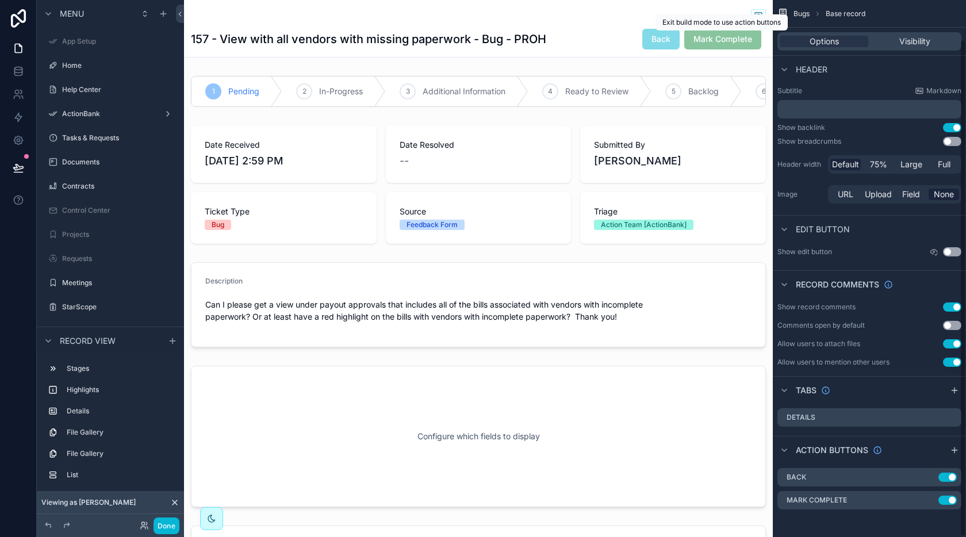
scroll to position [43, 0]
click at [928, 501] on icon "scrollable content" at bounding box center [928, 501] width 9 height 9
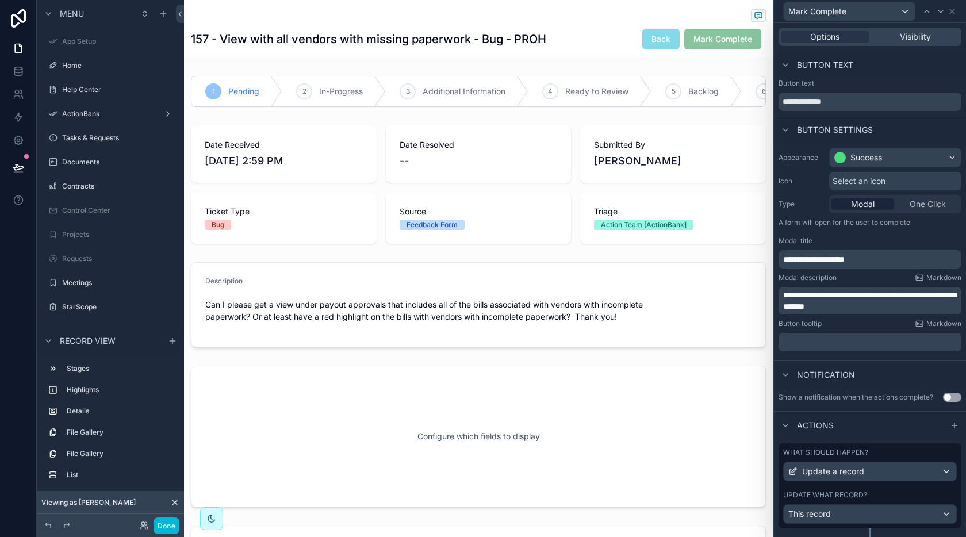
scroll to position [23, 0]
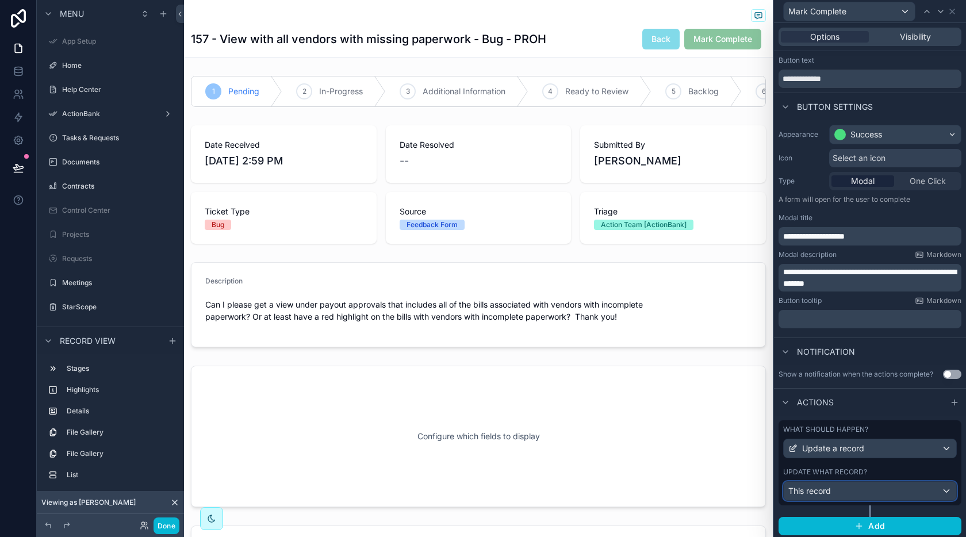
click at [890, 496] on div "This record" at bounding box center [869, 491] width 172 height 18
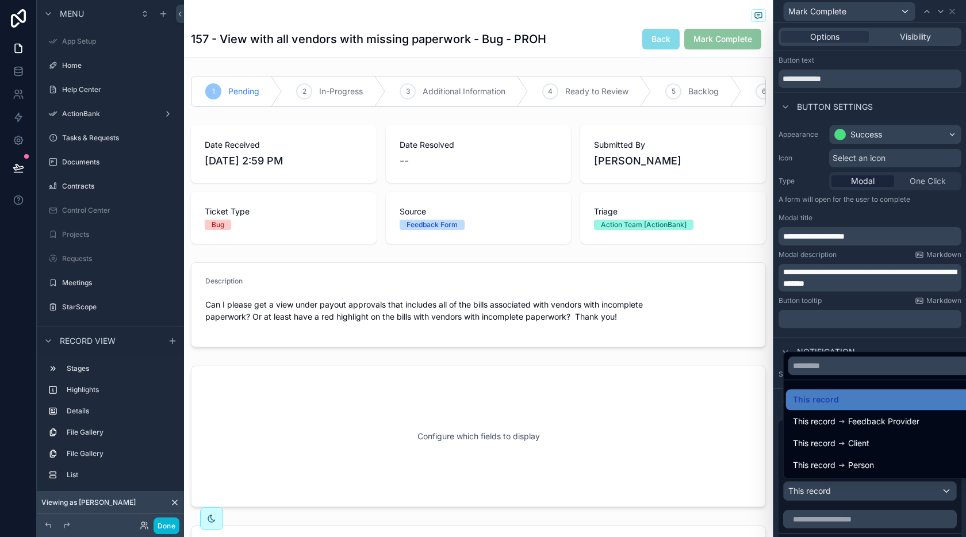
click at [902, 489] on div at bounding box center [870, 268] width 192 height 537
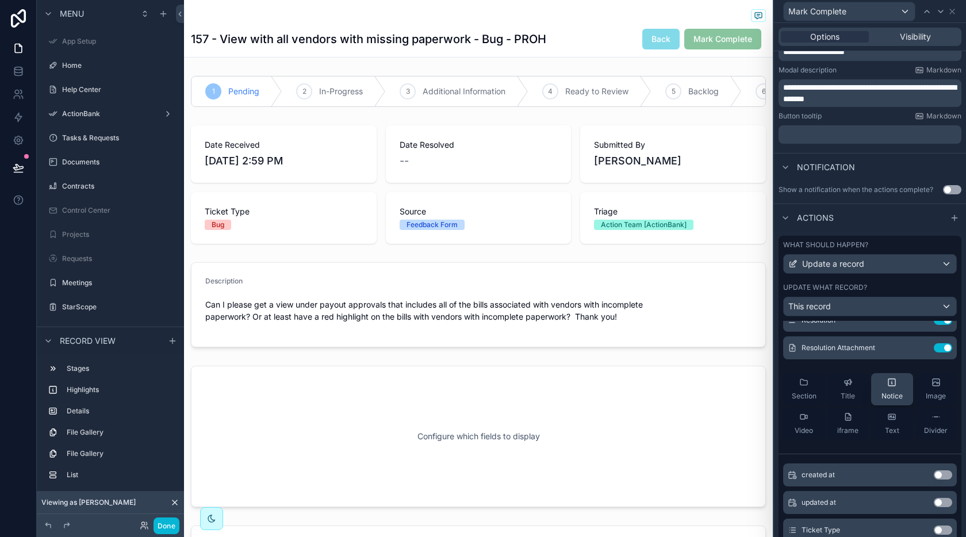
scroll to position [6, 0]
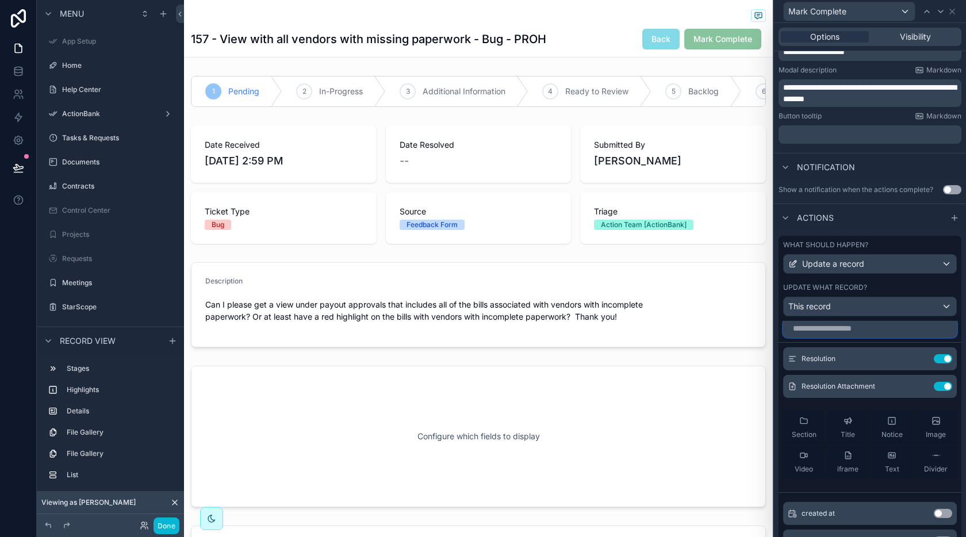
click at [855, 328] on input "text" at bounding box center [870, 328] width 174 height 18
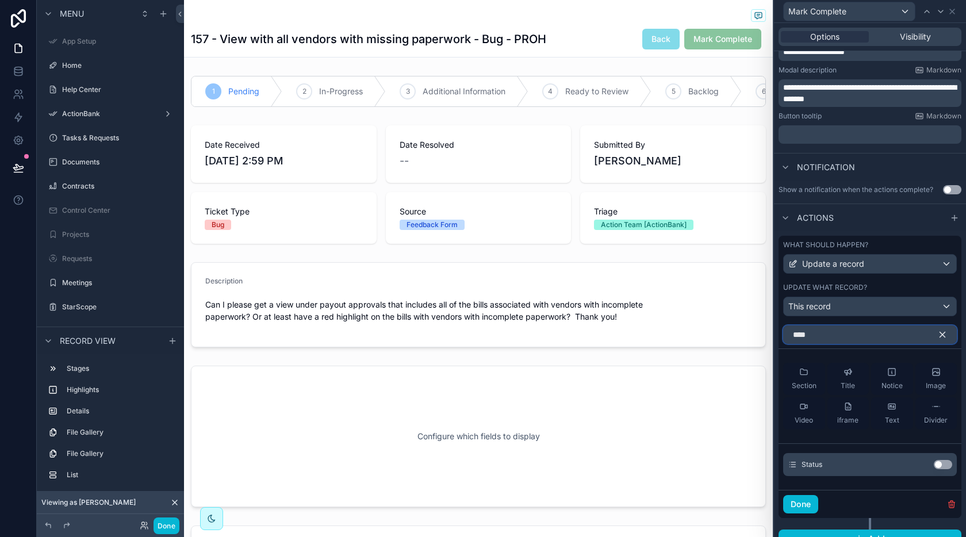
type input "****"
click at [939, 460] on button "Use setting" at bounding box center [942, 464] width 18 height 9
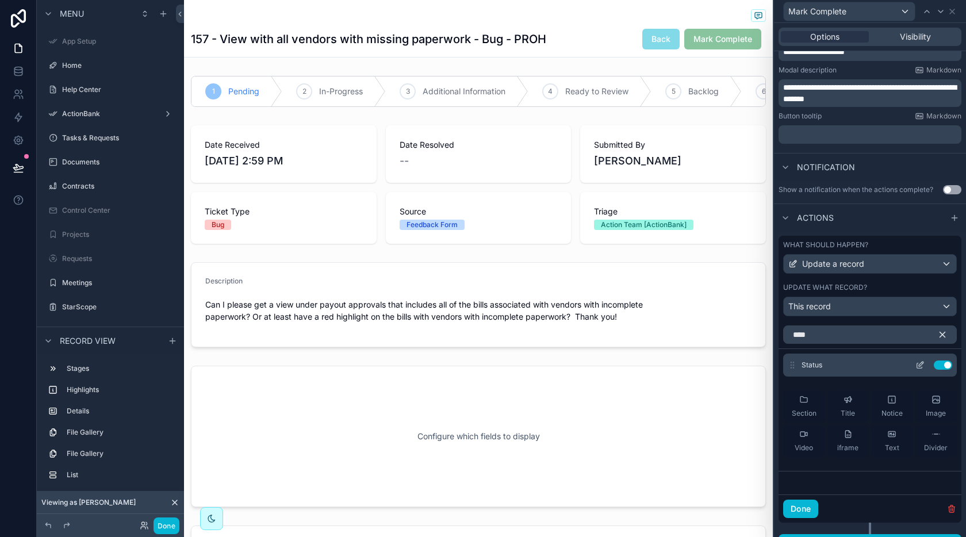
click at [919, 366] on icon at bounding box center [919, 365] width 5 height 5
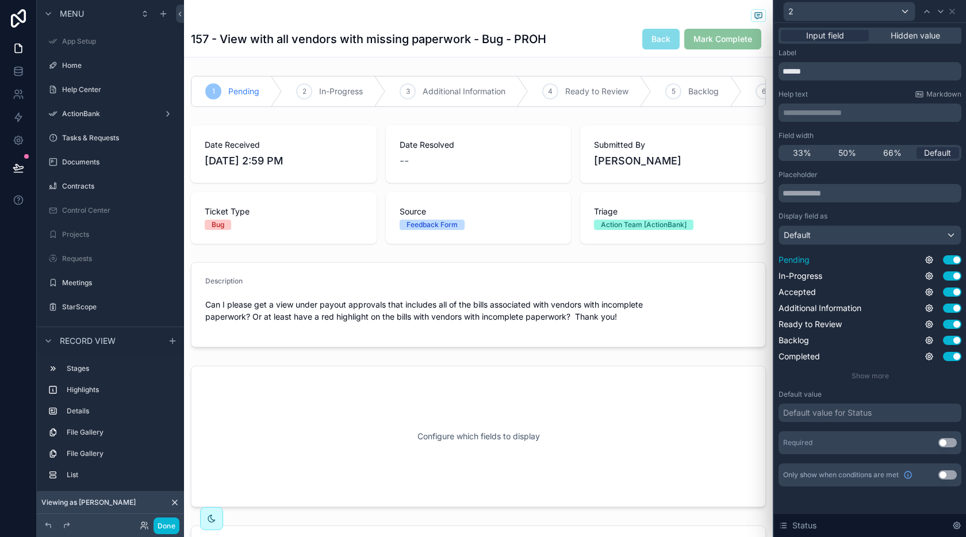
click at [946, 262] on button "Use setting" at bounding box center [952, 259] width 18 height 9
click at [951, 272] on button "Use setting" at bounding box center [952, 275] width 18 height 9
click at [953, 287] on button "Use setting" at bounding box center [952, 291] width 18 height 9
click at [952, 308] on button "Use setting" at bounding box center [952, 307] width 18 height 9
click at [954, 322] on button "Use setting" at bounding box center [952, 324] width 18 height 9
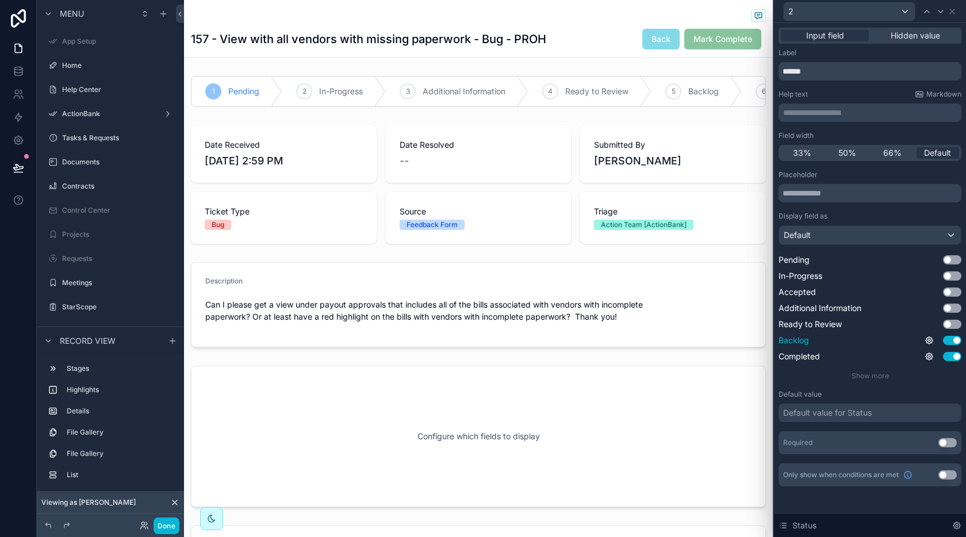
click at [955, 340] on button "Use setting" at bounding box center [952, 340] width 18 height 9
click at [919, 235] on div "Default" at bounding box center [870, 235] width 182 height 18
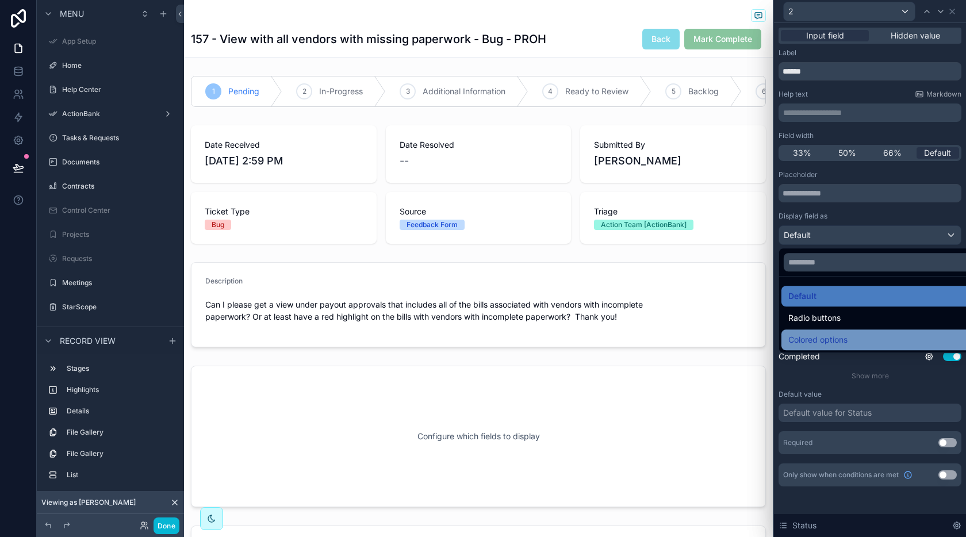
click at [860, 335] on div "Colored options" at bounding box center [883, 340] width 190 height 14
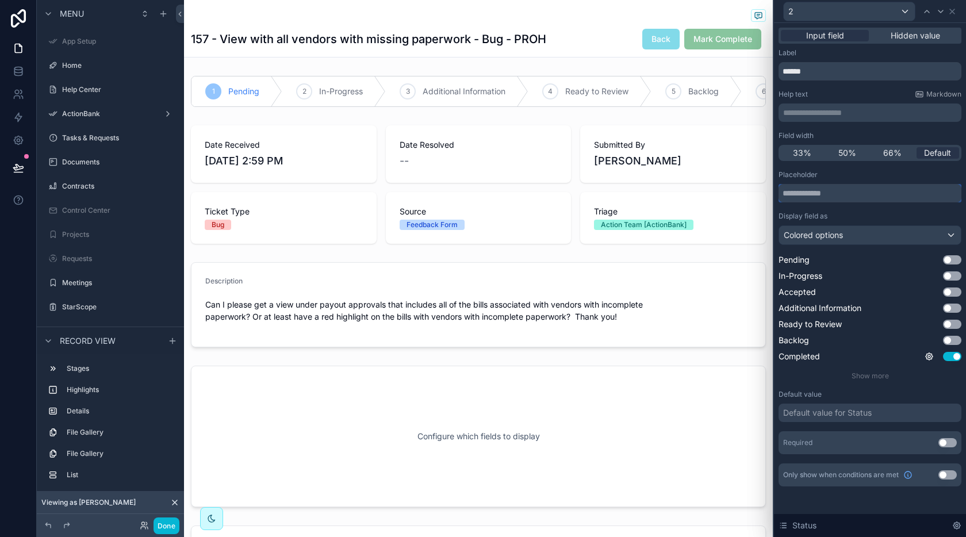
click at [891, 196] on input "text" at bounding box center [869, 193] width 183 height 18
click at [859, 414] on div "Default value for Status" at bounding box center [827, 412] width 89 height 11
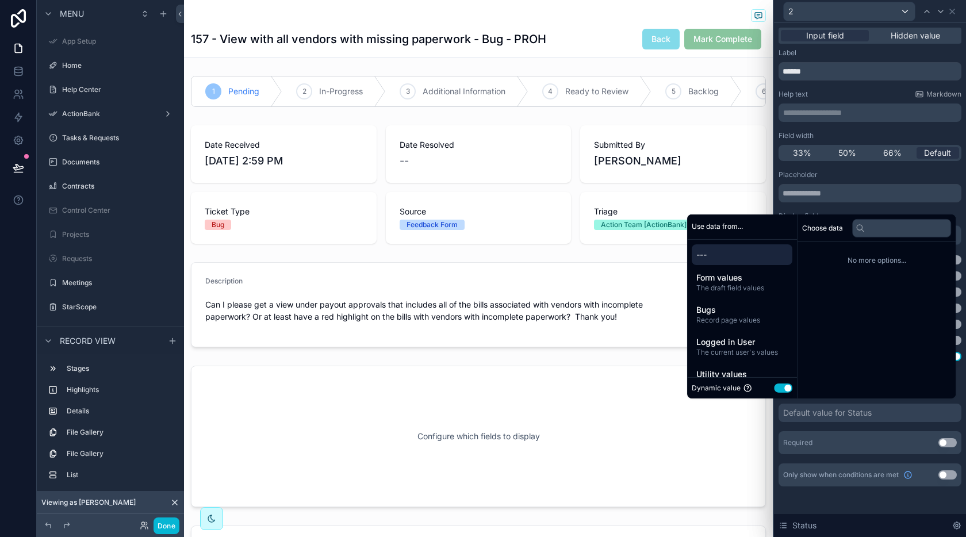
click at [783, 386] on button "Use setting" at bounding box center [783, 387] width 18 height 9
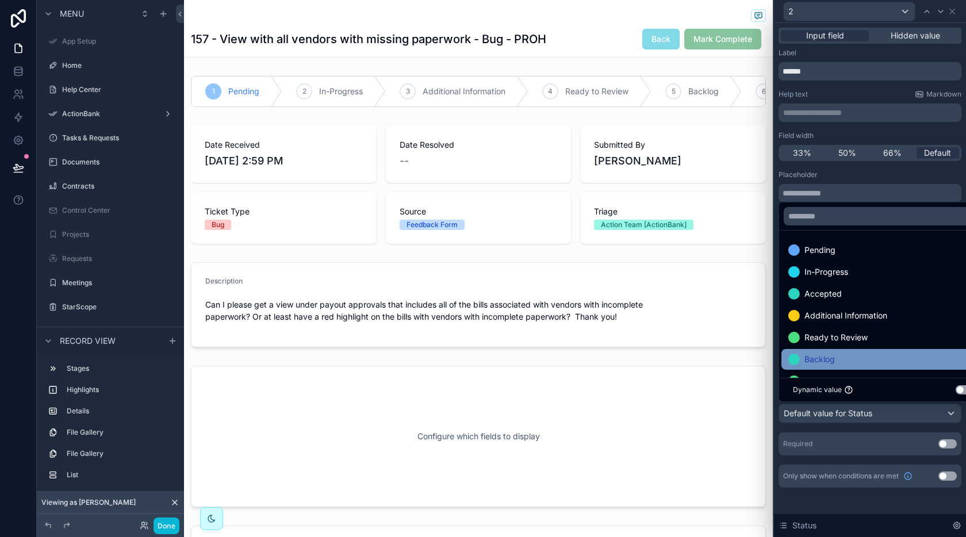
scroll to position [44, 0]
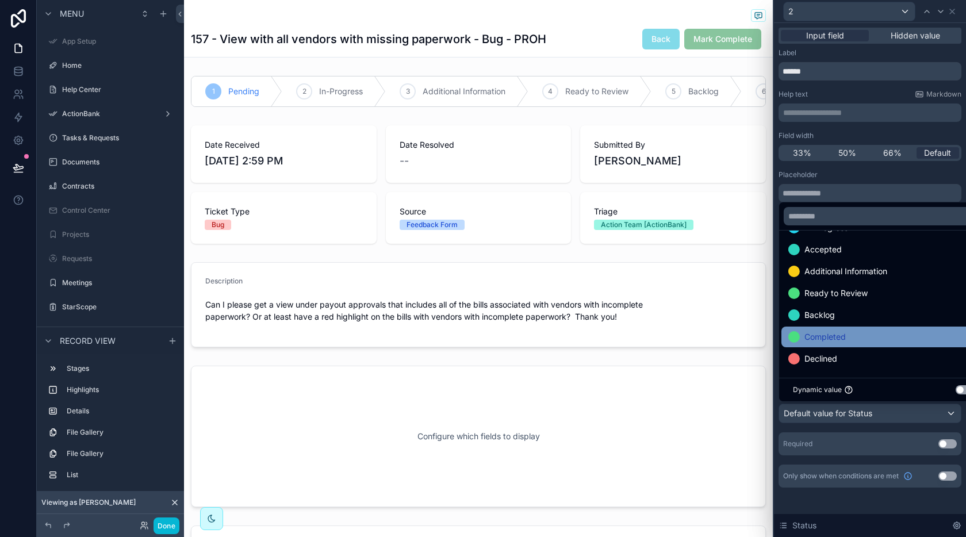
click at [828, 334] on span "Completed" at bounding box center [824, 337] width 41 height 14
click at [162, 522] on button "Done" at bounding box center [166, 525] width 26 height 17
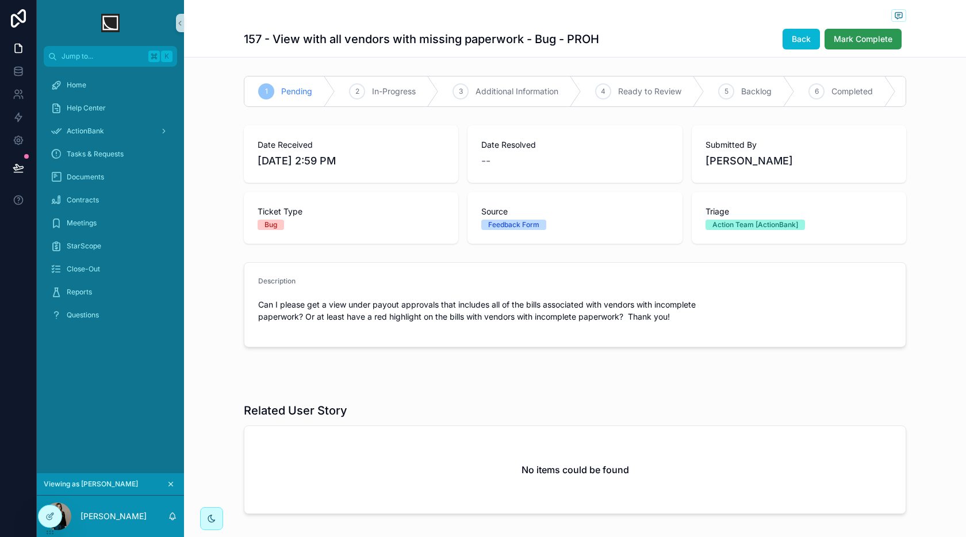
click at [859, 33] on span "Mark Complete" at bounding box center [862, 38] width 59 height 11
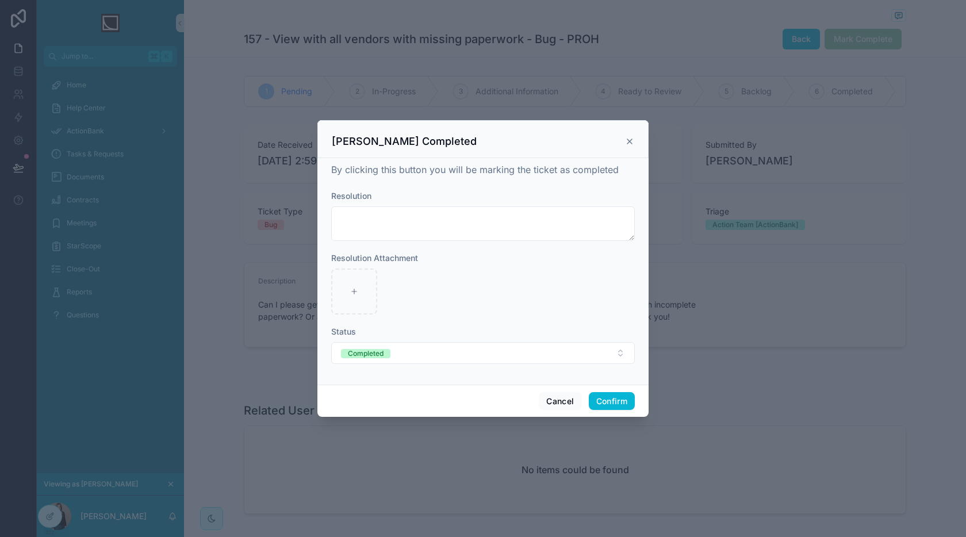
click at [631, 143] on icon at bounding box center [629, 141] width 5 height 5
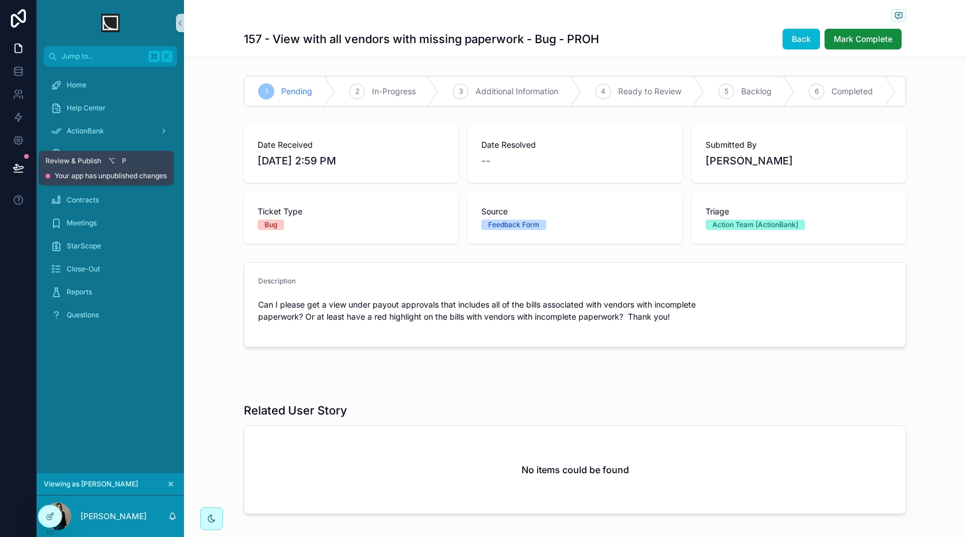
click at [20, 167] on icon at bounding box center [18, 167] width 11 height 11
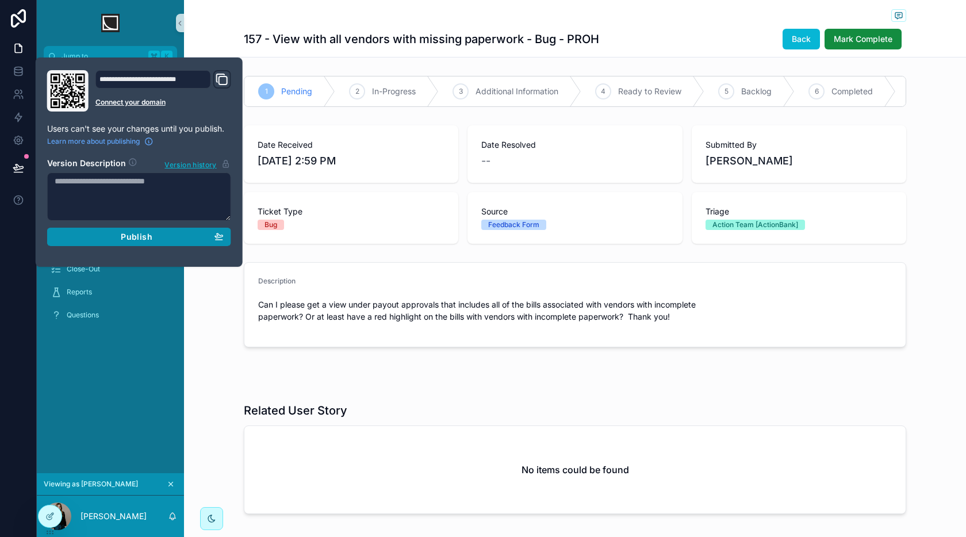
click at [119, 235] on div "Publish" at bounding box center [139, 237] width 169 height 10
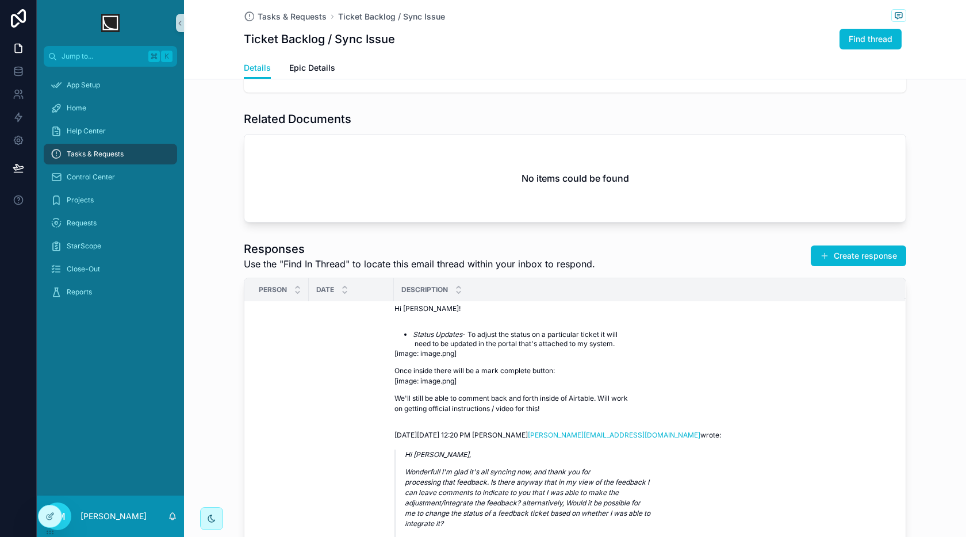
scroll to position [1, 0]
click at [49, 517] on icon at bounding box center [51, 515] width 5 height 5
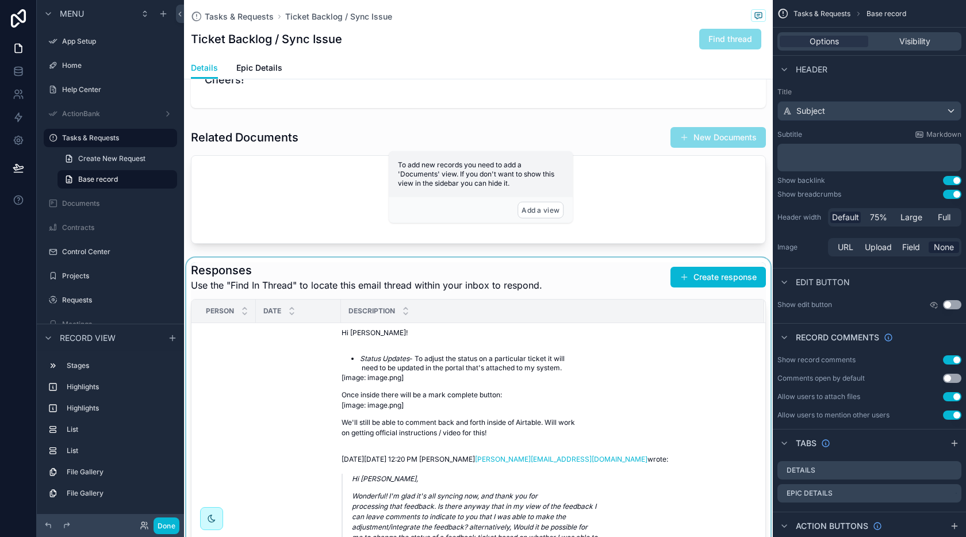
click at [329, 422] on div "scrollable content" at bounding box center [478, 483] width 589 height 450
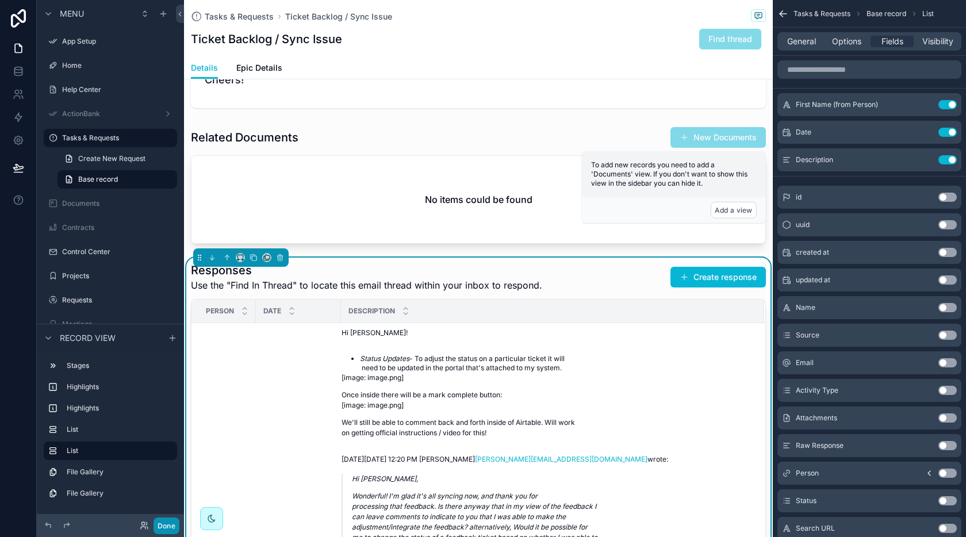
click at [177, 527] on button "Done" at bounding box center [166, 525] width 26 height 17
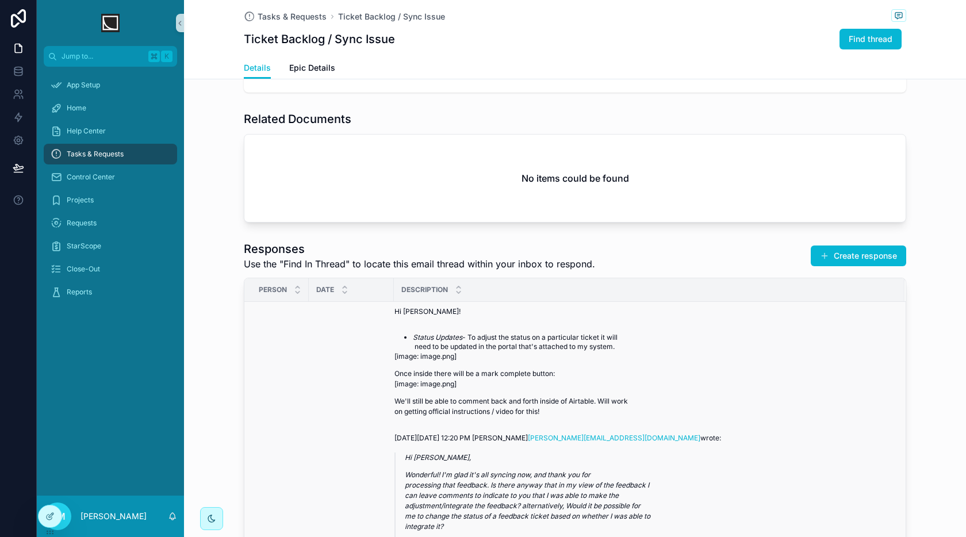
click at [47, 514] on icon at bounding box center [49, 516] width 5 height 5
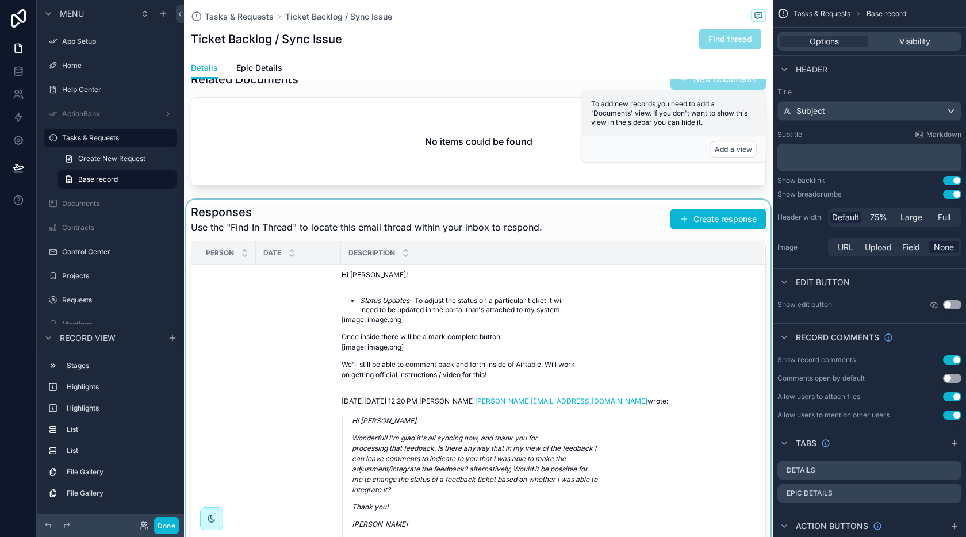
scroll to position [378, 0]
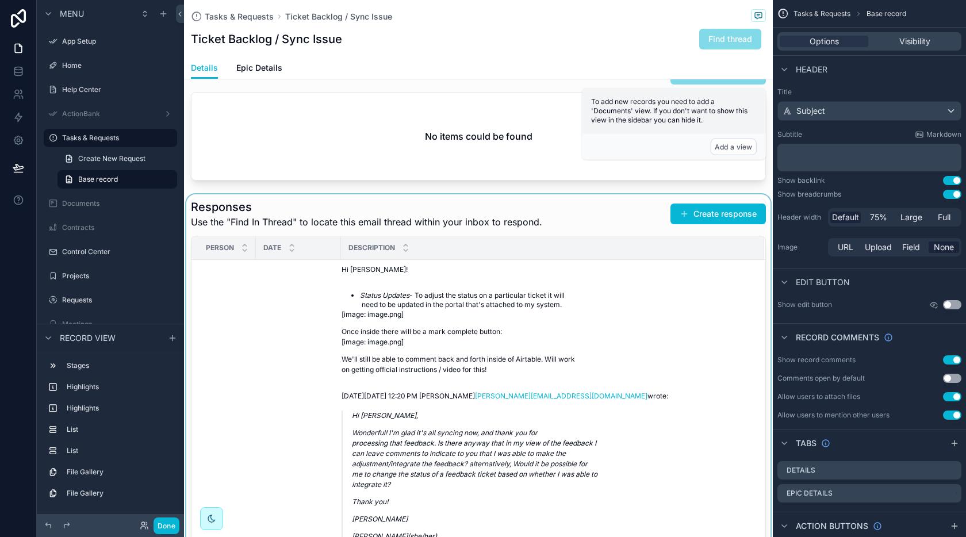
click at [292, 333] on div "scrollable content" at bounding box center [478, 419] width 589 height 450
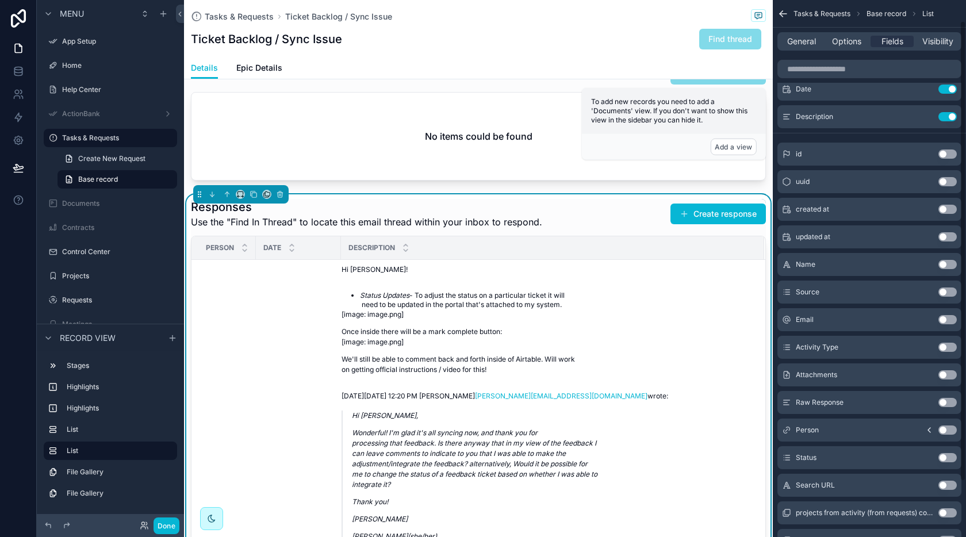
scroll to position [0, 0]
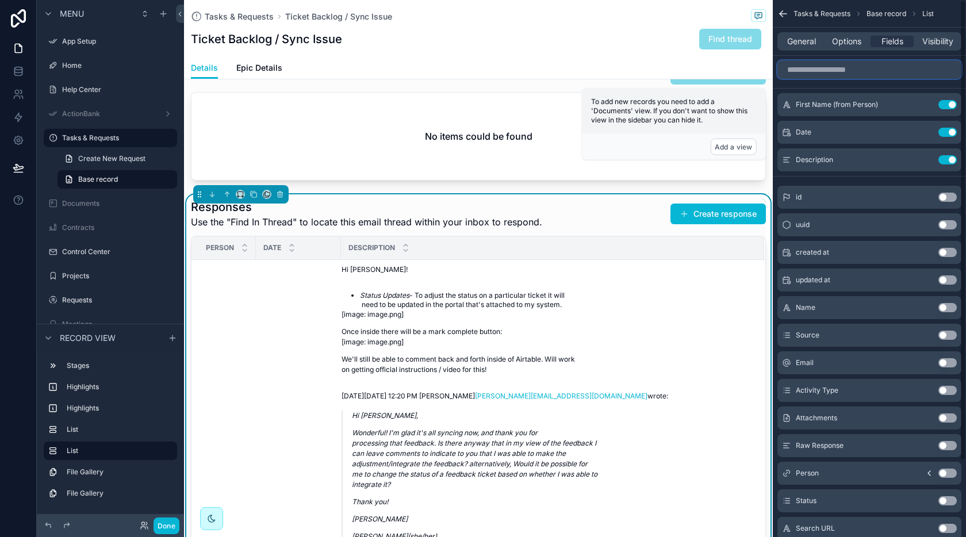
click at [835, 72] on input "scrollable content" at bounding box center [869, 69] width 184 height 18
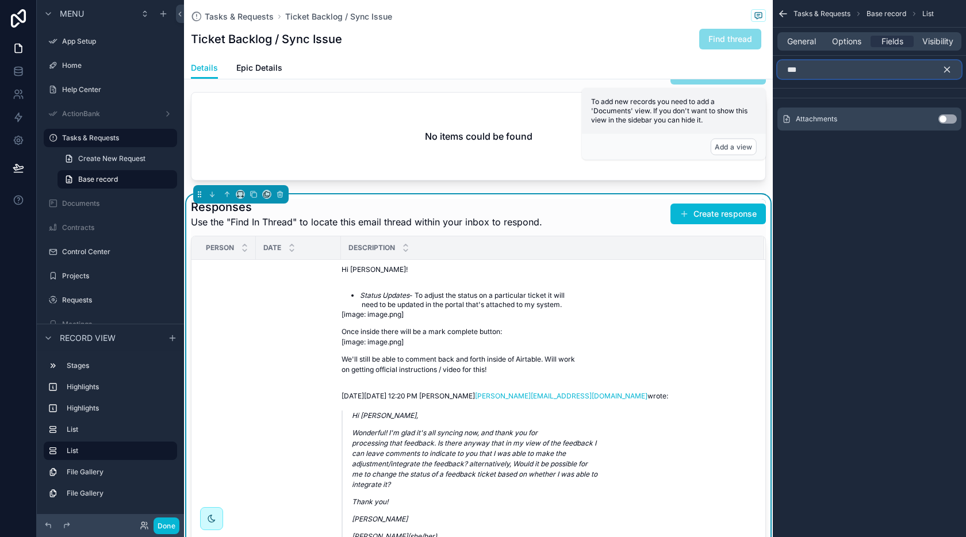
type input "***"
click at [942, 118] on button "Use setting" at bounding box center [947, 118] width 18 height 9
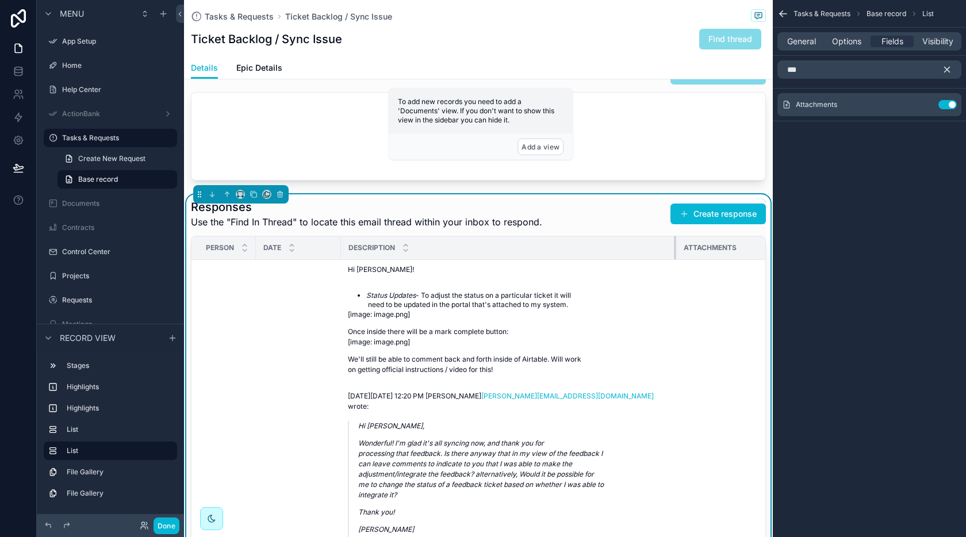
drag, startPoint x: 459, startPoint y: 248, endPoint x: 674, endPoint y: 256, distance: 214.5
click at [674, 256] on div "scrollable content" at bounding box center [676, 247] width 5 height 23
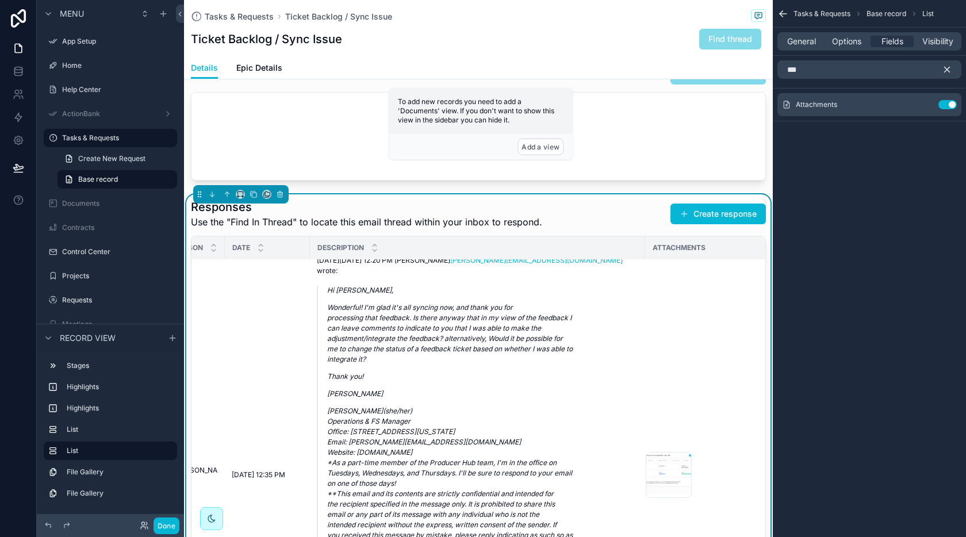
scroll to position [139, 31]
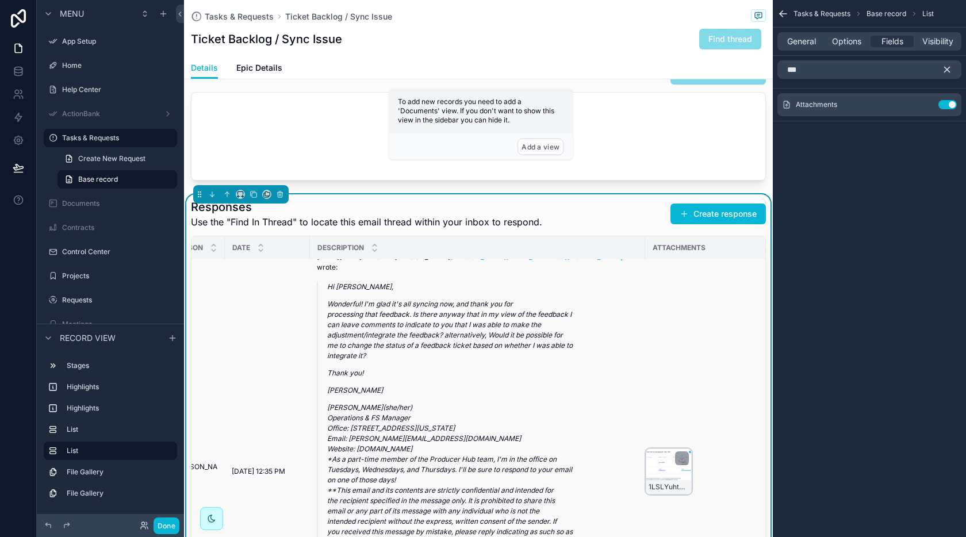
click at [668, 471] on div "1LSLYuhtHiE6VKZ5ywcMLTOv4tI4u-YS7" at bounding box center [669, 471] width 46 height 46
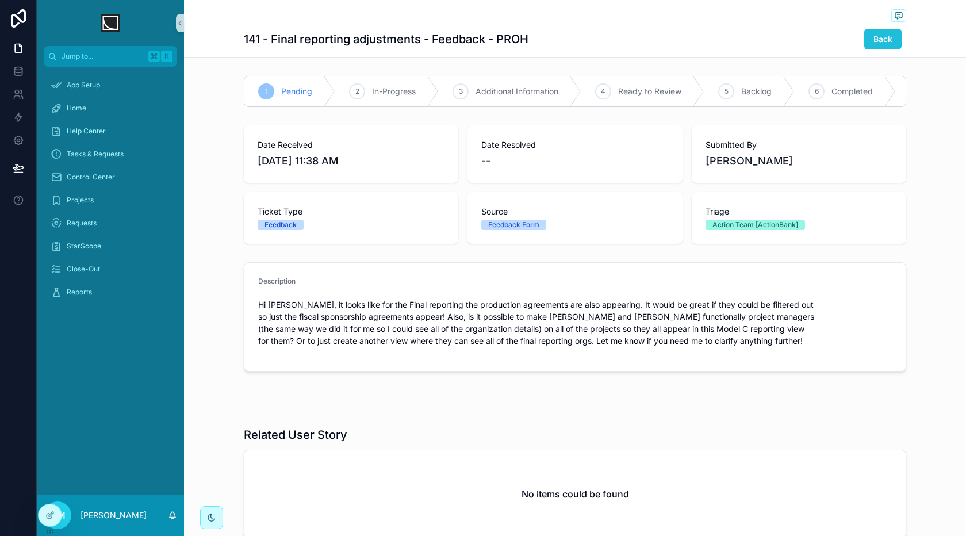
click at [888, 43] on span "Back" at bounding box center [882, 38] width 19 height 11
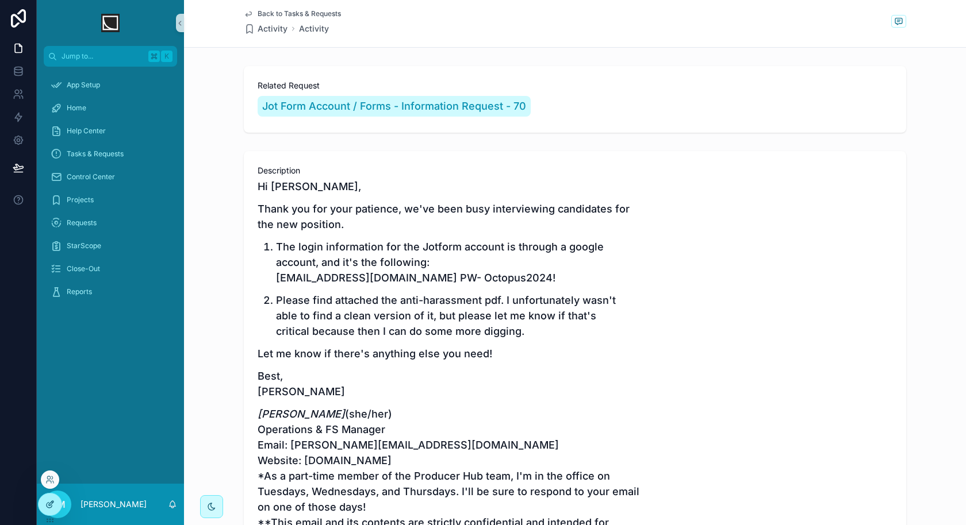
click at [49, 512] on div at bounding box center [50, 505] width 23 height 22
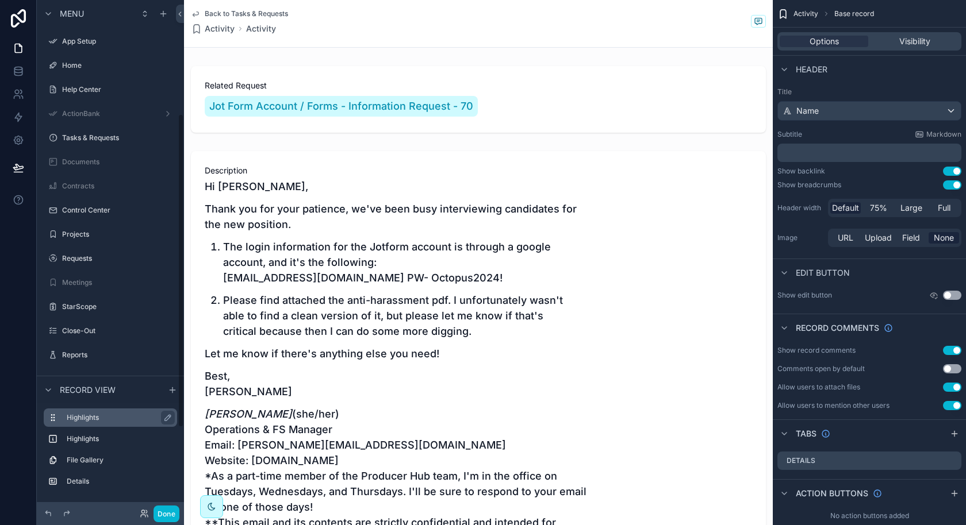
scroll to position [185, 0]
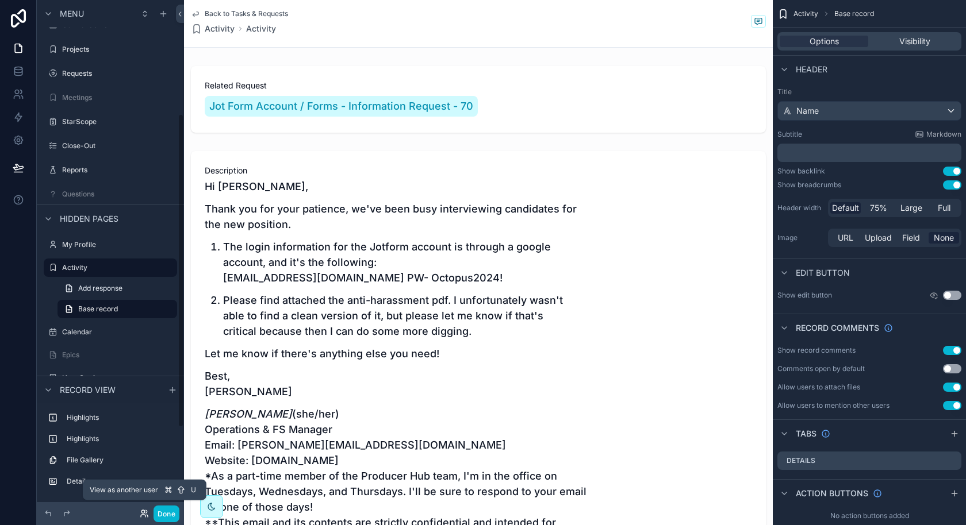
click at [140, 511] on icon at bounding box center [144, 513] width 9 height 9
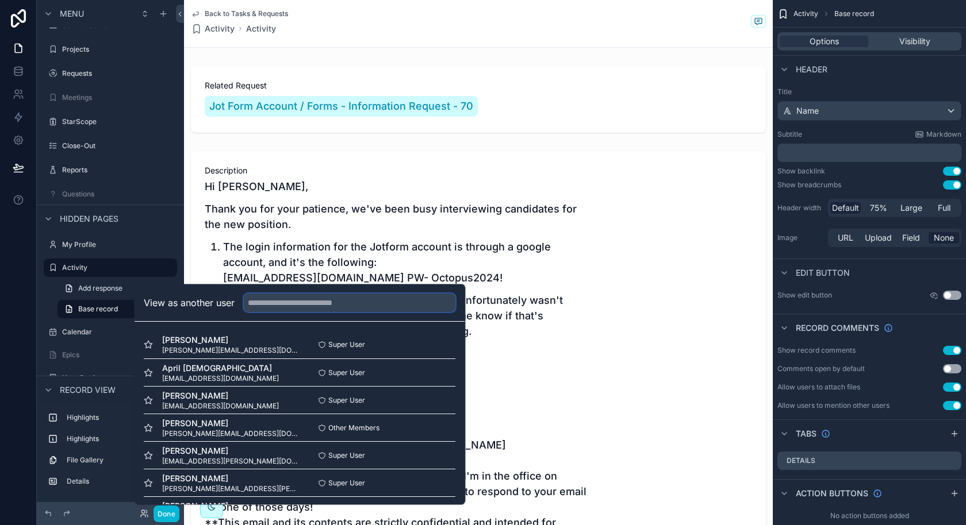
click at [339, 306] on input "text" at bounding box center [350, 303] width 212 height 18
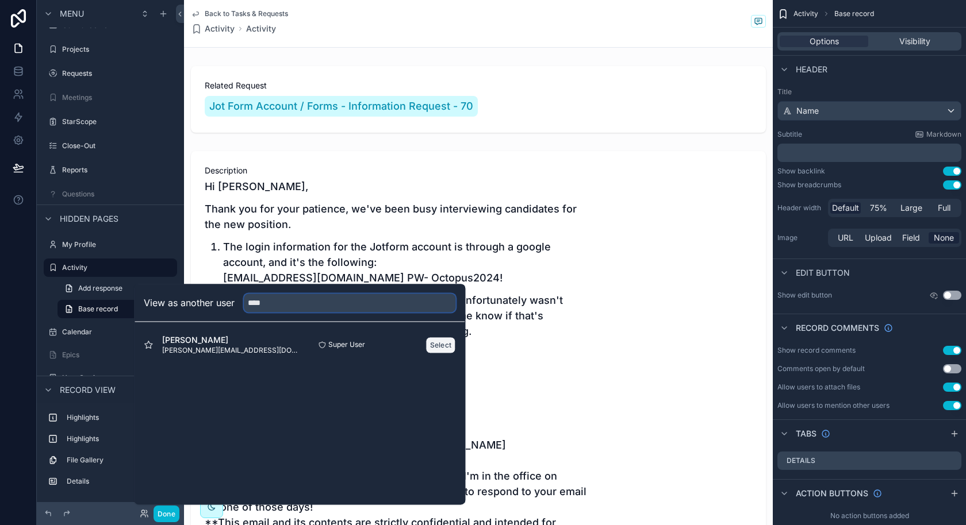
type input "****"
click at [441, 346] on button "Select" at bounding box center [441, 345] width 30 height 17
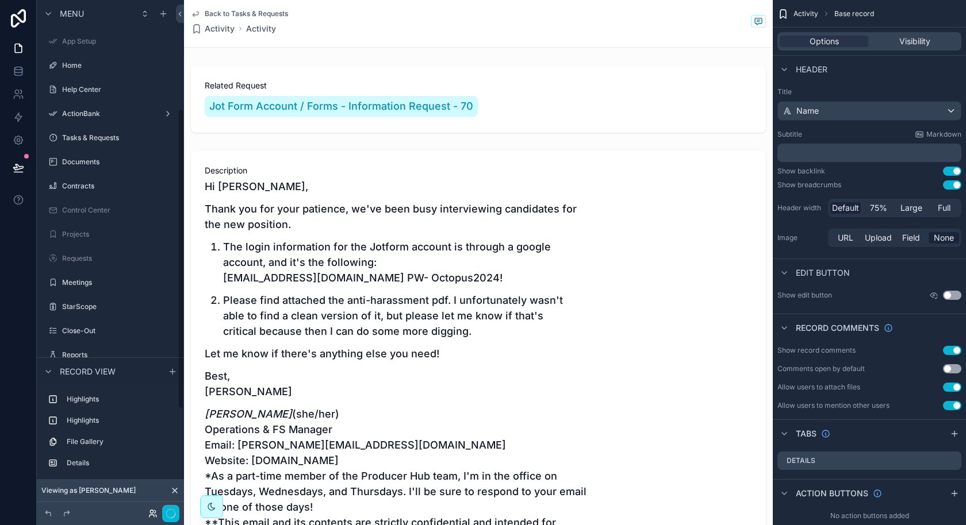
scroll to position [185, 0]
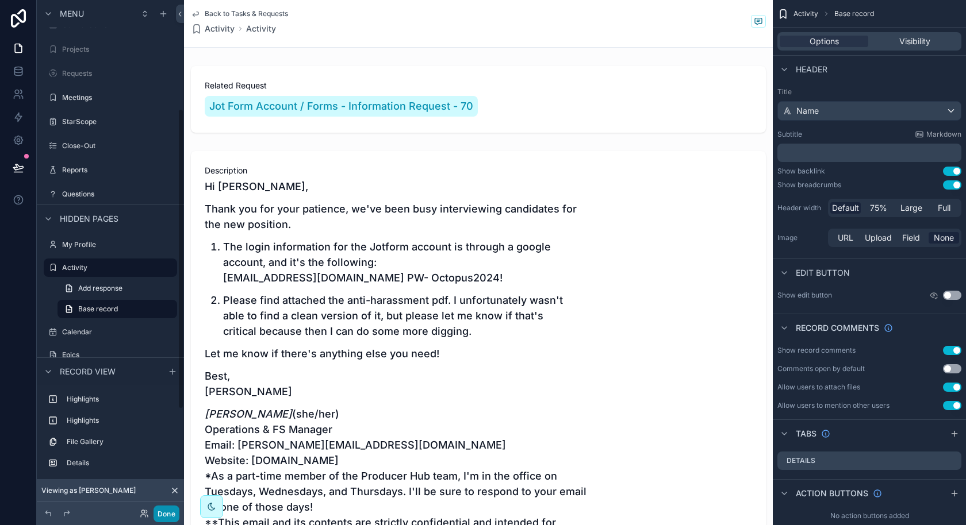
click at [159, 513] on button "Done" at bounding box center [166, 514] width 26 height 17
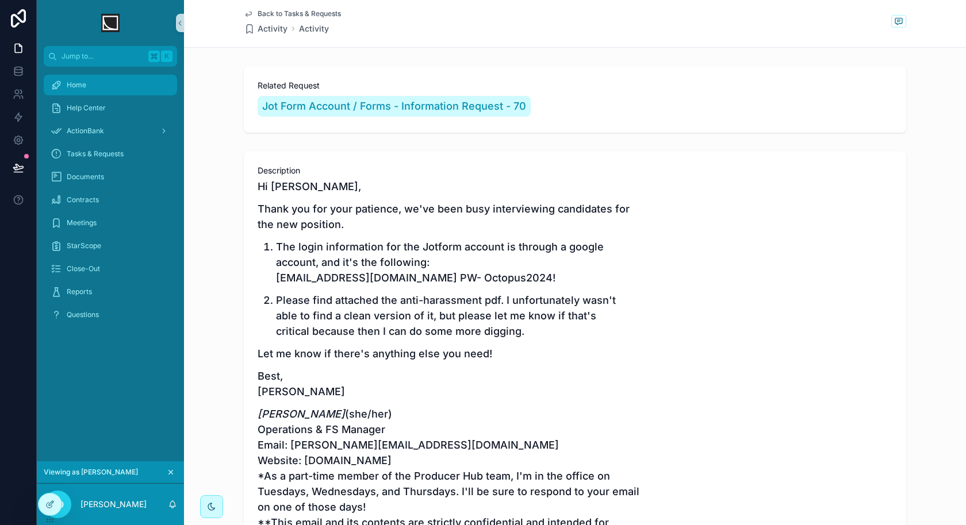
click at [97, 86] on div "Home" at bounding box center [111, 85] width 120 height 18
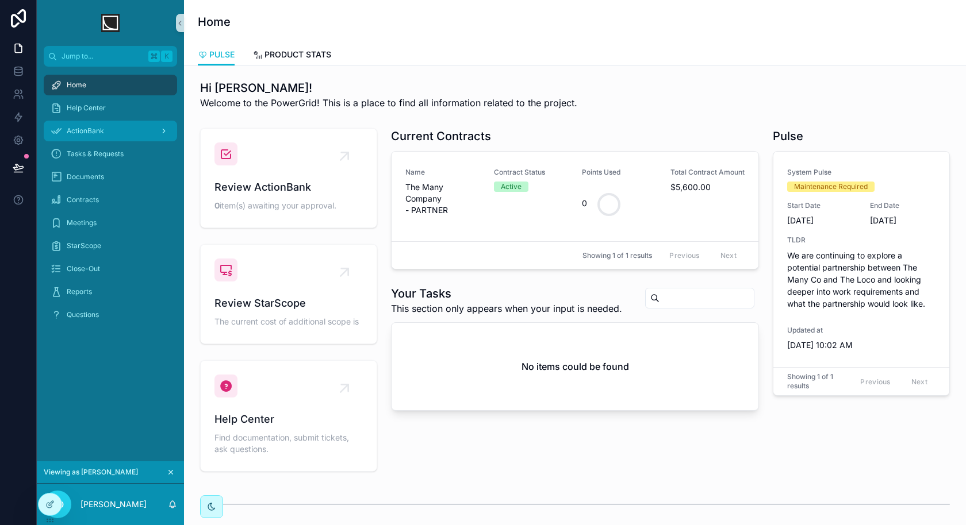
click at [151, 132] on div "ActionBank" at bounding box center [111, 131] width 120 height 18
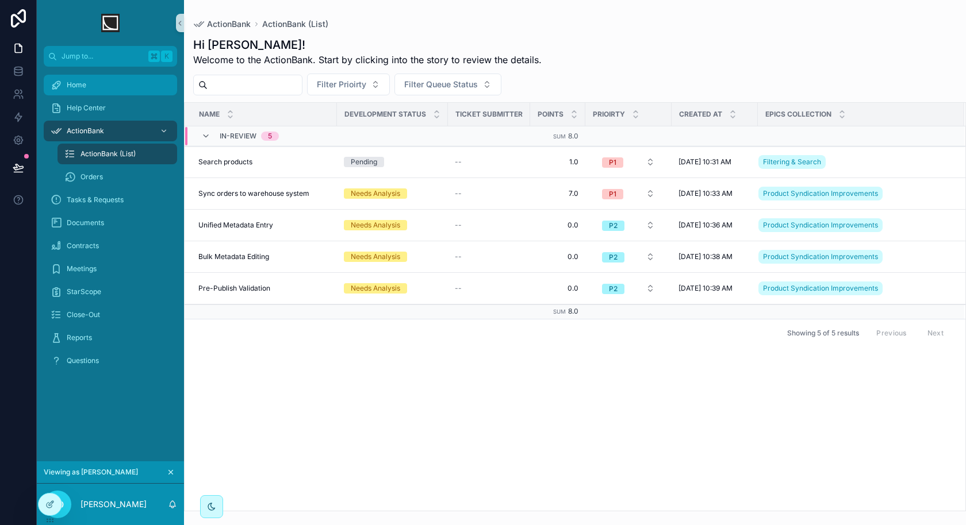
click at [119, 87] on div "Home" at bounding box center [111, 85] width 120 height 18
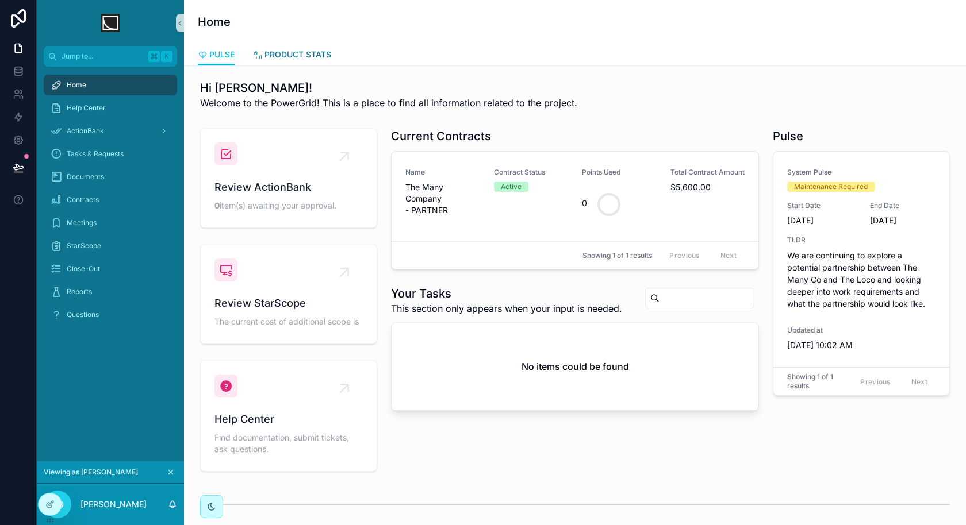
click at [303, 61] on link "PRODUCT STATS" at bounding box center [292, 55] width 78 height 23
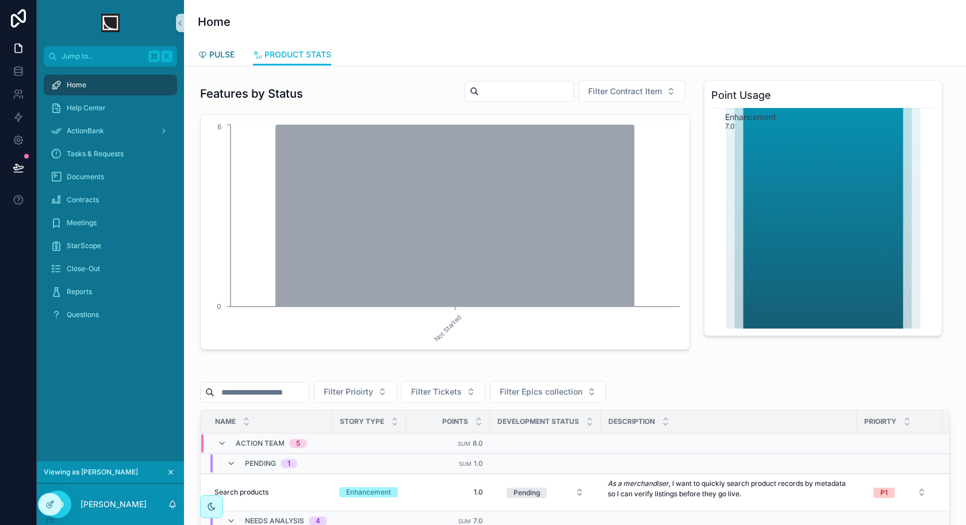
click at [230, 54] on span "PULSE" at bounding box center [221, 54] width 25 height 11
